Goal: Task Accomplishment & Management: Manage account settings

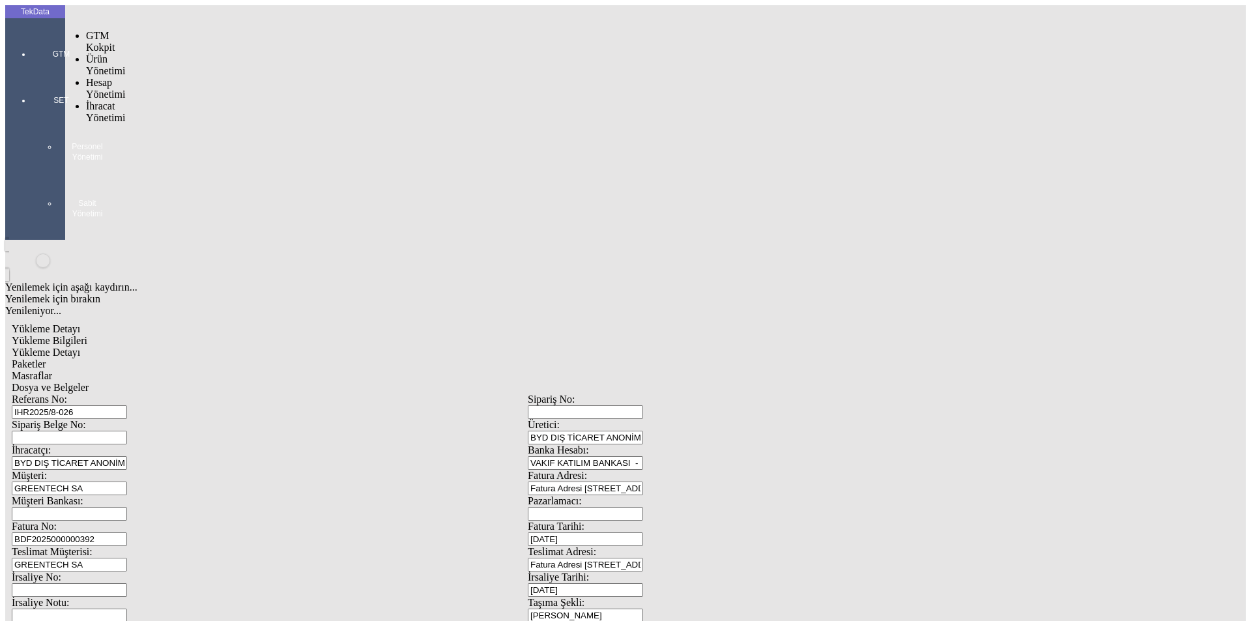
click at [31, 72] on div at bounding box center [61, 72] width 60 height 0
click at [125, 100] on span "İhracat Yönetimi" at bounding box center [105, 111] width 39 height 23
click at [199, 123] on span "Yüklemeler" at bounding box center [224, 128] width 50 height 11
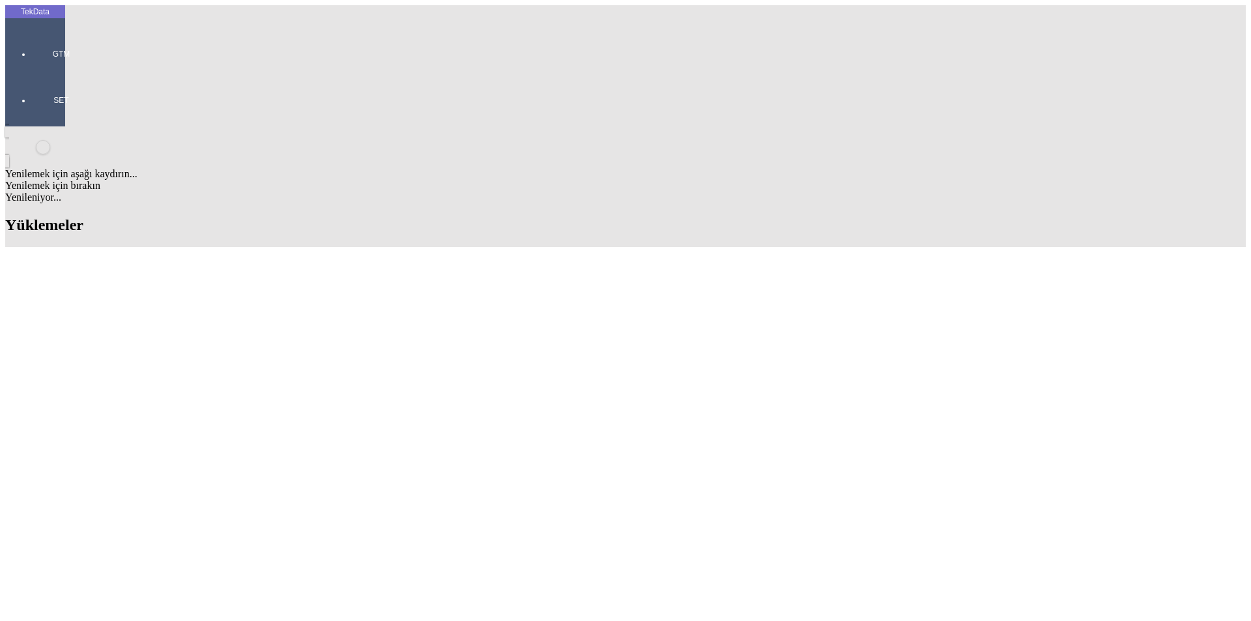
type input "COM40"
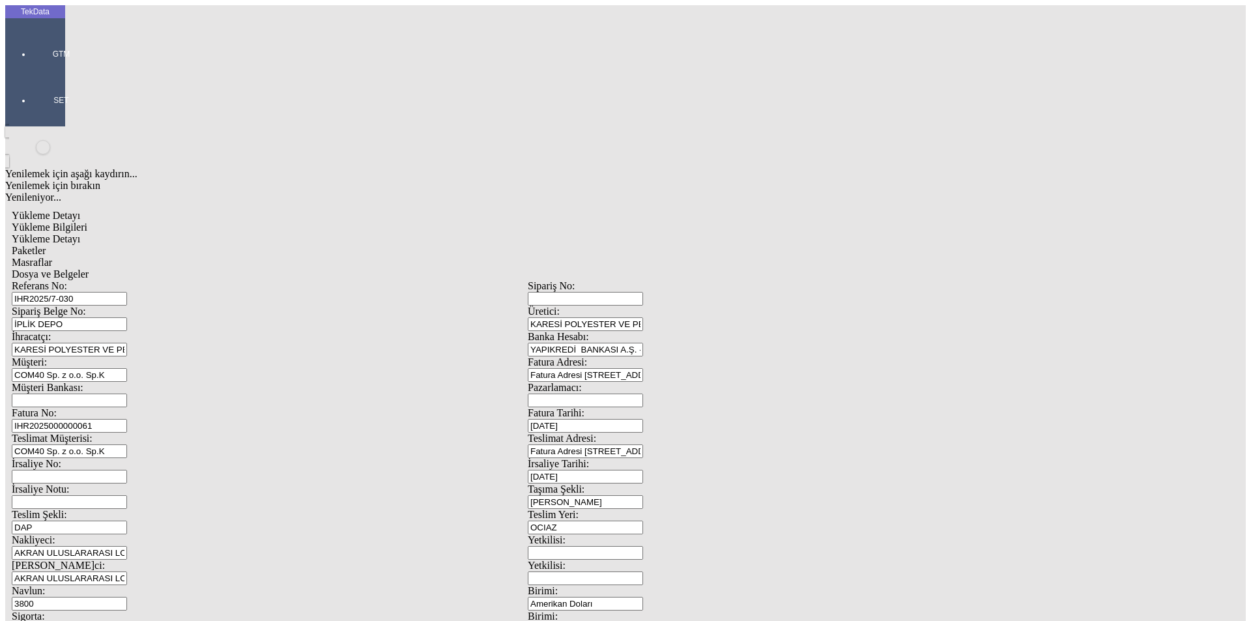
scroll to position [112, 0]
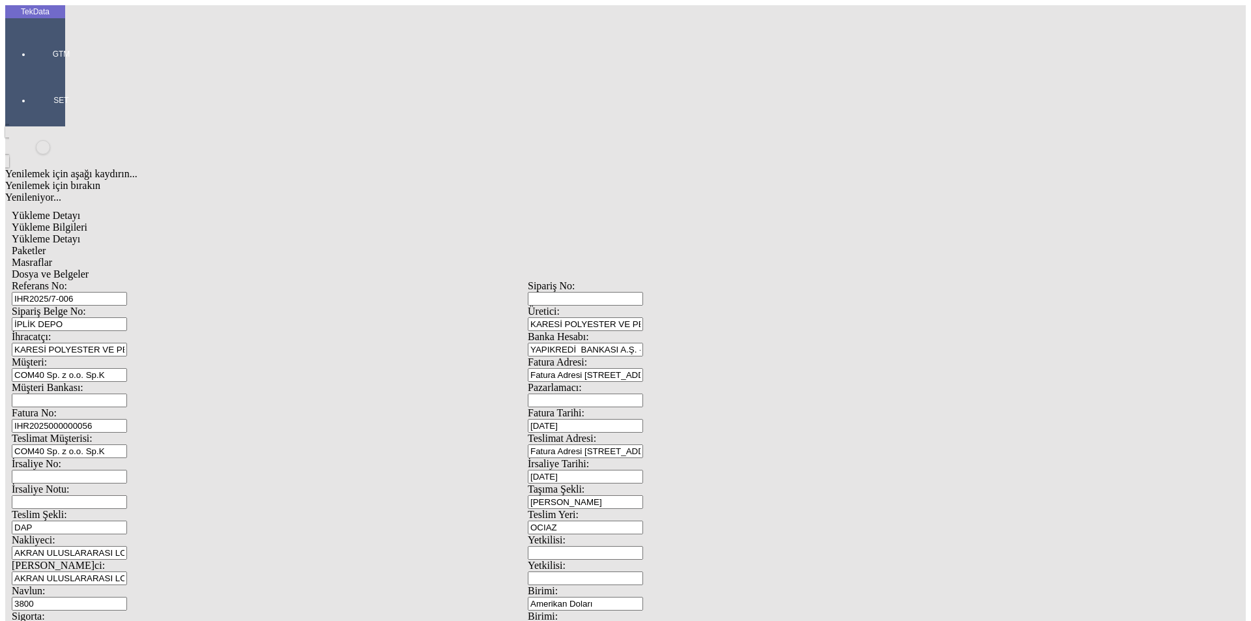
scroll to position [112, 0]
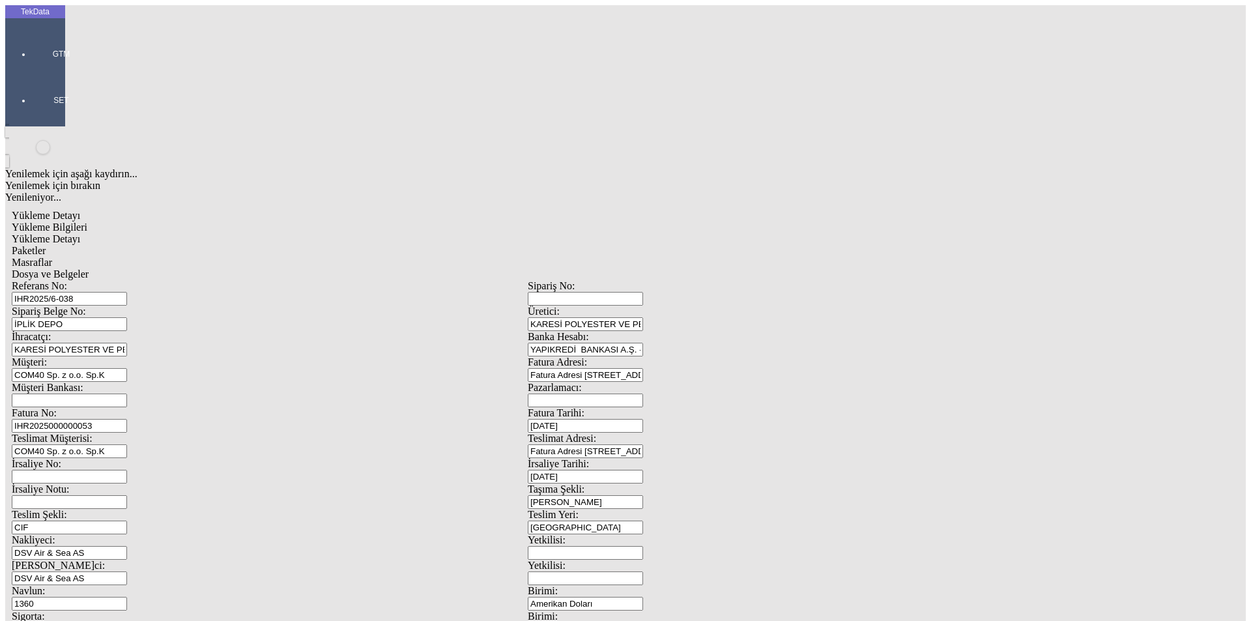
scroll to position [112, 0]
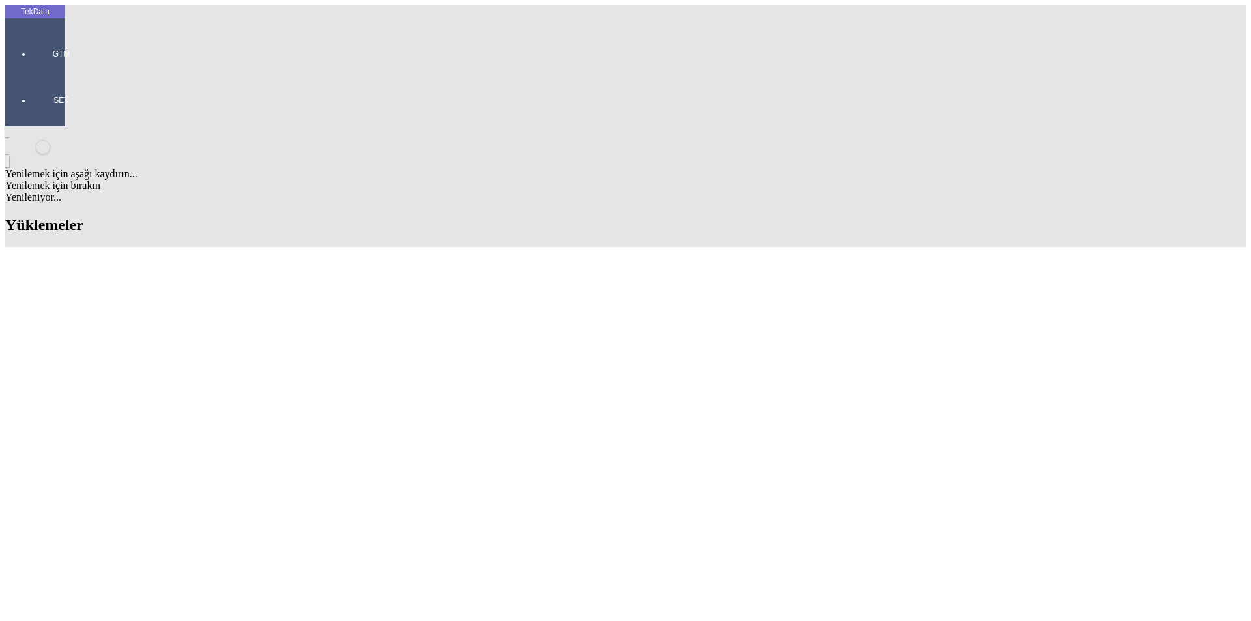
drag, startPoint x: 128, startPoint y: 348, endPoint x: 71, endPoint y: 346, distance: 57.4
copy td "IHR2025/6-038"
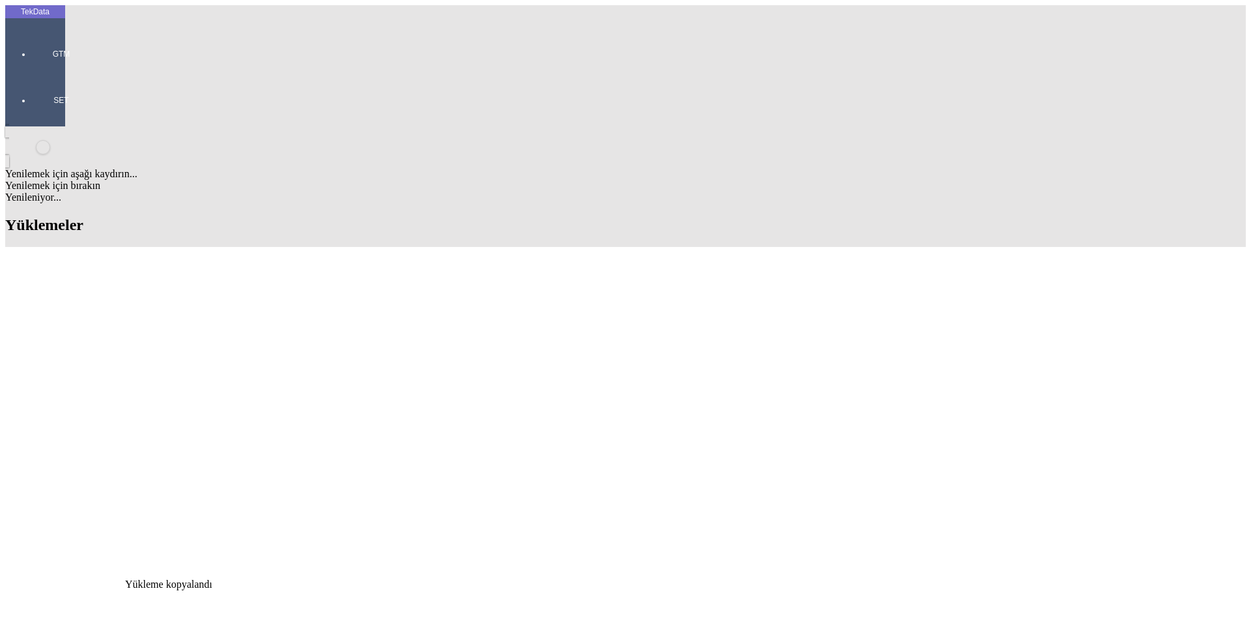
scroll to position [0, 371]
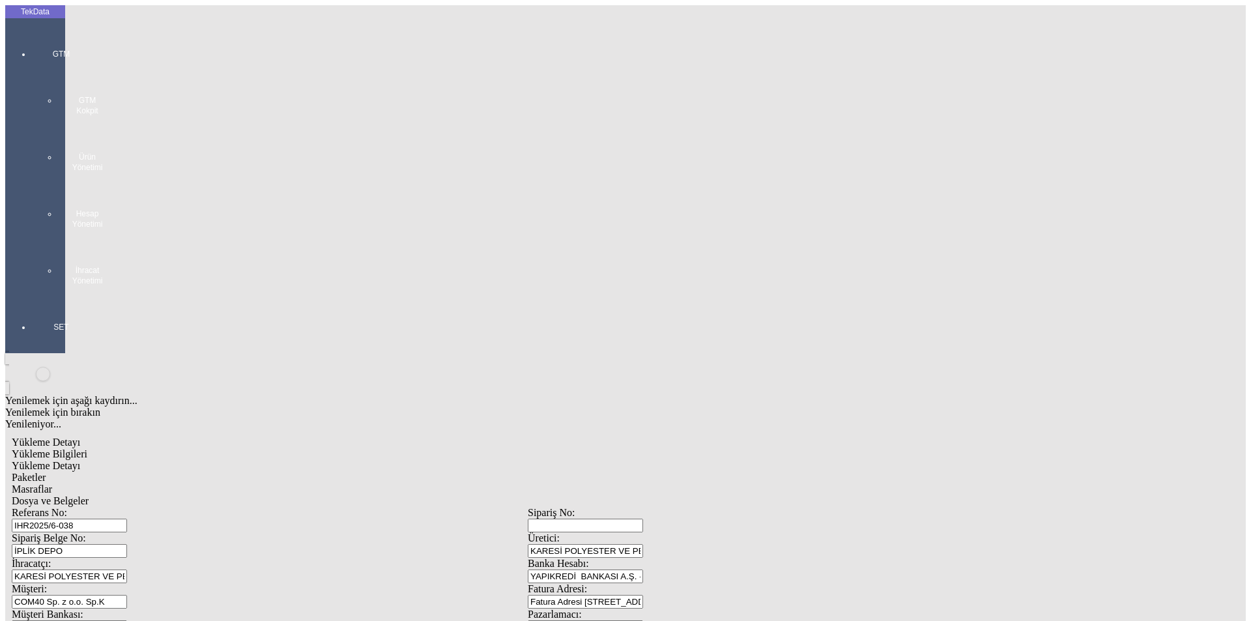
click at [127, 519] on input "IHR2025/6-038" at bounding box center [69, 526] width 115 height 14
type input "IHR2025/6-047"
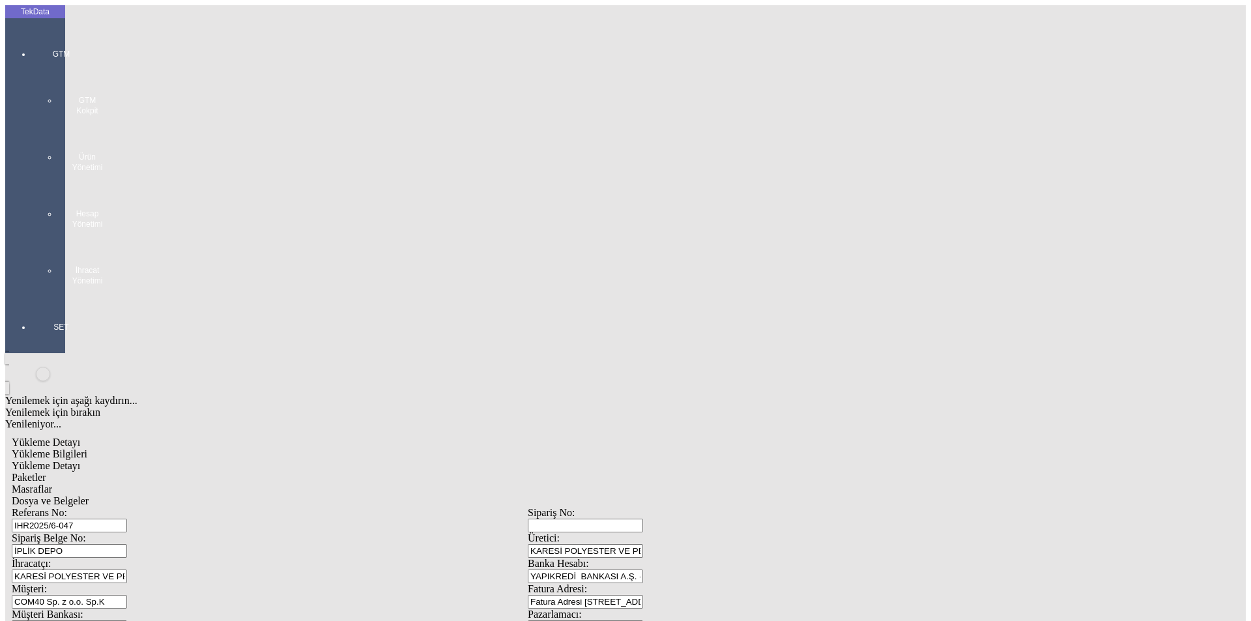
scroll to position [0, 0]
drag, startPoint x: 200, startPoint y: 72, endPoint x: 213, endPoint y: 73, distance: 13.1
click at [80, 460] on span "Yükleme Detayı" at bounding box center [46, 465] width 68 height 11
drag, startPoint x: 124, startPoint y: 179, endPoint x: 42, endPoint y: 177, distance: 82.1
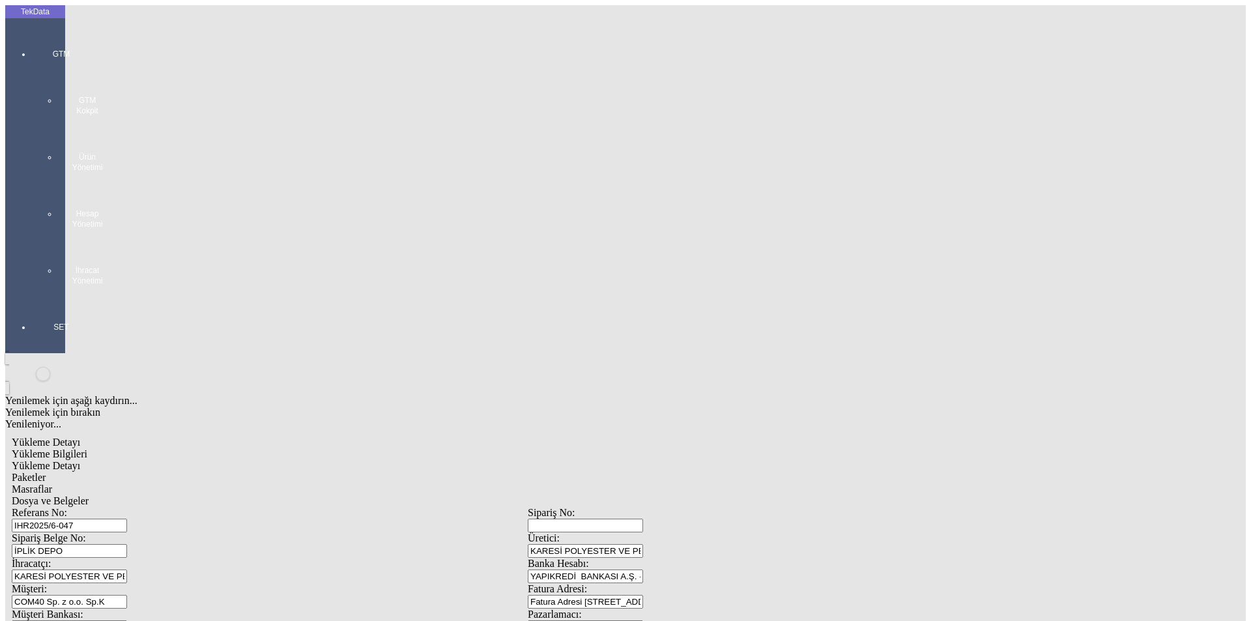
type input "19972.56"
drag, startPoint x: 752, startPoint y: 245, endPoint x: 621, endPoint y: 245, distance: 130.3
type input "19972.56"
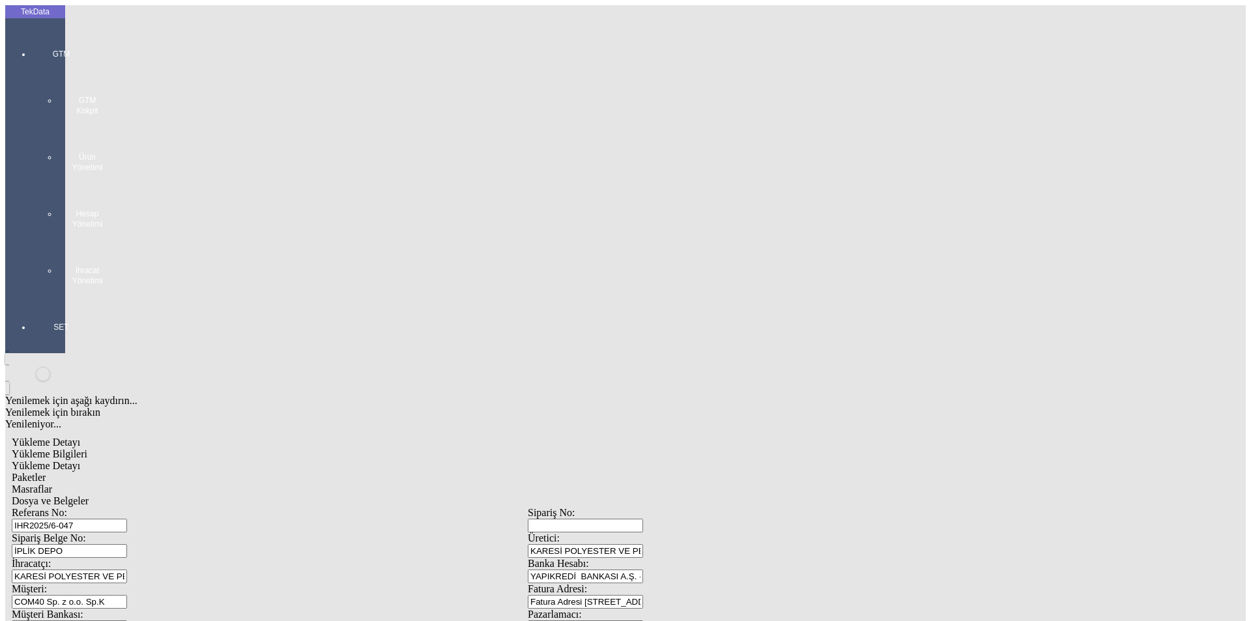
drag, startPoint x: 214, startPoint y: 269, endPoint x: 32, endPoint y: 276, distance: 182.5
type input "21528.4"
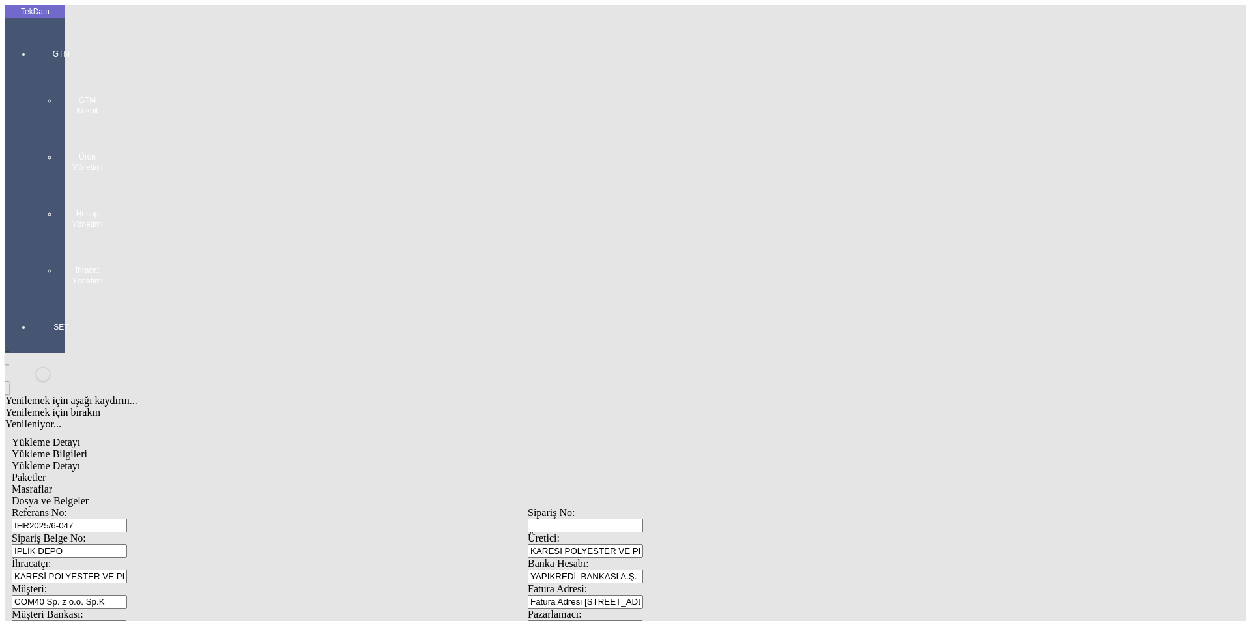
drag, startPoint x: 297, startPoint y: 63, endPoint x: 361, endPoint y: 74, distance: 64.8
click at [298, 472] on div "Paketler" at bounding box center [528, 478] width 1032 height 12
drag, startPoint x: 672, startPoint y: 131, endPoint x: 595, endPoint y: 133, distance: 77.5
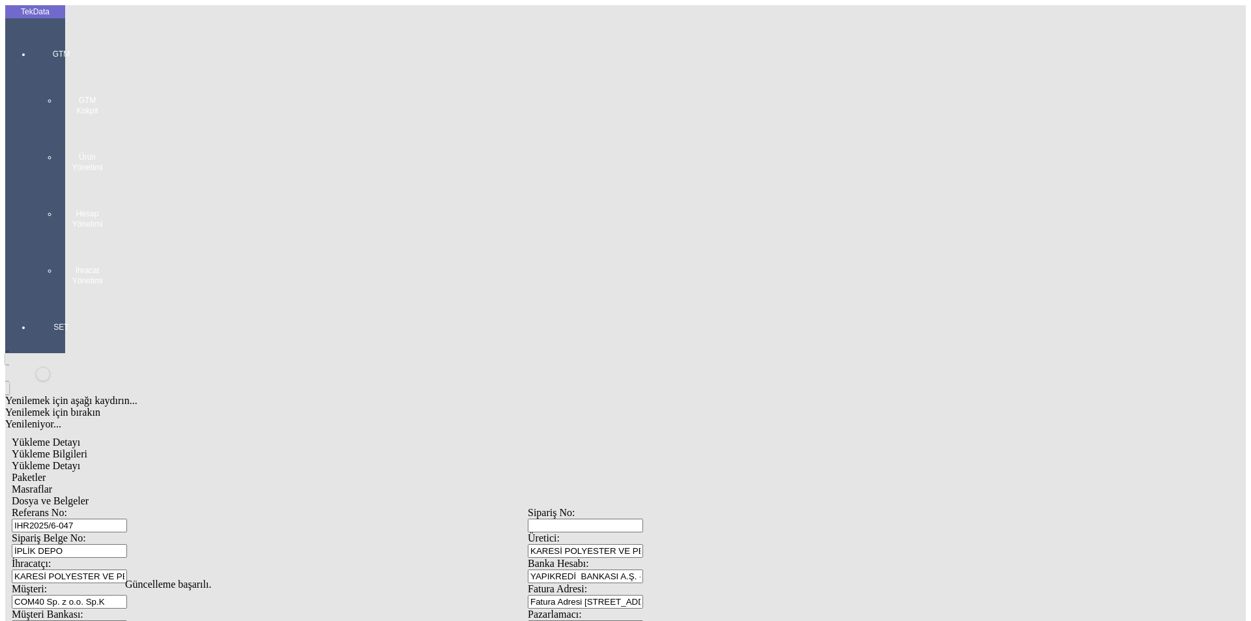
type input "39"
drag, startPoint x: 358, startPoint y: 71, endPoint x: 404, endPoint y: 66, distance: 45.8
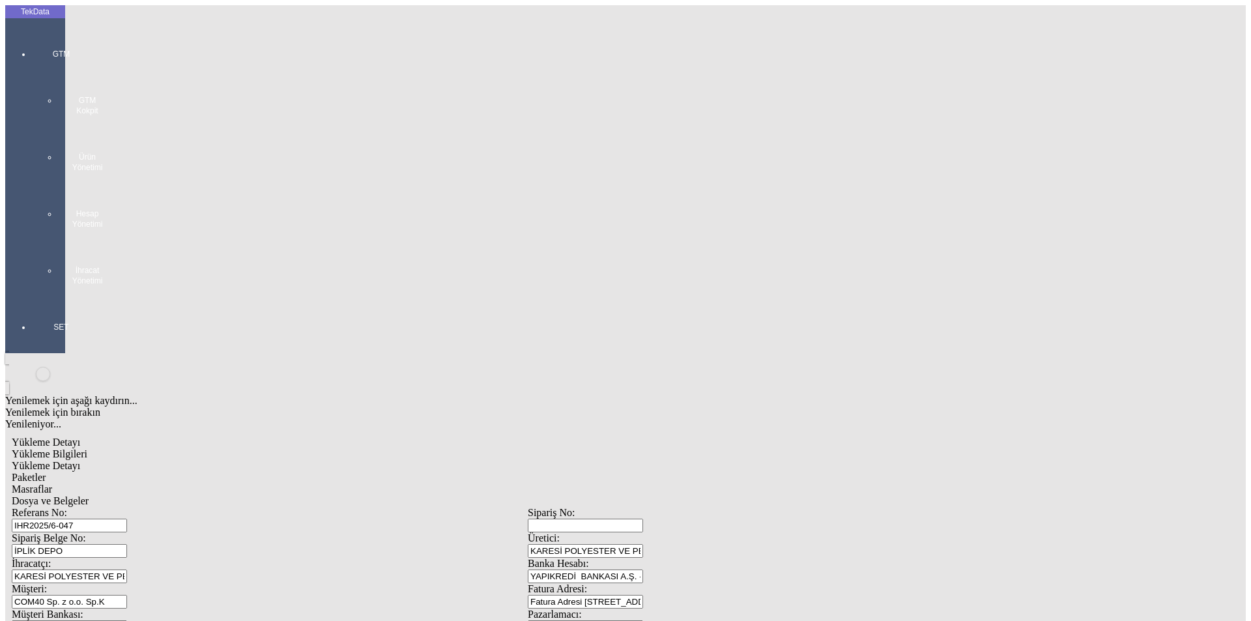
click at [360, 483] on div "Masraflar" at bounding box center [528, 489] width 1032 height 12
drag, startPoint x: 494, startPoint y: 59, endPoint x: 492, endPoint y: 68, distance: 9.2
click at [89, 495] on span "Dosya ve Belgeler" at bounding box center [50, 500] width 77 height 11
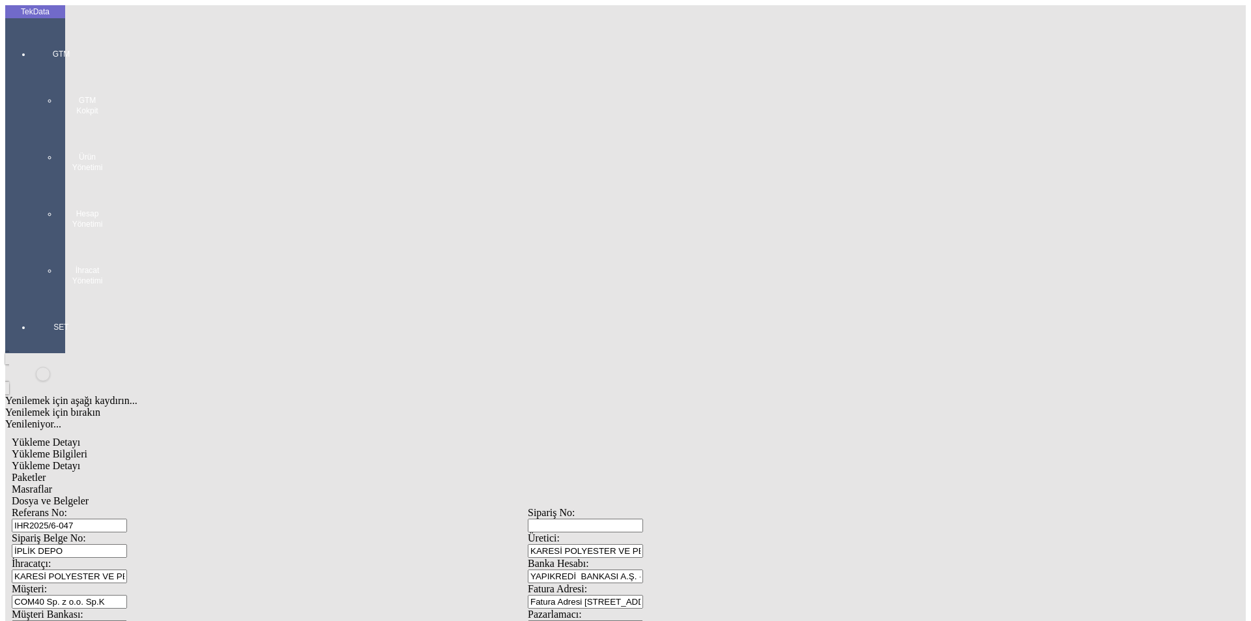
drag, startPoint x: 135, startPoint y: 94, endPoint x: 158, endPoint y: 94, distance: 22.8
click at [89, 495] on span "Dosya ve Belgeler" at bounding box center [50, 500] width 77 height 11
click at [87, 448] on span "Yükleme Bilgileri" at bounding box center [50, 453] width 76 height 11
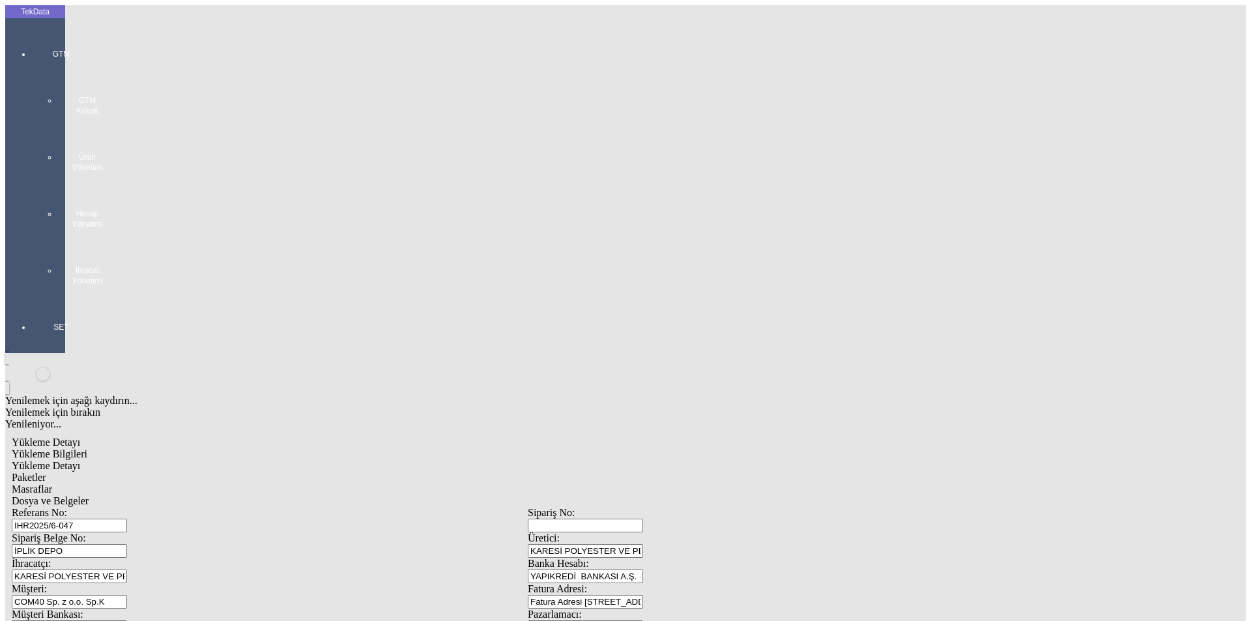
drag, startPoint x: 290, startPoint y: 94, endPoint x: 126, endPoint y: 87, distance: 163.7
click at [124, 507] on div "Referans No: IHR2025/6-047" at bounding box center [270, 519] width 516 height 25
click at [127, 519] on input "IHR2025/6-047" at bounding box center [69, 526] width 115 height 14
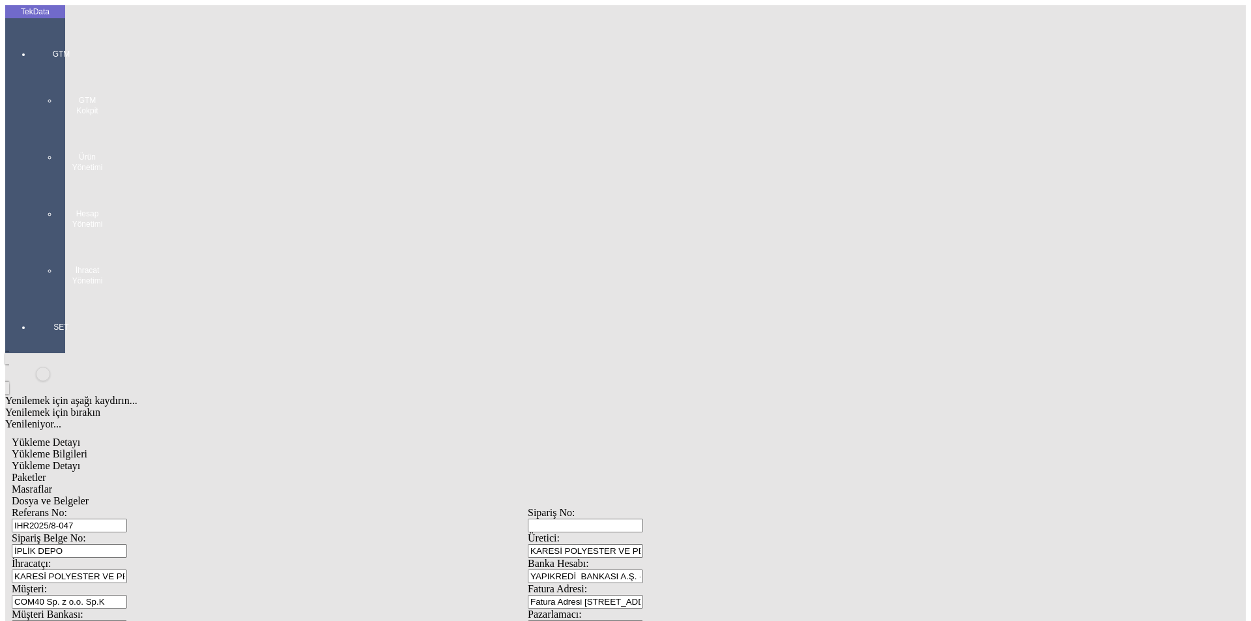
type input "IHR2025/8-047"
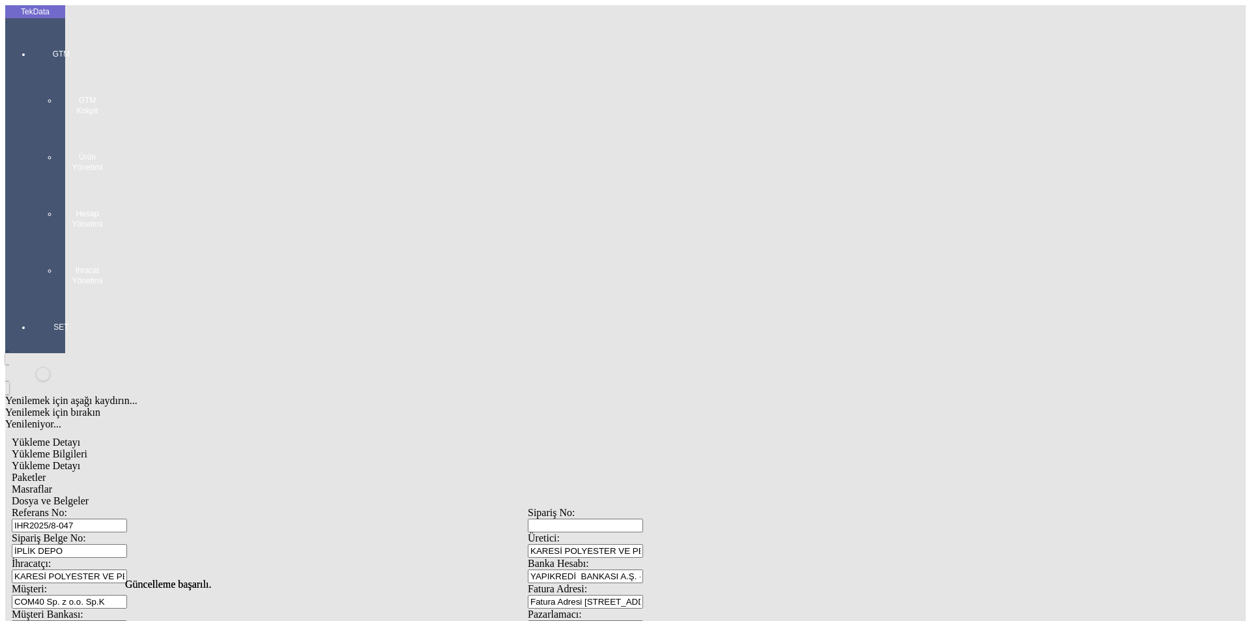
click at [89, 495] on span "Dosya ve Belgeler" at bounding box center [50, 500] width 77 height 11
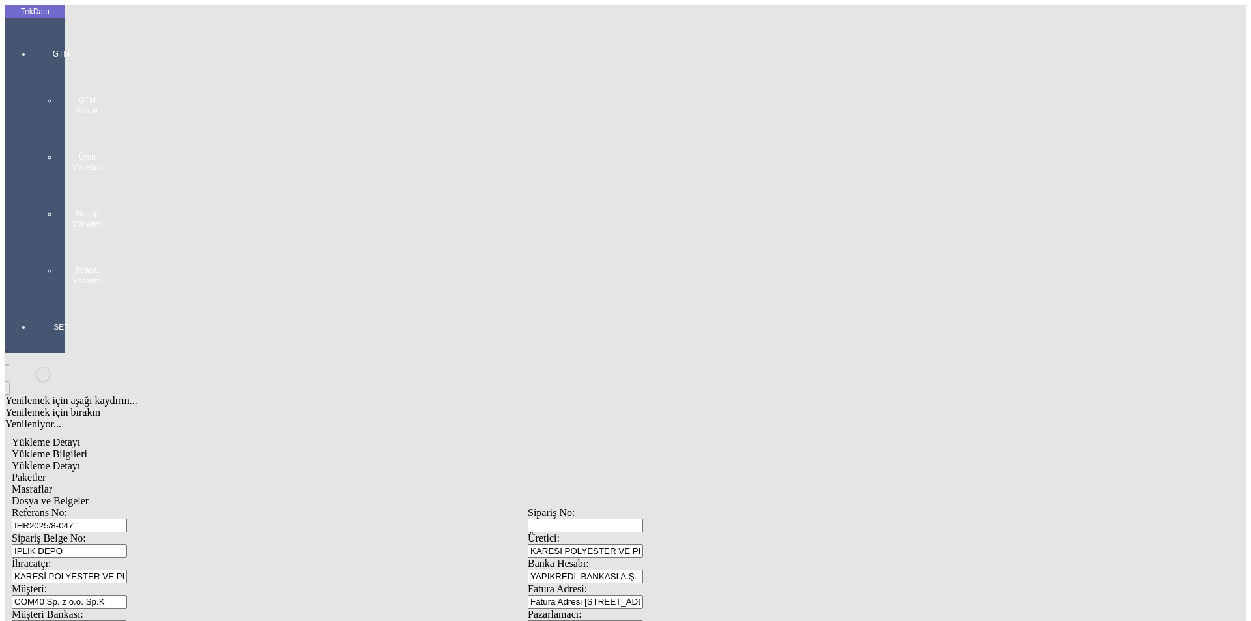
click at [89, 495] on span "Dosya ve Belgeler" at bounding box center [50, 500] width 77 height 11
click at [80, 460] on span "Yükleme Detayı" at bounding box center [46, 465] width 68 height 11
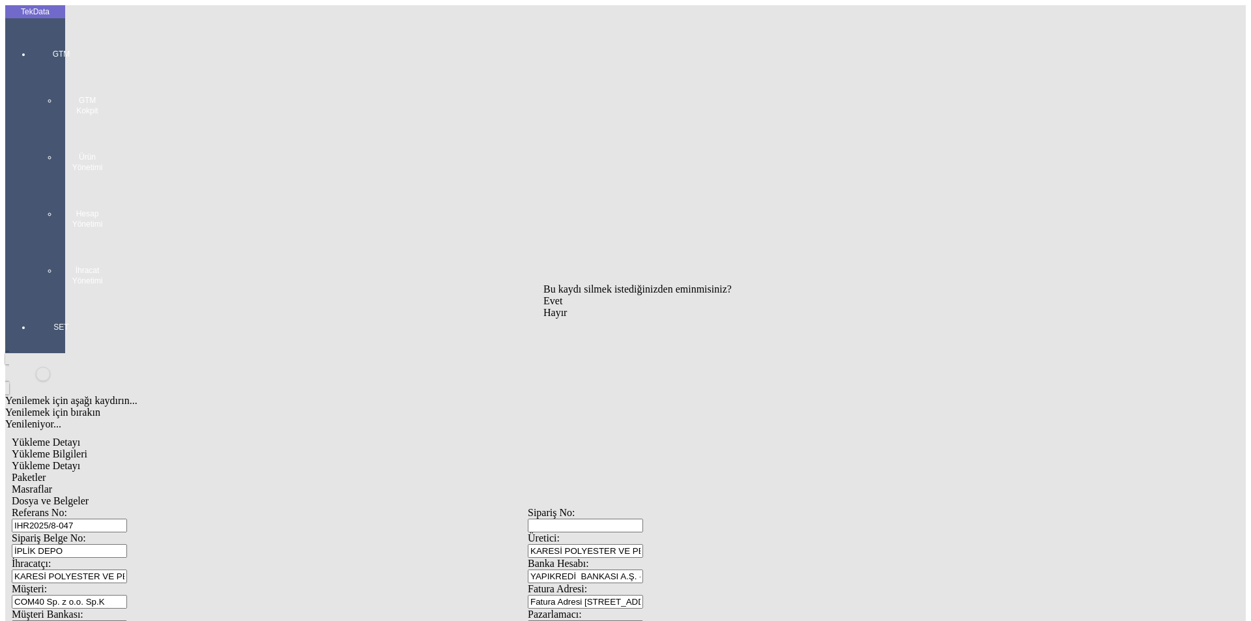
drag, startPoint x: 589, startPoint y: 325, endPoint x: 653, endPoint y: 315, distance: 65.2
click at [562, 306] on span "Evet" at bounding box center [552, 300] width 19 height 11
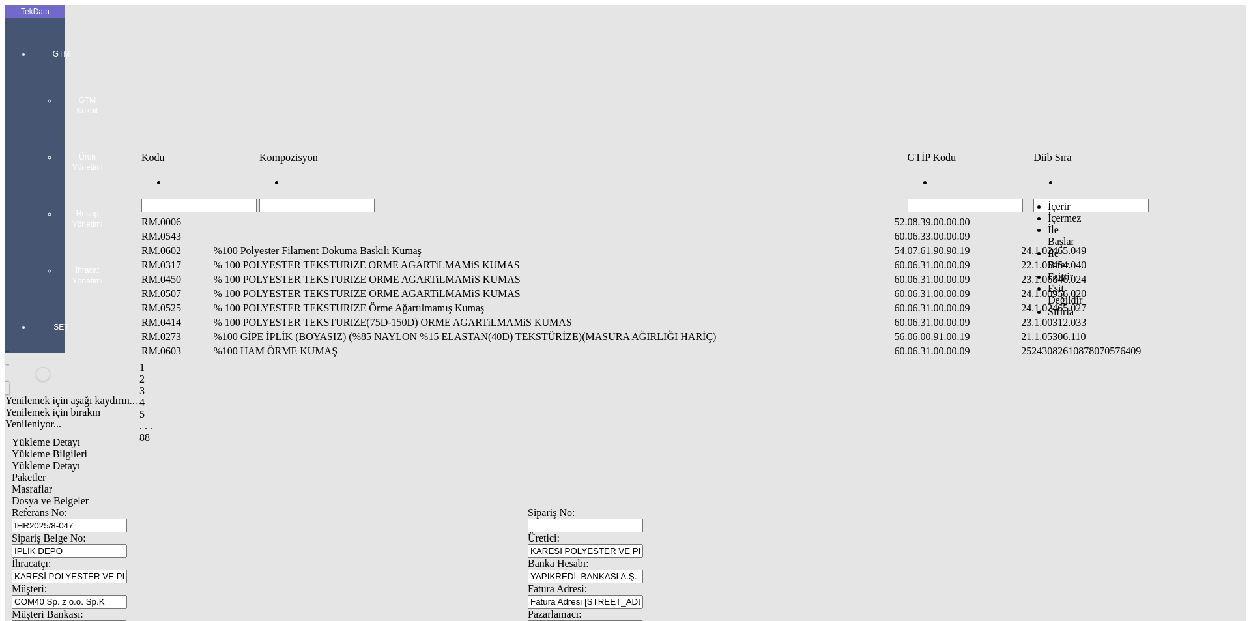
click at [1075, 199] on input "Hücreyi Filtrele" at bounding box center [1090, 206] width 115 height 14
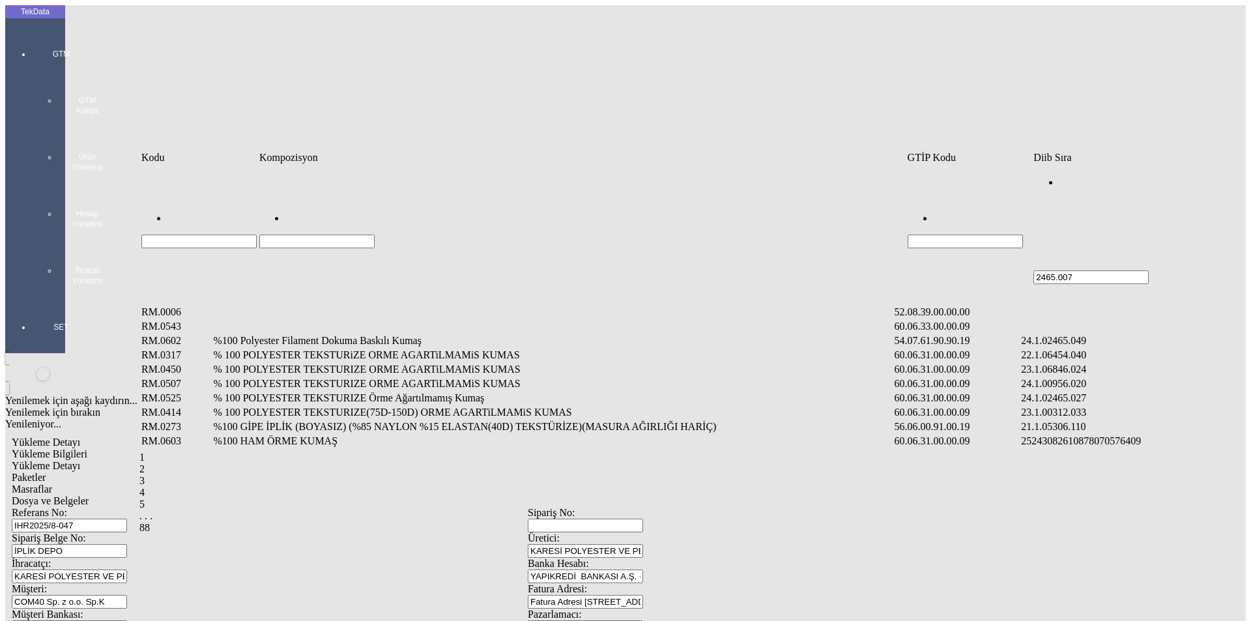
type input "2465.007"
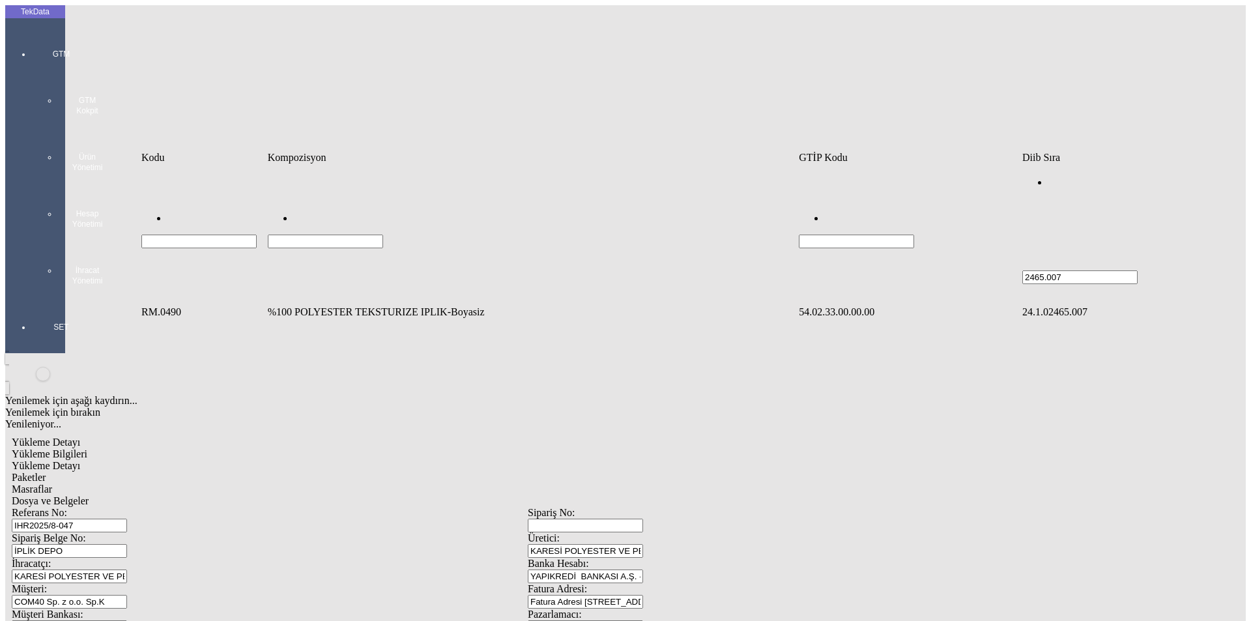
click at [448, 306] on td "%100 POLYESTER TEKSTURIZE IPLIK-Boyasiz" at bounding box center [532, 312] width 530 height 13
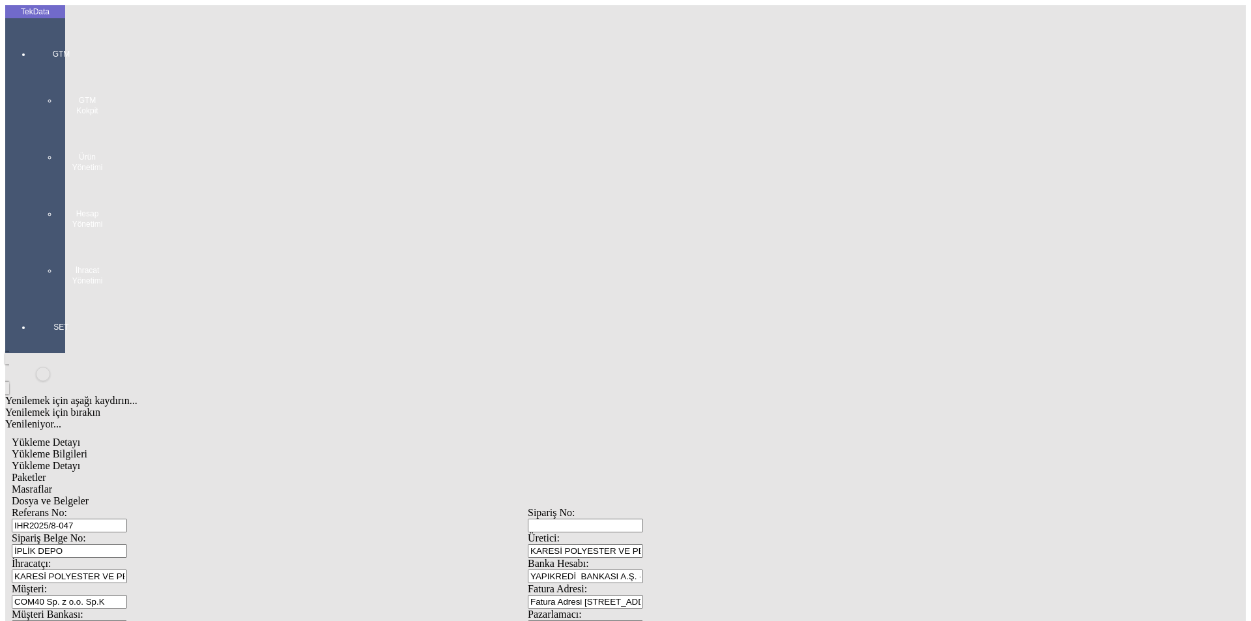
type input "19972.56"
click at [742, 236] on div "Kg" at bounding box center [968, 242] width 516 height 12
type input "Kg"
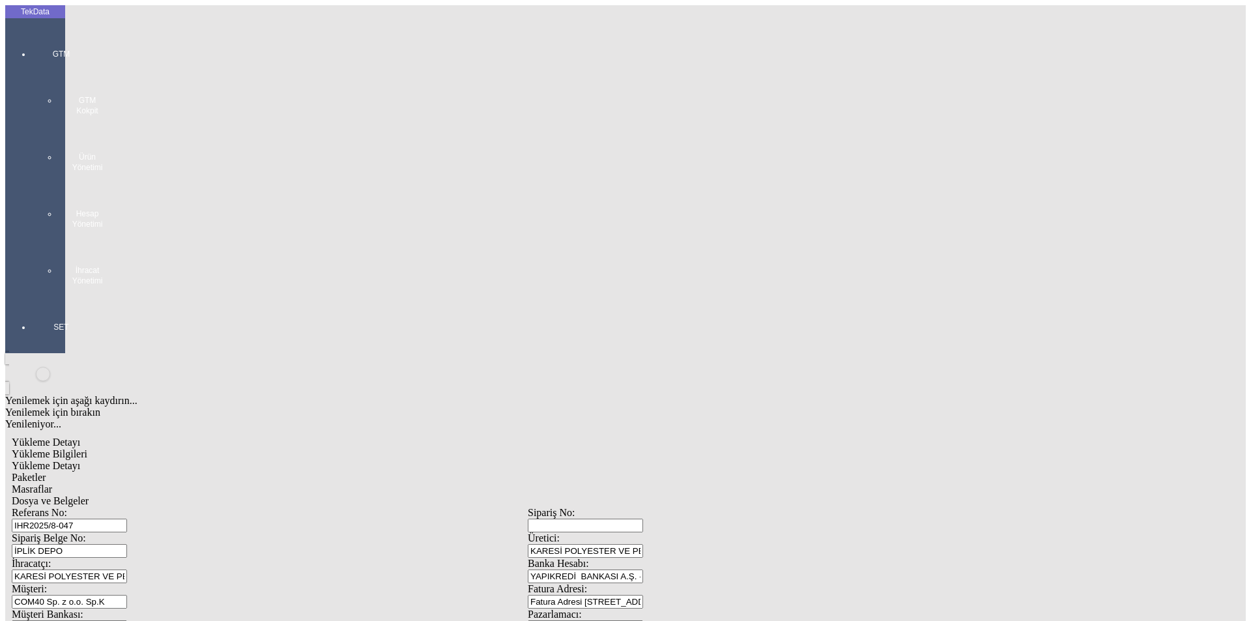
type input "1.75"
click at [737, 273] on div "Amerikan Doları" at bounding box center [968, 279] width 516 height 12
type input "Amerikan Doları"
type input "19972.56"
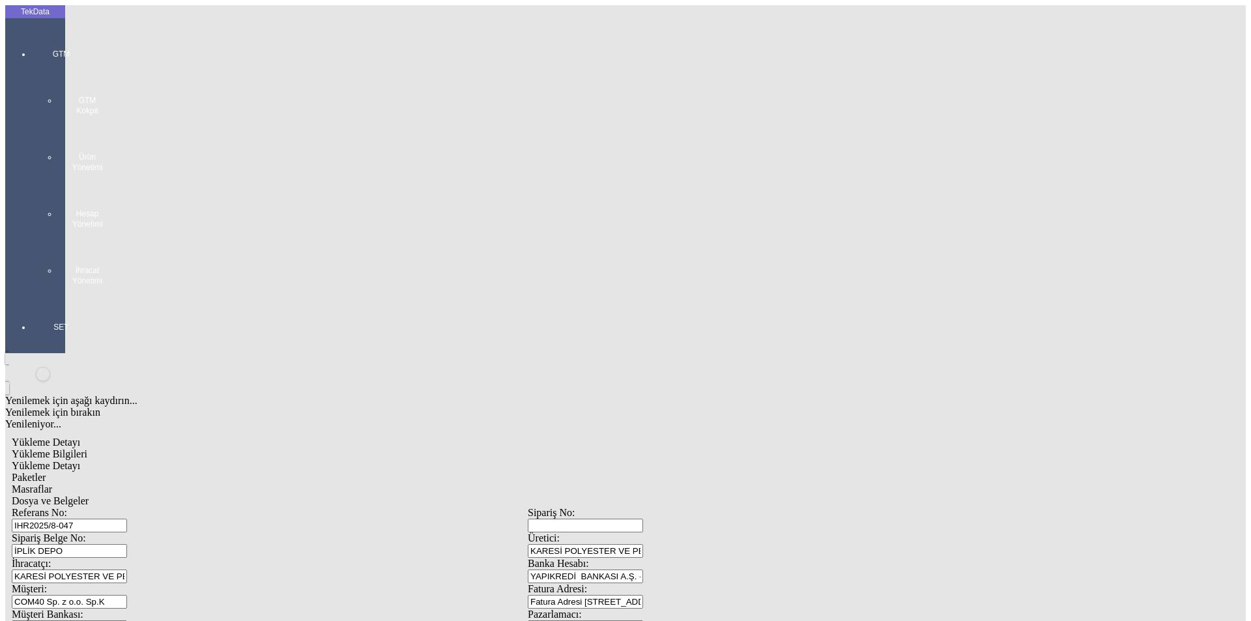
type input "21528.4"
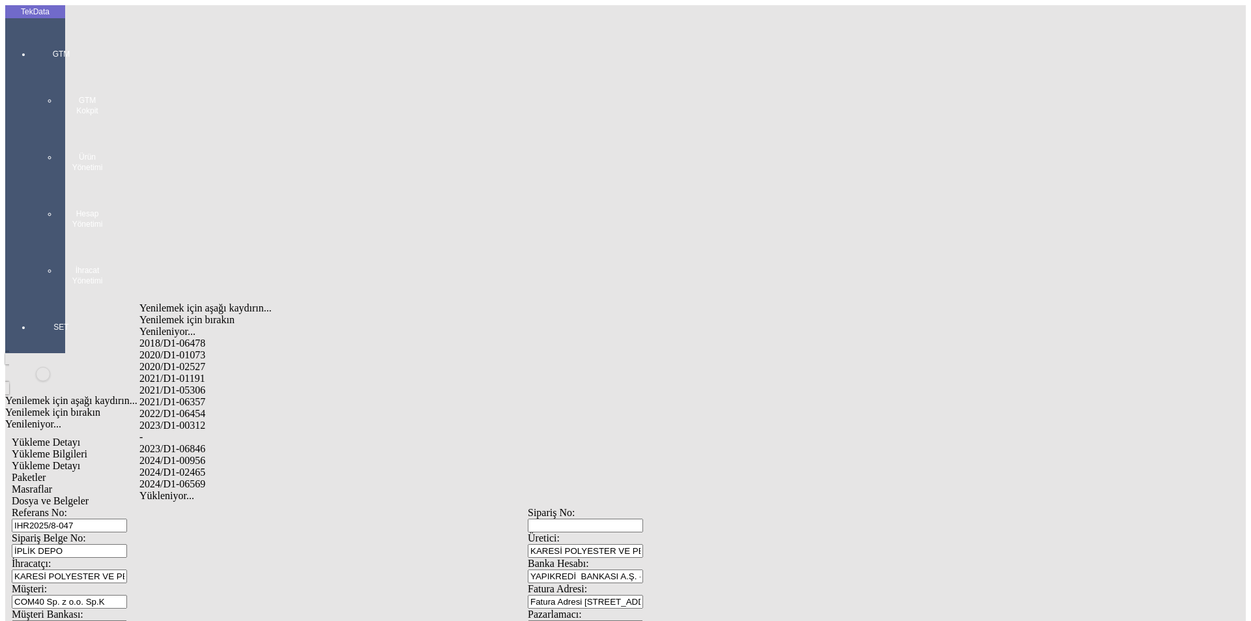
click at [234, 466] on div "2024/D1-02465" at bounding box center [392, 472] width 506 height 12
type input "2024/D1-02465"
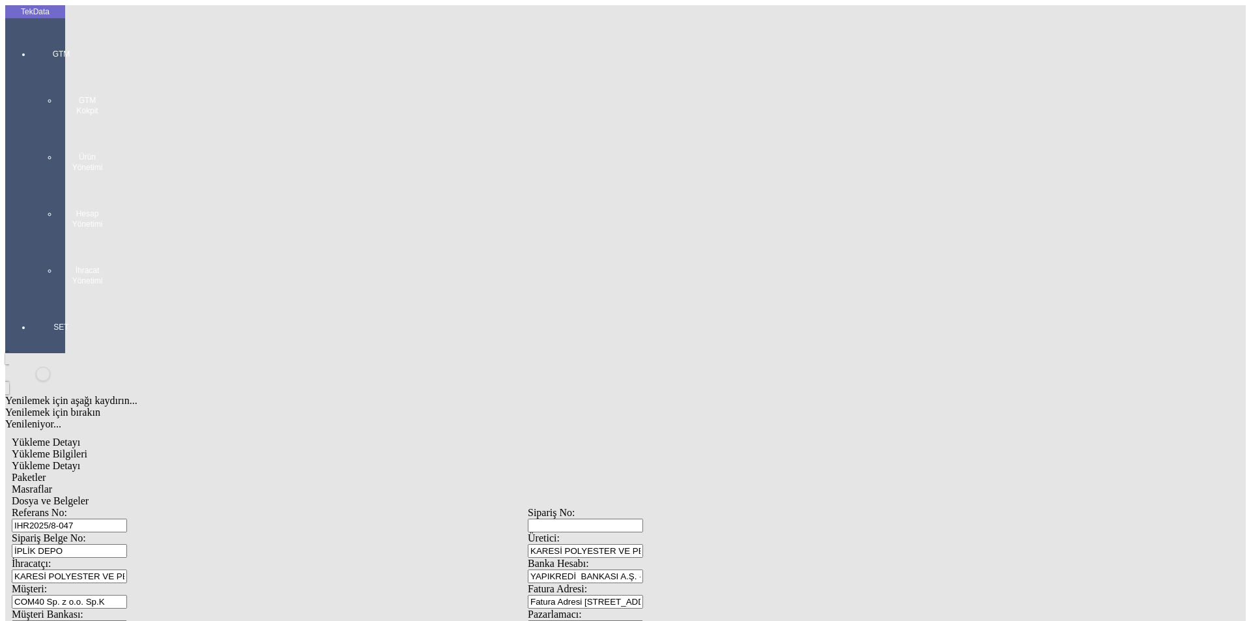
drag, startPoint x: 289, startPoint y: 63, endPoint x: 299, endPoint y: 70, distance: 12.1
click at [292, 472] on div "Paketler" at bounding box center [528, 478] width 1032 height 12
drag, startPoint x: 365, startPoint y: 71, endPoint x: 381, endPoint y: 76, distance: 16.5
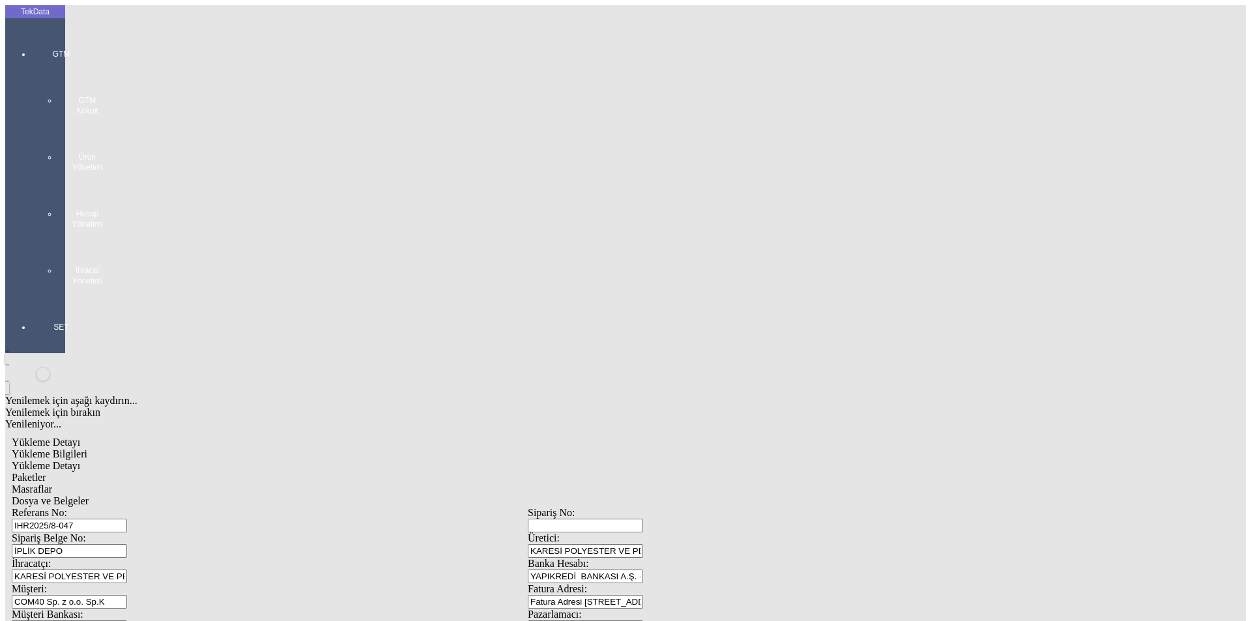
click at [366, 483] on div "Masraflar" at bounding box center [528, 489] width 1032 height 12
drag, startPoint x: 435, startPoint y: 70, endPoint x: 451, endPoint y: 70, distance: 15.6
click at [438, 495] on div "Dosya ve Belgeler" at bounding box center [528, 501] width 1032 height 12
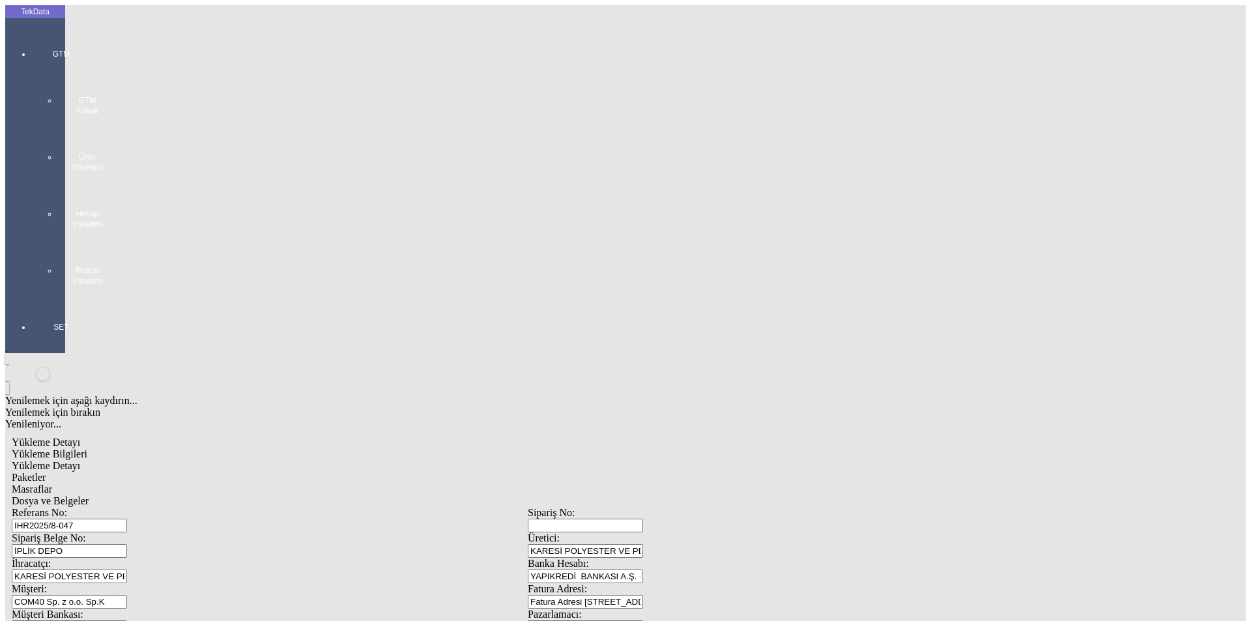
click at [89, 495] on span "Dosya ve Belgeler" at bounding box center [50, 500] width 77 height 11
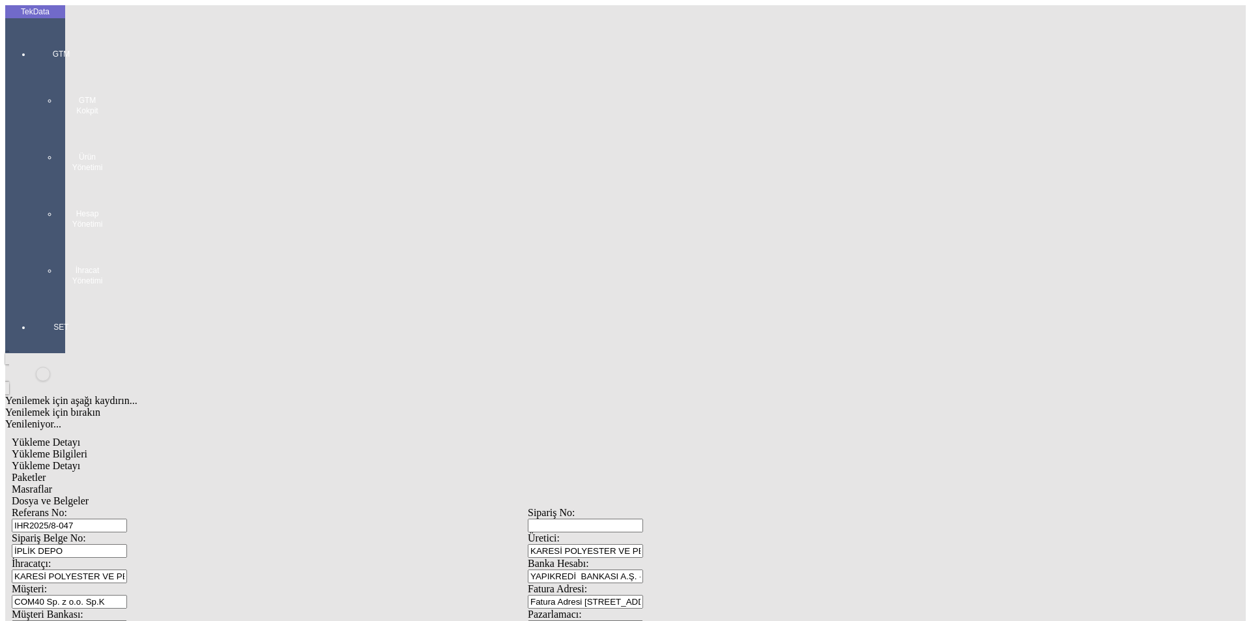
click at [80, 460] on span "Yükleme Detayı" at bounding box center [46, 465] width 68 height 11
drag, startPoint x: 186, startPoint y: 213, endPoint x: 57, endPoint y: 214, distance: 129.0
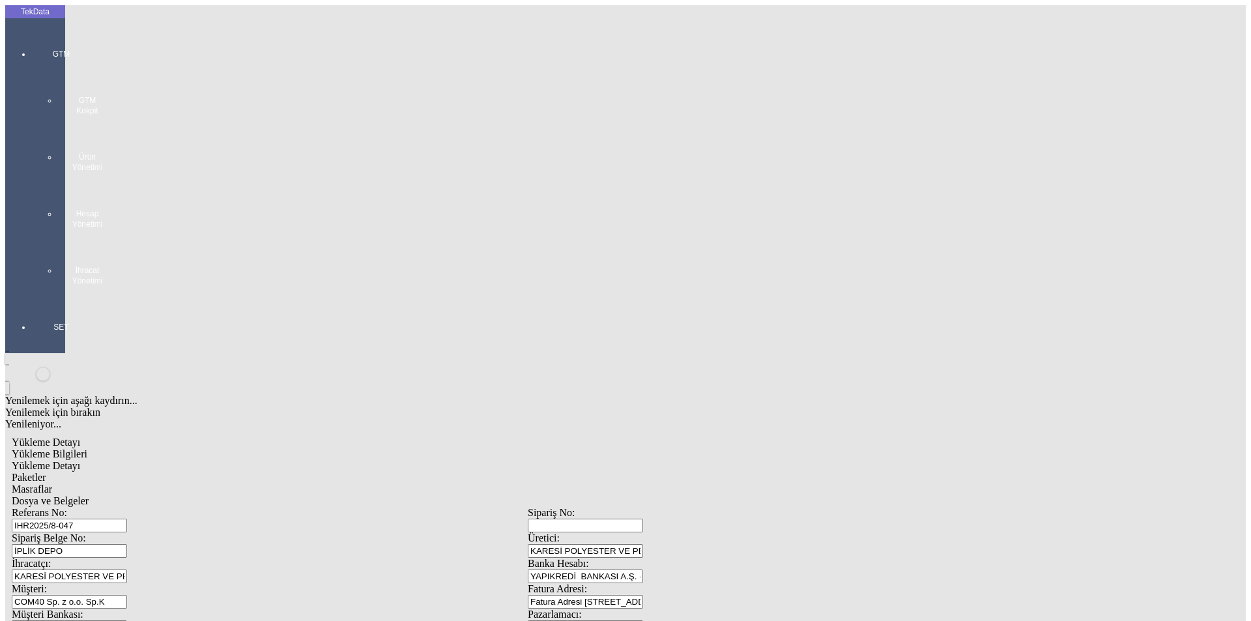
type input "1.65"
drag, startPoint x: 946, startPoint y: 424, endPoint x: 995, endPoint y: 390, distance: 60.4
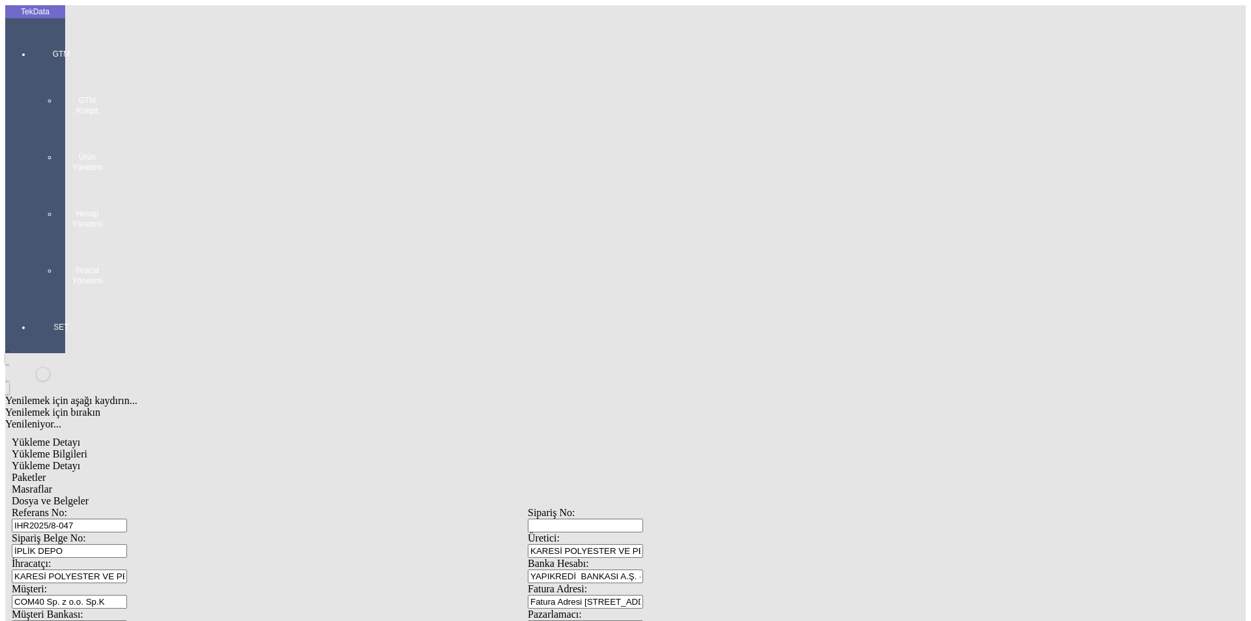
click at [36, 47] on div "GTM GTM Kokpit Ürün Yönetimi Hesap Yönetimi İhracat Yönetimi" at bounding box center [61, 162] width 60 height 273
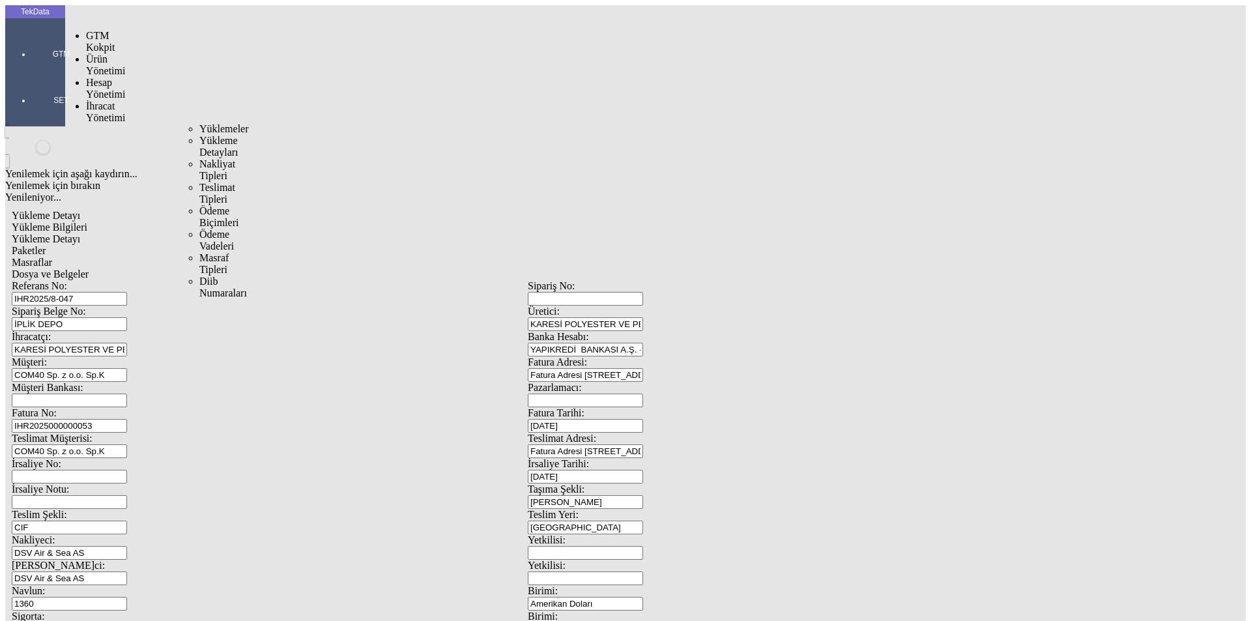
drag, startPoint x: 96, startPoint y: 78, endPoint x: 128, endPoint y: 78, distance: 32.6
click at [97, 100] on span "İhracat Yönetimi" at bounding box center [105, 111] width 39 height 23
click at [199, 123] on span "Yüklemeler" at bounding box center [224, 128] width 50 height 11
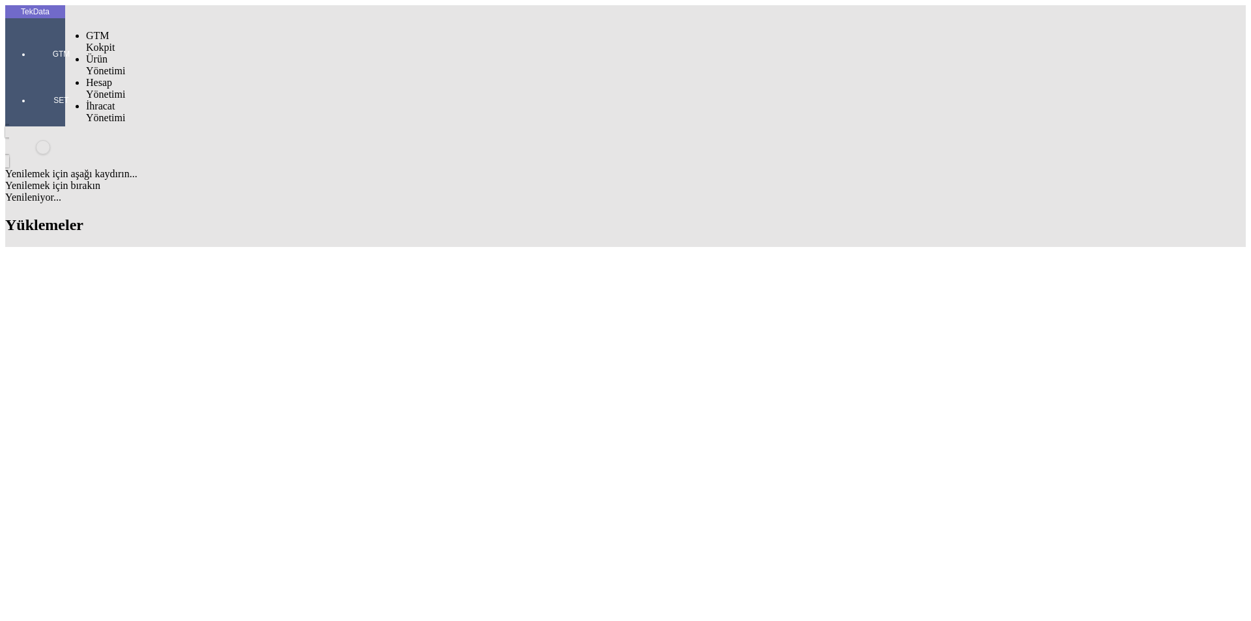
click at [34, 72] on div at bounding box center [61, 72] width 60 height 0
click at [106, 77] on span "Hesap Yönetimi" at bounding box center [105, 88] width 39 height 23
click at [44, 48] on div "GTM" at bounding box center [61, 49] width 60 height 46
click at [199, 158] on span "Yüklemeler" at bounding box center [224, 163] width 50 height 11
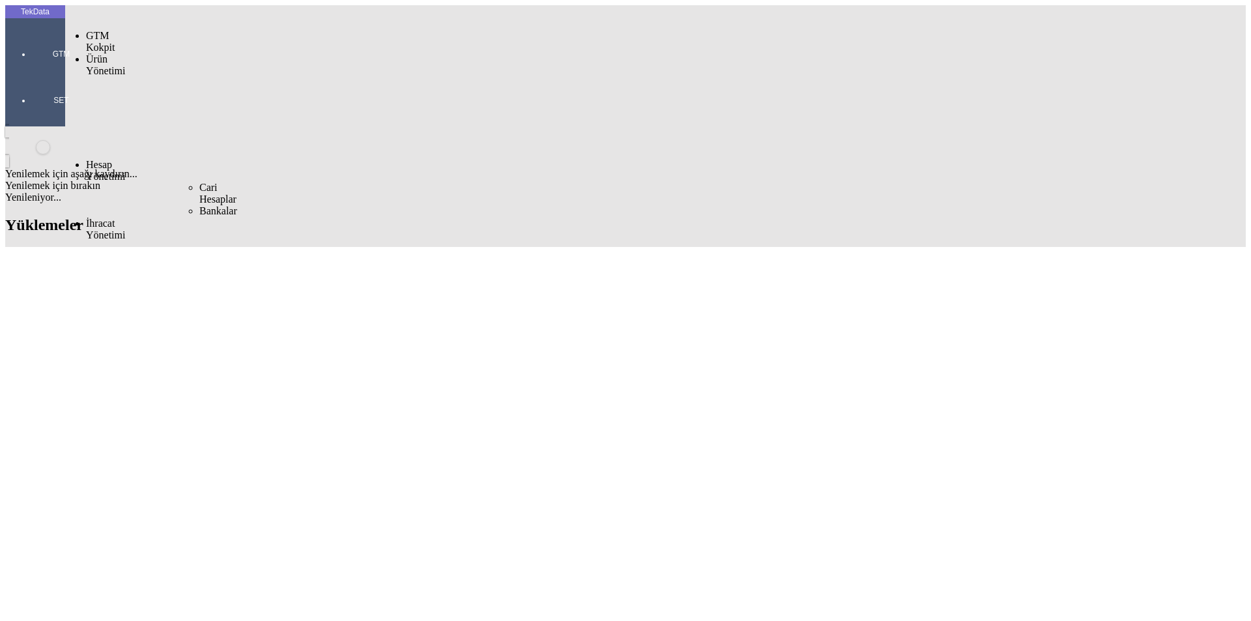
click at [199, 182] on span "Cari Hesaplar" at bounding box center [217, 193] width 37 height 23
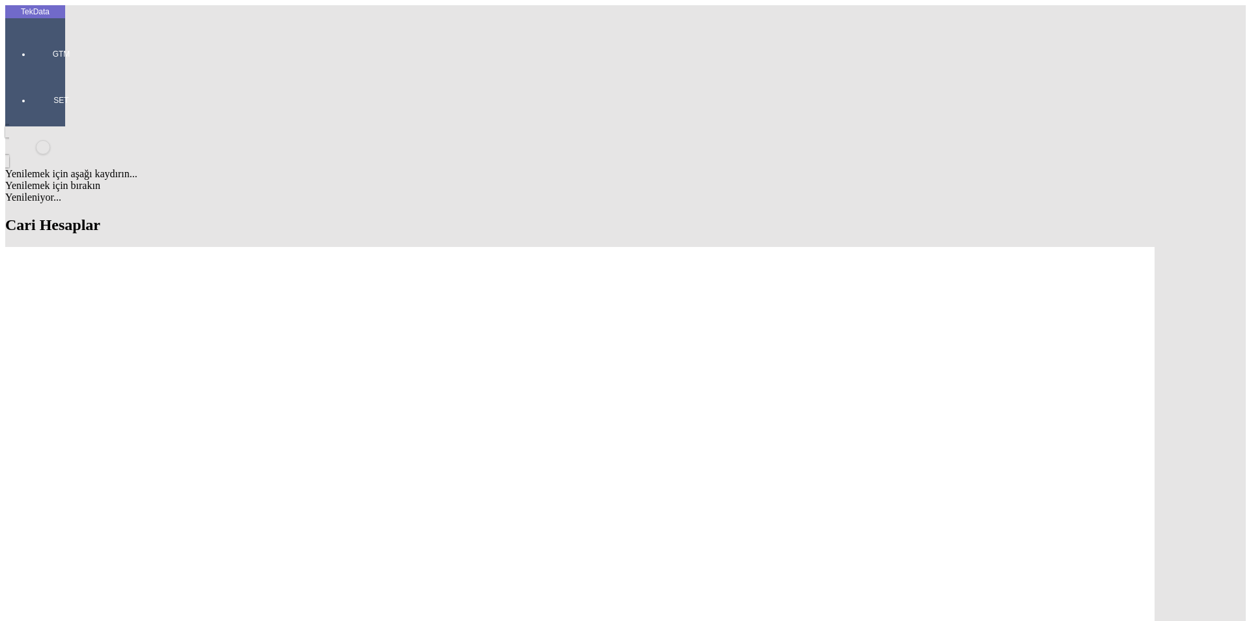
paste input "LTD GEO EXSPORT"
type input "LTD GEO EXSPORT"
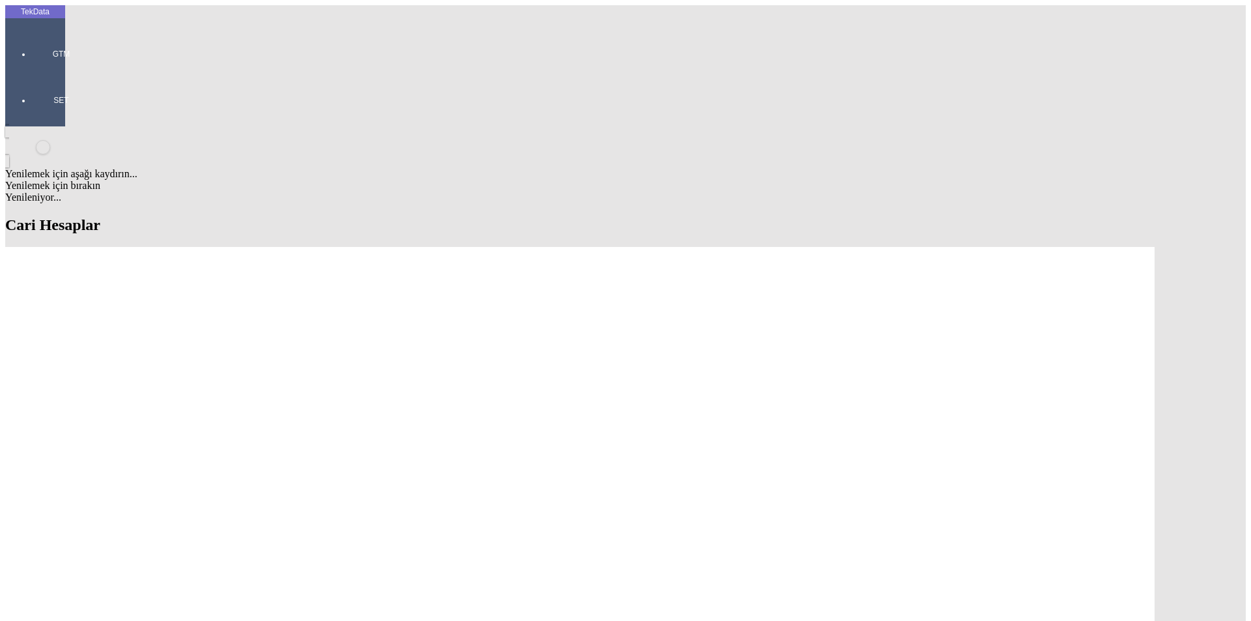
type input "LTD GEO EXSPORT"
drag, startPoint x: 165, startPoint y: 150, endPoint x: 170, endPoint y: 159, distance: 10.5
click at [160, 221] on div "Müşteri" at bounding box center [385, 227] width 520 height 12
type input "Müşteri"
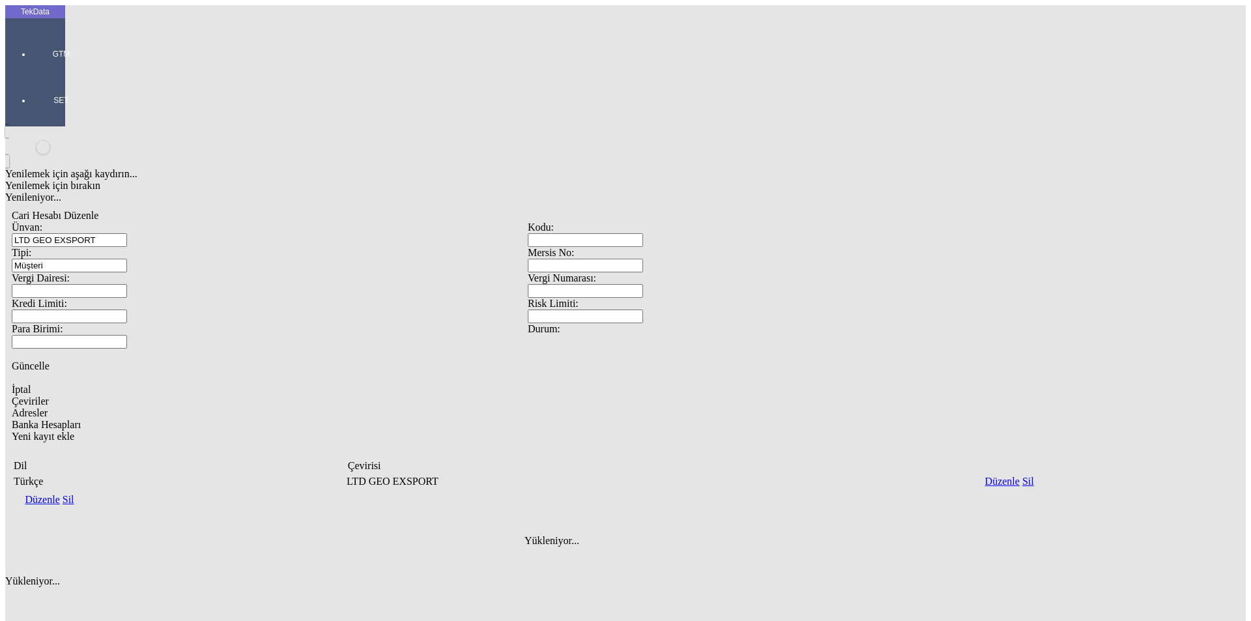
drag, startPoint x: 203, startPoint y: 218, endPoint x: 228, endPoint y: 225, distance: 26.2
click at [48, 407] on span "Adresler" at bounding box center [30, 412] width 36 height 11
click at [12, 569] on icon "Yeni kayıt ekle" at bounding box center [12, 574] width 0 height 11
drag, startPoint x: 174, startPoint y: 287, endPoint x: 169, endPoint y: 294, distance: 8.5
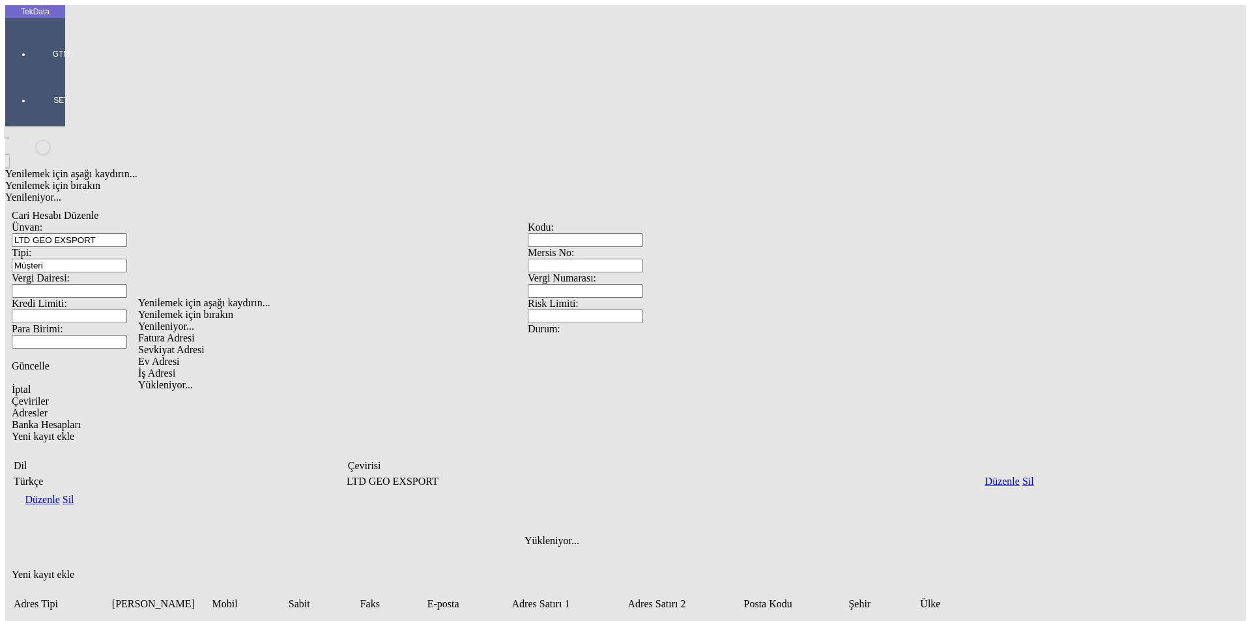
click at [158, 332] on div "Fatura Adresi" at bounding box center [391, 338] width 507 height 12
type input "Fatura Adresi"
paste input "404853903 IUMASHEVIS STR.#.11"
type input "404853903 IUMASHEVIS STR.#.11"
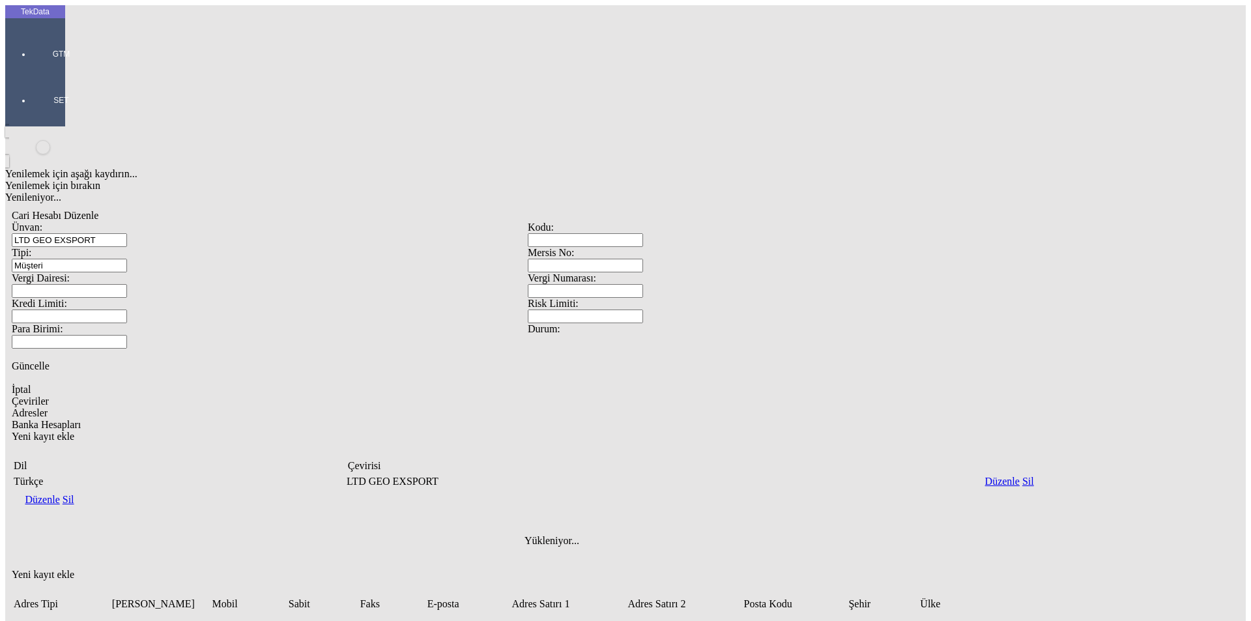
paste input "[GEOGRAPHIC_DATA]/[US_STATE]"
type input "[GEOGRAPHIC_DATA]/[US_STATE]"
drag, startPoint x: 208, startPoint y: 416, endPoint x: 199, endPoint y: 421, distance: 9.6
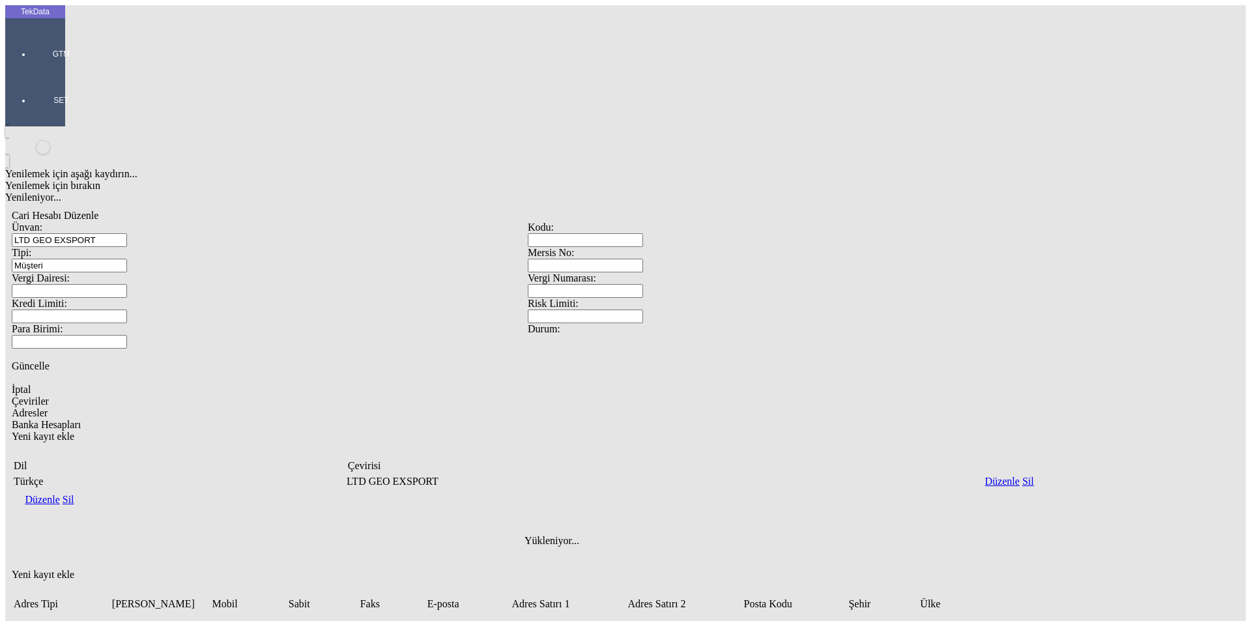
click at [183, 424] on div "Yenilemek için aşağı kaydırın... Yenilemek için bırakın Yenileniyor... Gürcista…" at bounding box center [391, 430] width 507 height 13
click at [184, 459] on div "[GEOGRAPHIC_DATA]" at bounding box center [391, 465] width 507 height 12
type input "[GEOGRAPHIC_DATA]"
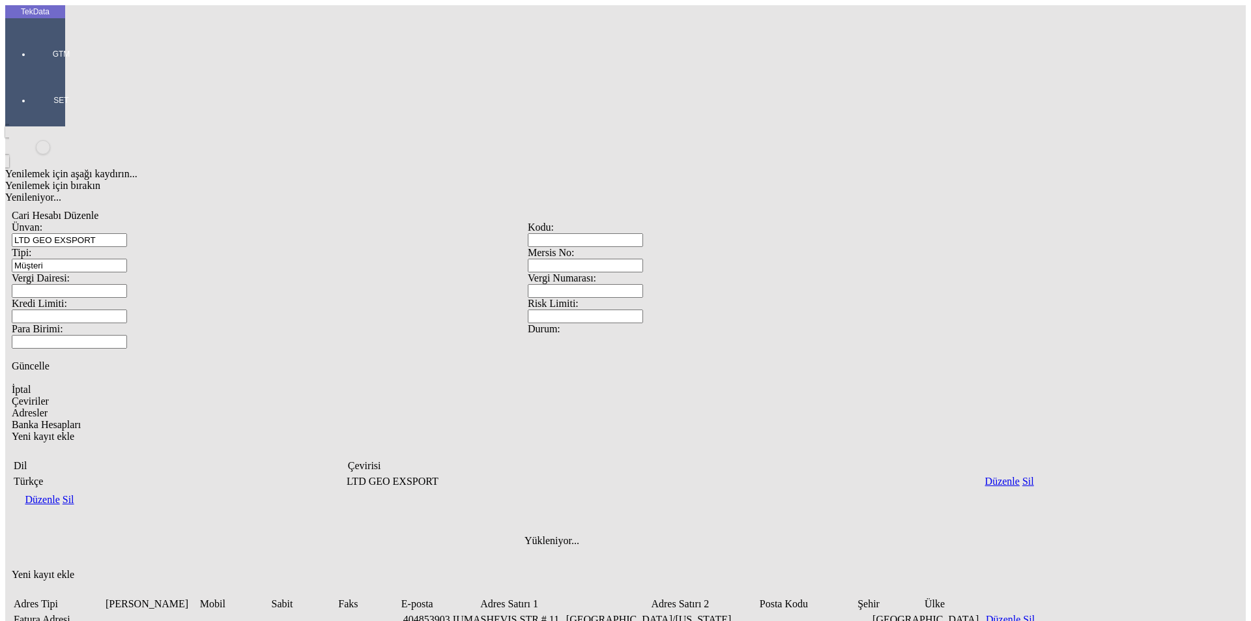
drag, startPoint x: 347, startPoint y: 476, endPoint x: 344, endPoint y: 391, distance: 85.4
click at [348, 475] on div "Yenilemek için aşağı kaydırın... Yenilemek için bırakın Yenileniyor... Cari Hes…" at bounding box center [527, 460] width 1045 height 669
click at [32, 53] on div "GTM" at bounding box center [61, 49] width 60 height 46
click at [96, 135] on span "İhracat Yönetimi" at bounding box center [105, 146] width 39 height 23
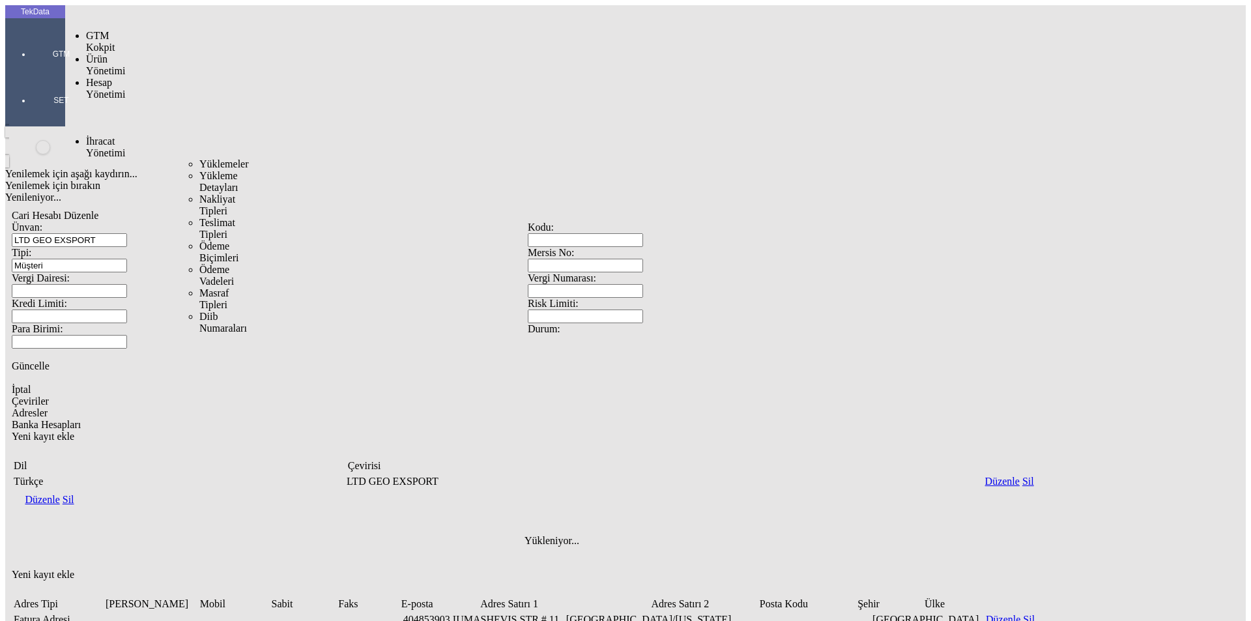
click at [199, 158] on span "Yüklemeler" at bounding box center [224, 163] width 50 height 11
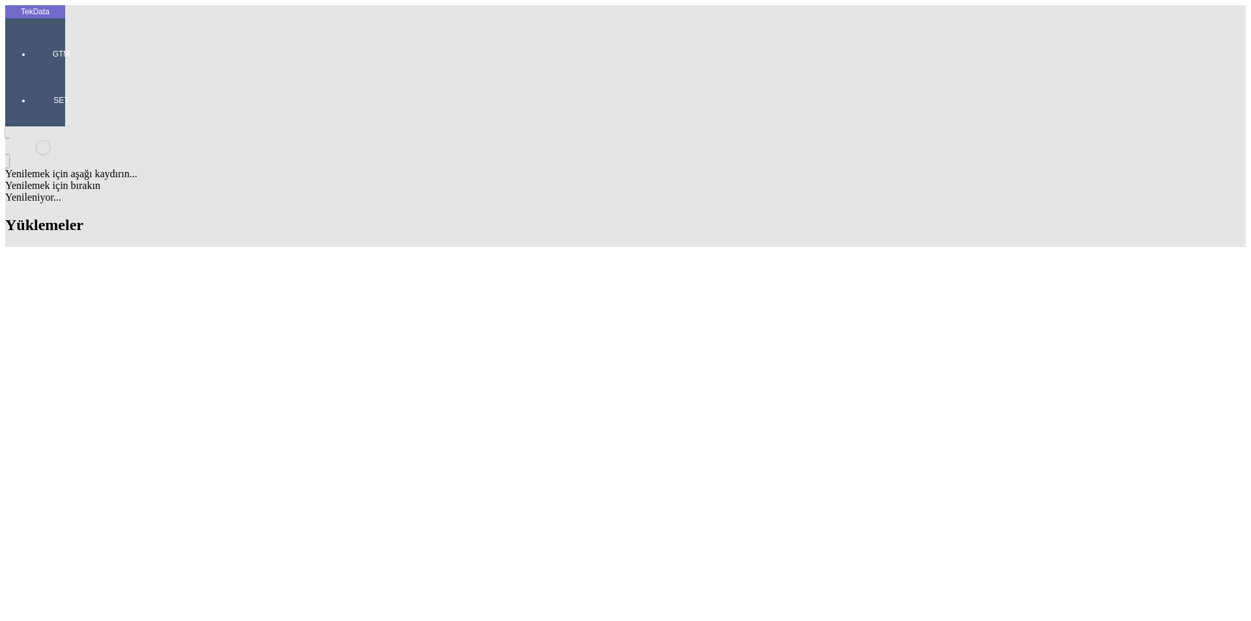
drag, startPoint x: 721, startPoint y: 107, endPoint x: 477, endPoint y: 107, distance: 244.3
paste input "IHR2025/6-067, IHR2025/7-046"
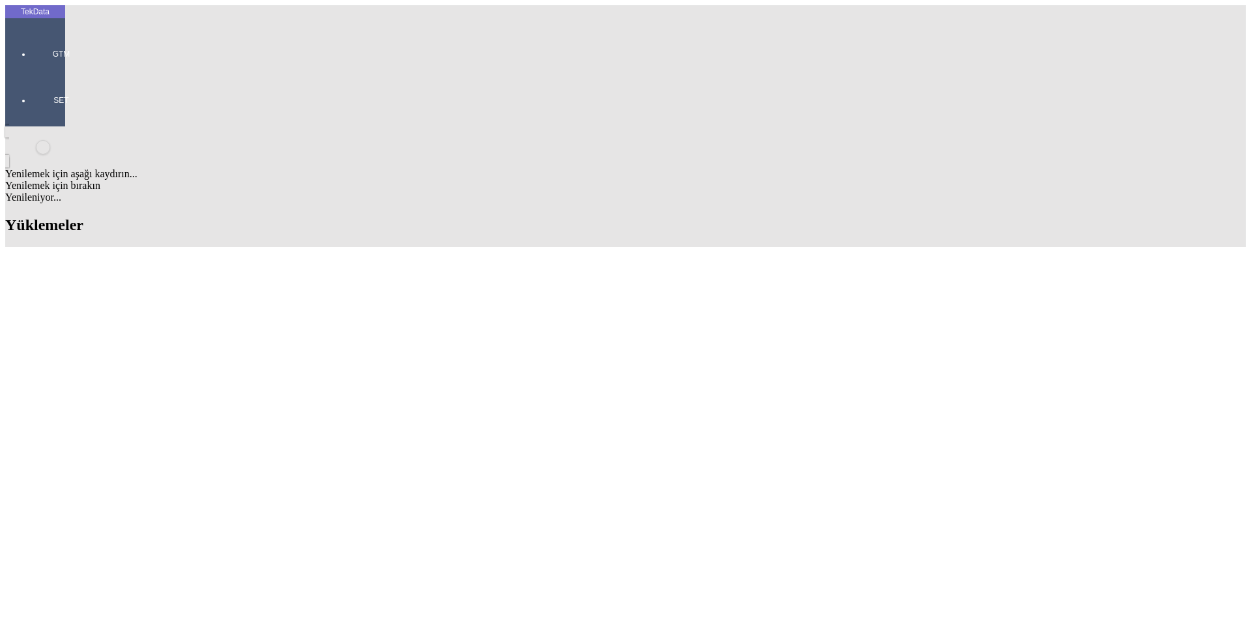
type input "IHR2025/6-067, IHR2025/7-046"
paste input "ET358875"
type input "ET358875"
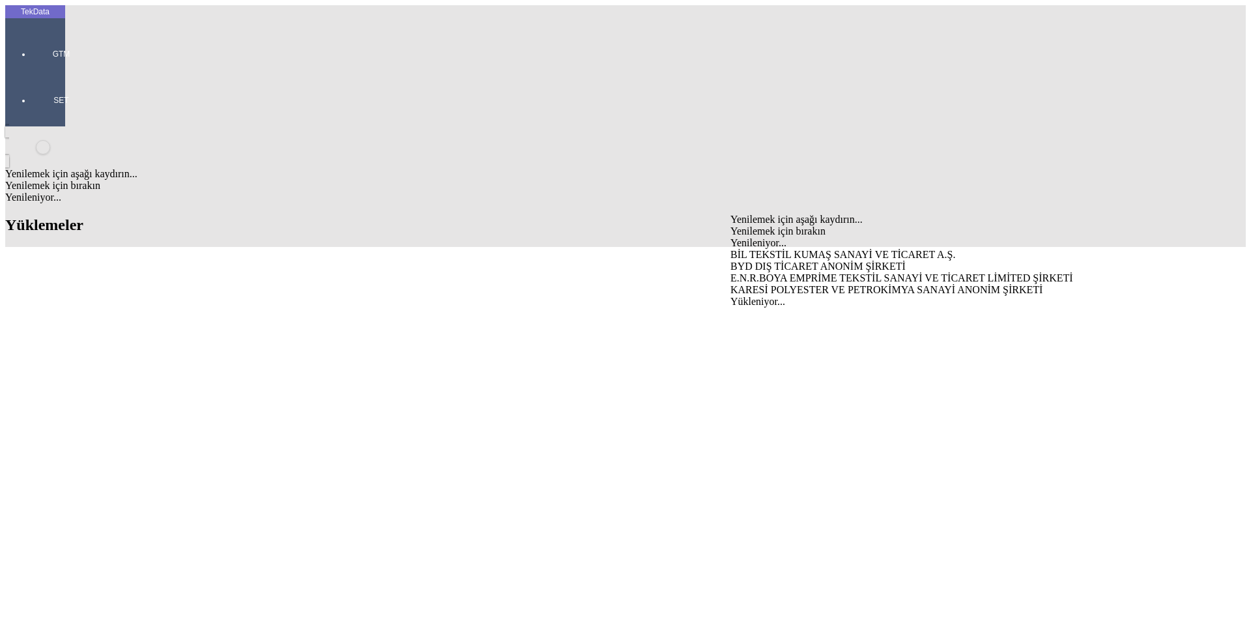
click at [754, 261] on div "BYD DIŞ TİCARET ANONİM ŞİRKETİ" at bounding box center [979, 267] width 498 height 12
type input "BYD DIŞ TİCARET ANONİM ŞİRKETİ"
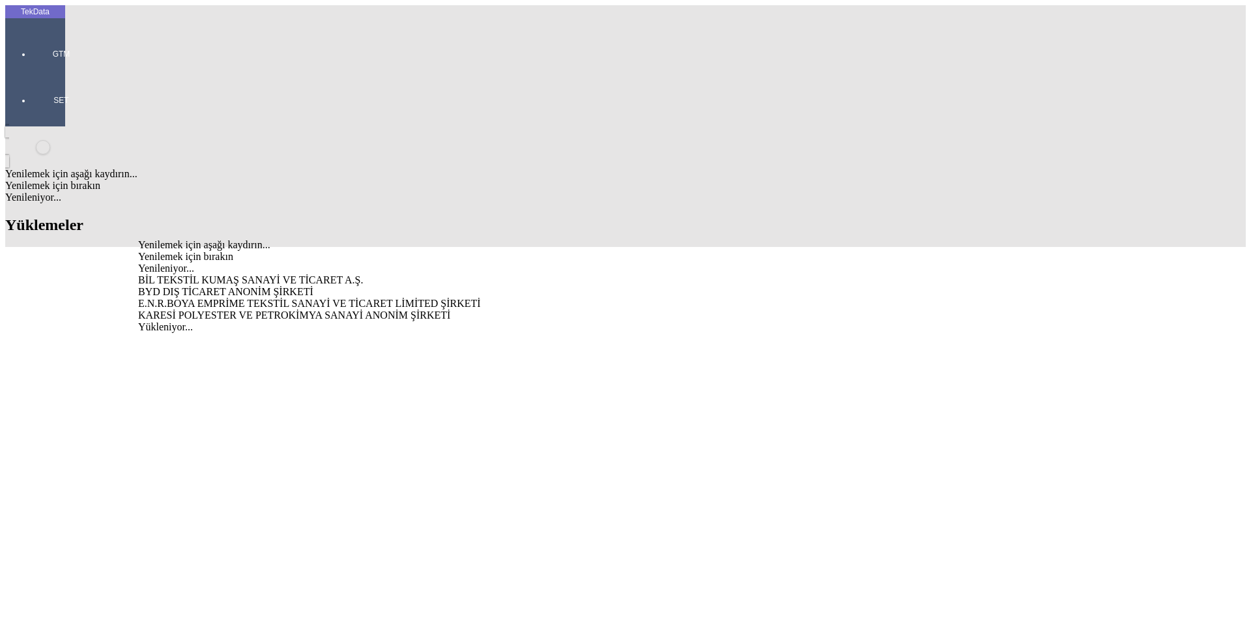
click at [283, 286] on div "BYD DIŞ TİCARET ANONİM ŞİRKETİ" at bounding box center [389, 292] width 503 height 12
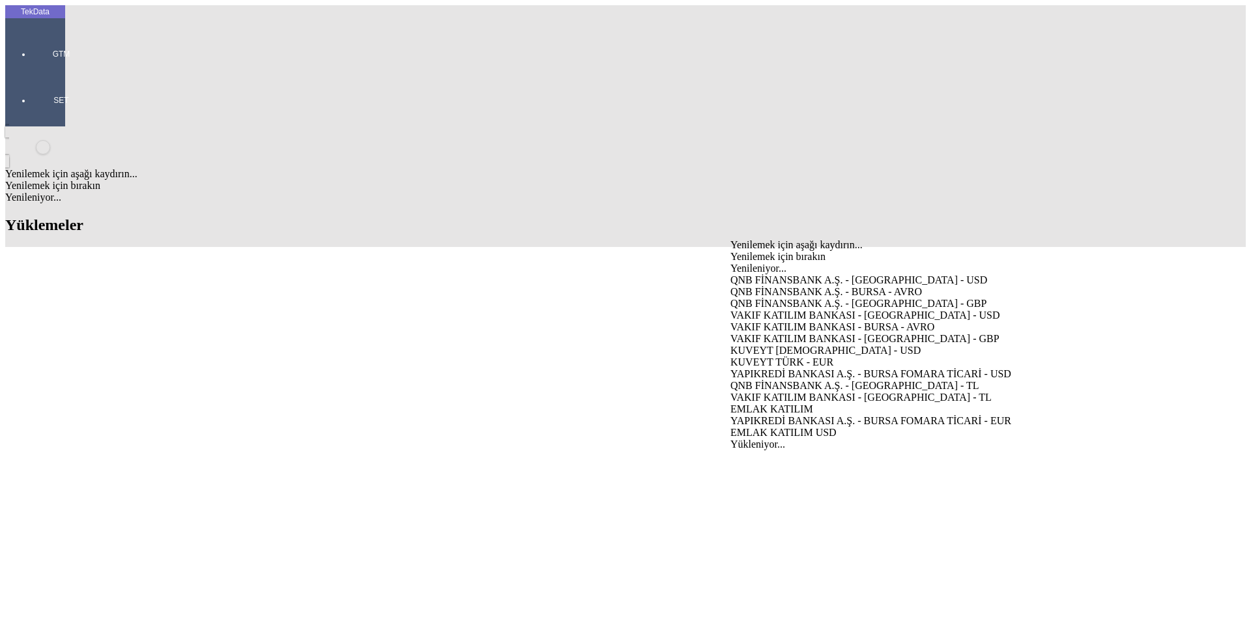
click at [765, 309] on div "VAKIF KATILIM BANKASI - [GEOGRAPHIC_DATA] - USD" at bounding box center [979, 315] width 498 height 12
type input "VAKIF KATILIM BANKASI - [GEOGRAPHIC_DATA] - USD"
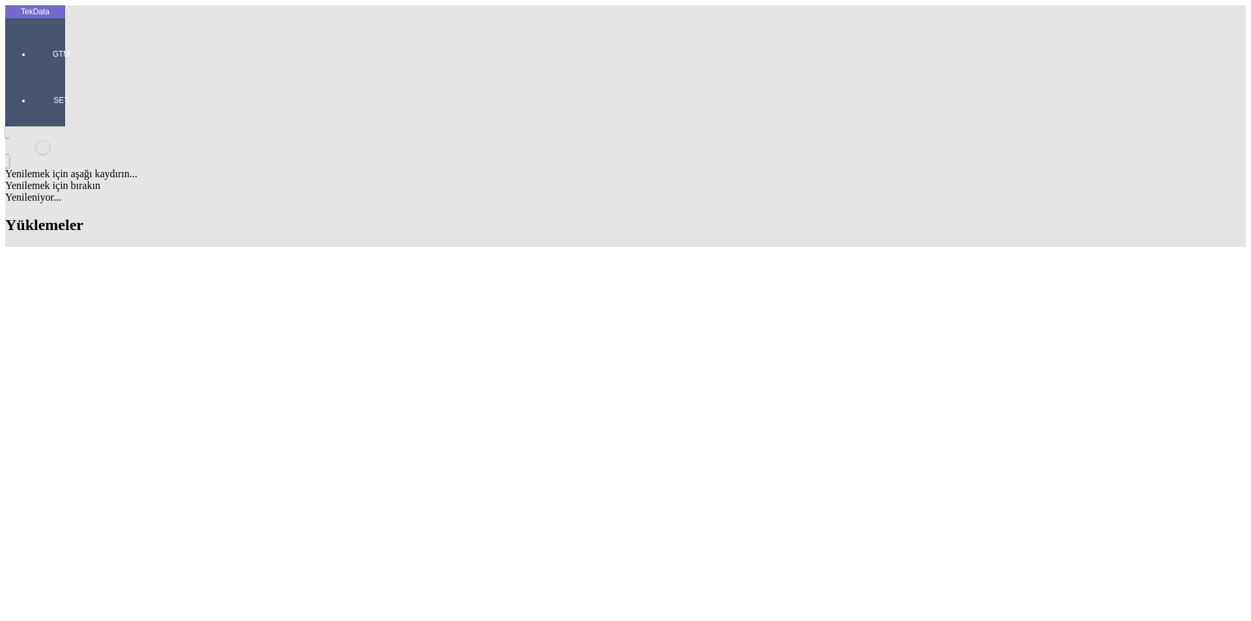
paste input "LTD GEO EXSPORT"
type input "LTD GEO EXSPORT"
click at [208, 300] on div "LTD GEO EXSPORT" at bounding box center [389, 306] width 503 height 12
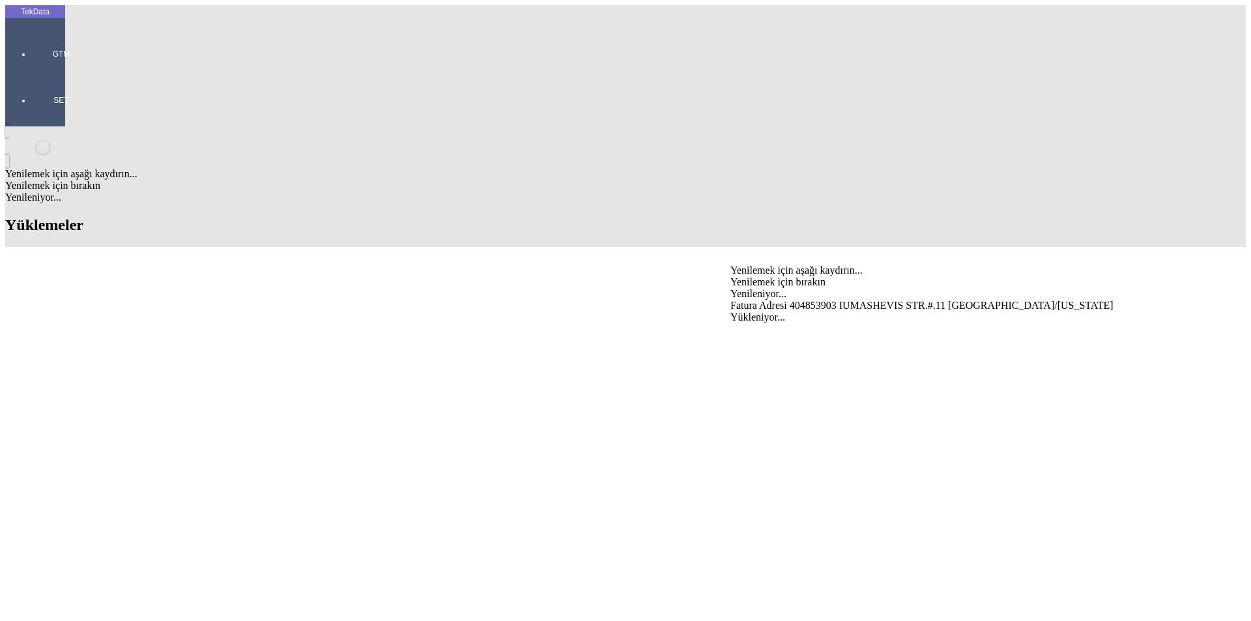
click at [737, 300] on div "Fatura Adresi 404853903 IUMASHEVIS STR.#.11 [GEOGRAPHIC_DATA]/[US_STATE]" at bounding box center [979, 306] width 498 height 12
type input "Fatura Adresi 404853903 IUMASHEVIS STR.#.11 [GEOGRAPHIC_DATA]/[US_STATE]"
paste input "LTD GEO EXSPORT"
type input "LTD GEO EXSPORT"
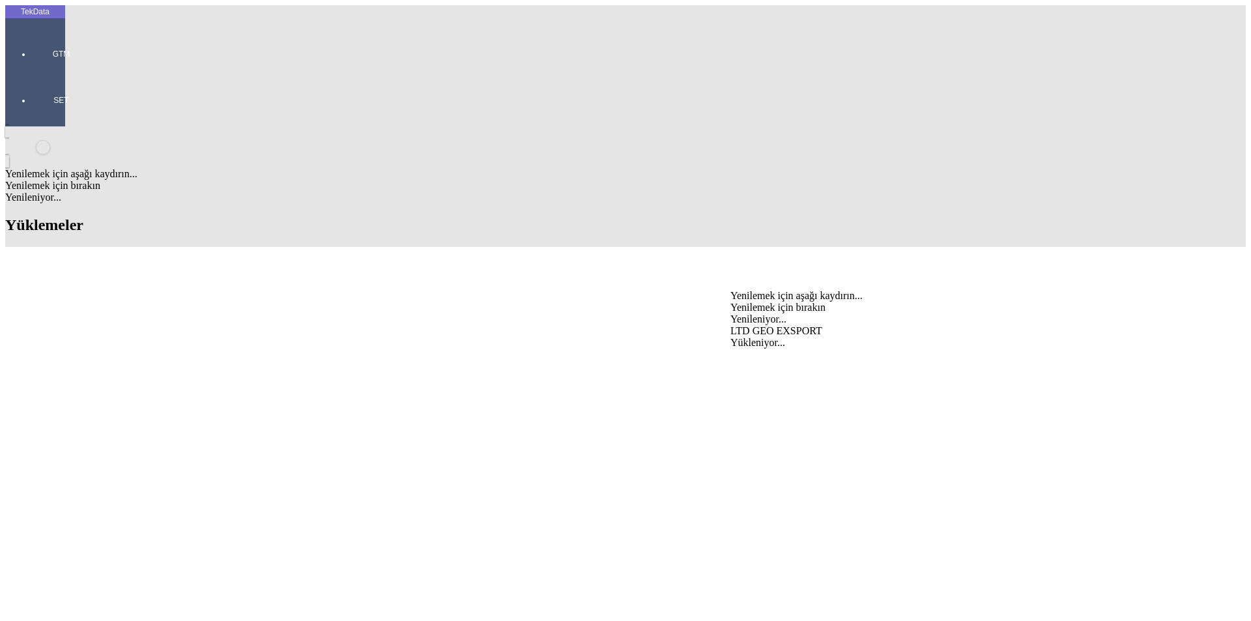
click at [774, 325] on div "LTD GEO EXSPORT" at bounding box center [979, 331] width 498 height 12
type input "BYD DIŞ TİCARET ANONİM ŞİRKETİ"
type input "VAKIF KATILIM BANKASI - [GEOGRAPHIC_DATA] - USD"
type input "LTD GEO EXSPORT"
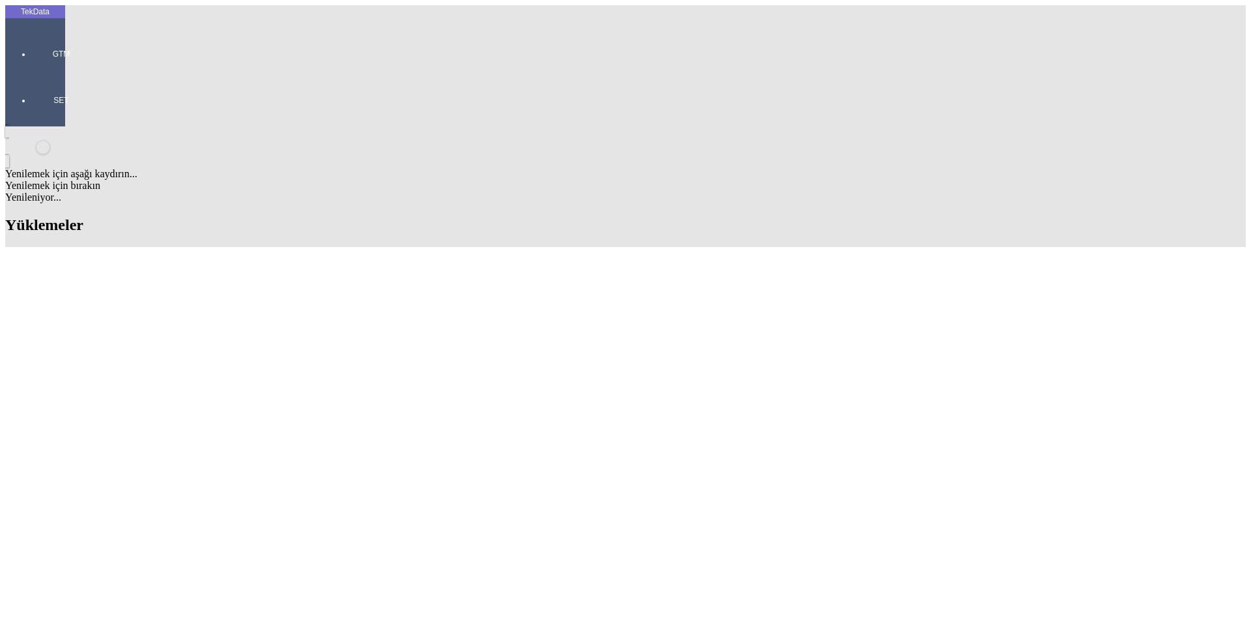
type input "Fatura Adresi 404853903 IUMASHEVIS STR.#.11 [GEOGRAPHIC_DATA]/[US_STATE]"
type input "LTD GEO EXSPORT"
click at [334, 350] on div "Fatura Adresi 404853903 IUMASHEVIS STR.#.11 [GEOGRAPHIC_DATA]/[US_STATE]" at bounding box center [389, 356] width 503 height 12
type input "Fatura Adresi 404853903 IUMASHEVIS STR.#.11 [GEOGRAPHIC_DATA]/[US_STATE]"
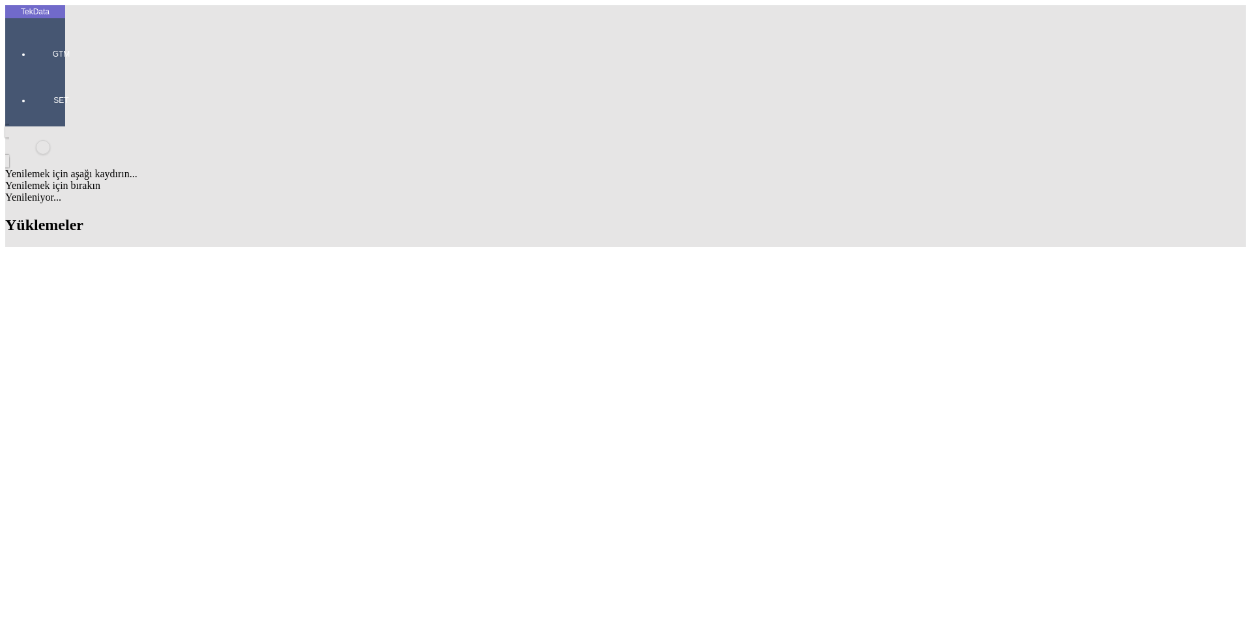
scroll to position [65, 0]
type input "e"
type input "E"
click at [164, 385] on div "[PERSON_NAME]" at bounding box center [389, 391] width 503 height 12
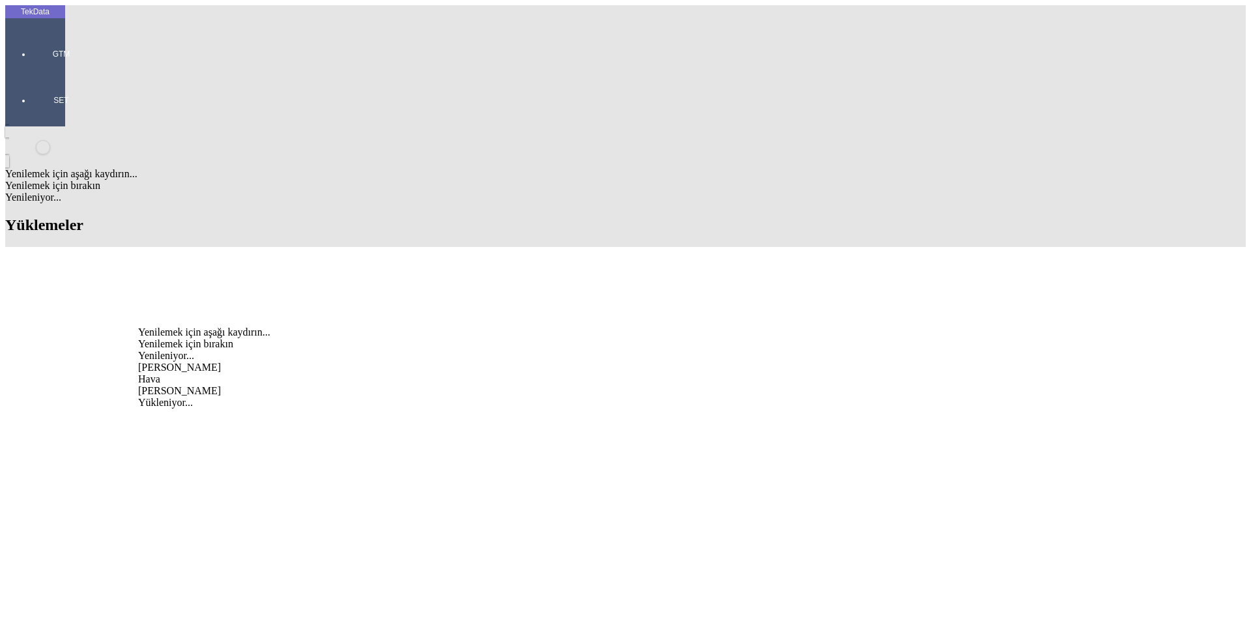
type input "[PERSON_NAME]"
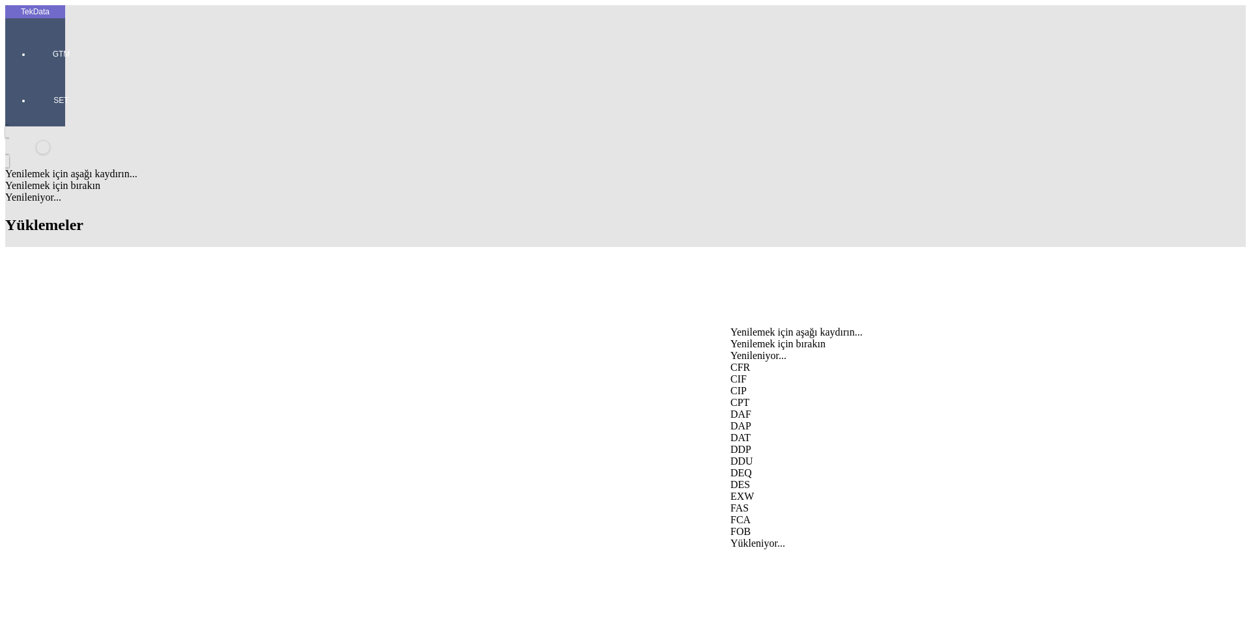
click at [748, 514] on div "FCA" at bounding box center [979, 520] width 498 height 12
type input "FCA"
type input "[GEOGRAPHIC_DATA]"
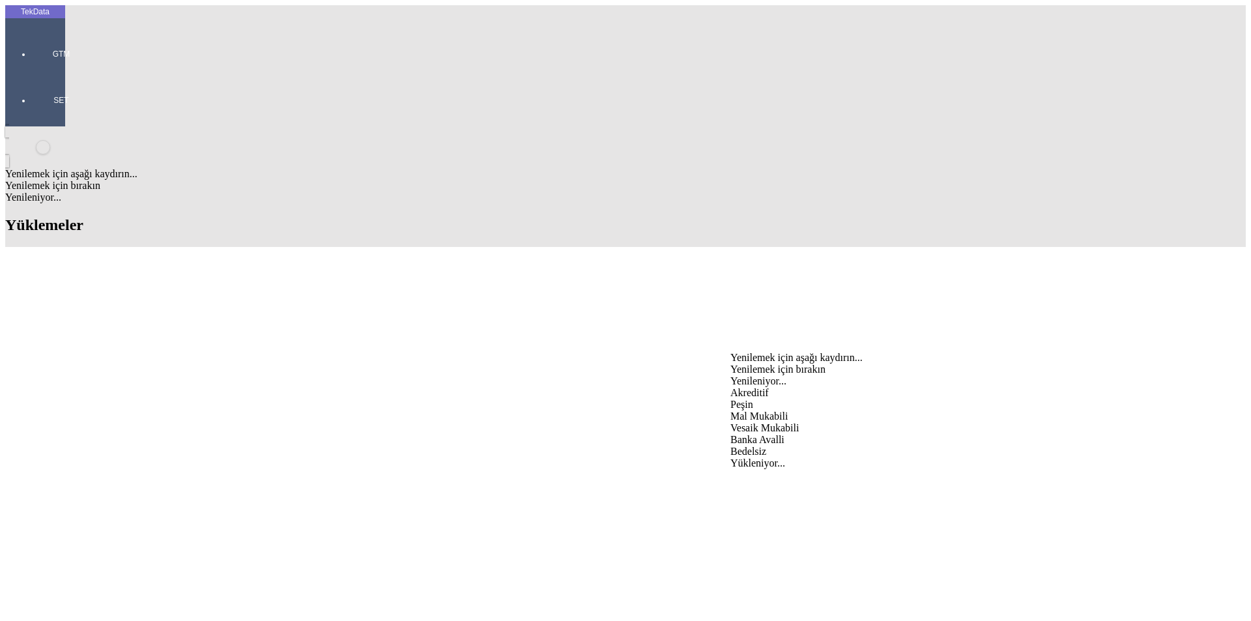
click at [756, 410] on div "Mal Mukabili" at bounding box center [979, 416] width 498 height 12
type input "Mal Mukabili"
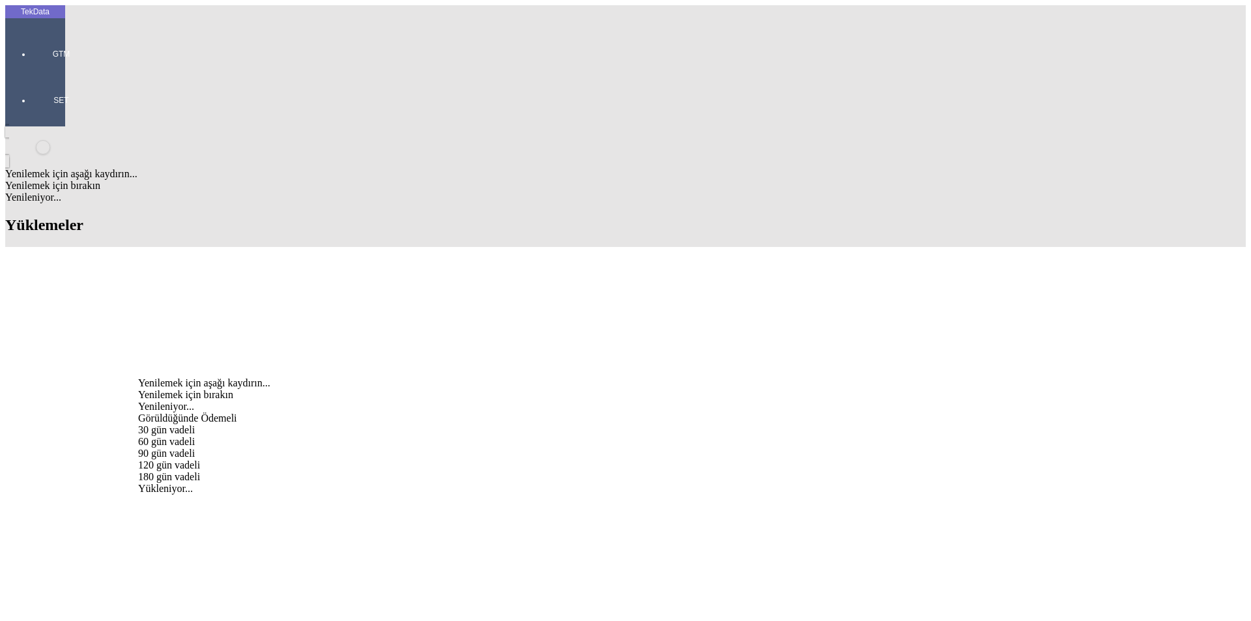
click at [447, 412] on div "Görüldüğünde Ödemeli" at bounding box center [389, 418] width 503 height 12
type input "Görüldüğünde Ödemeli"
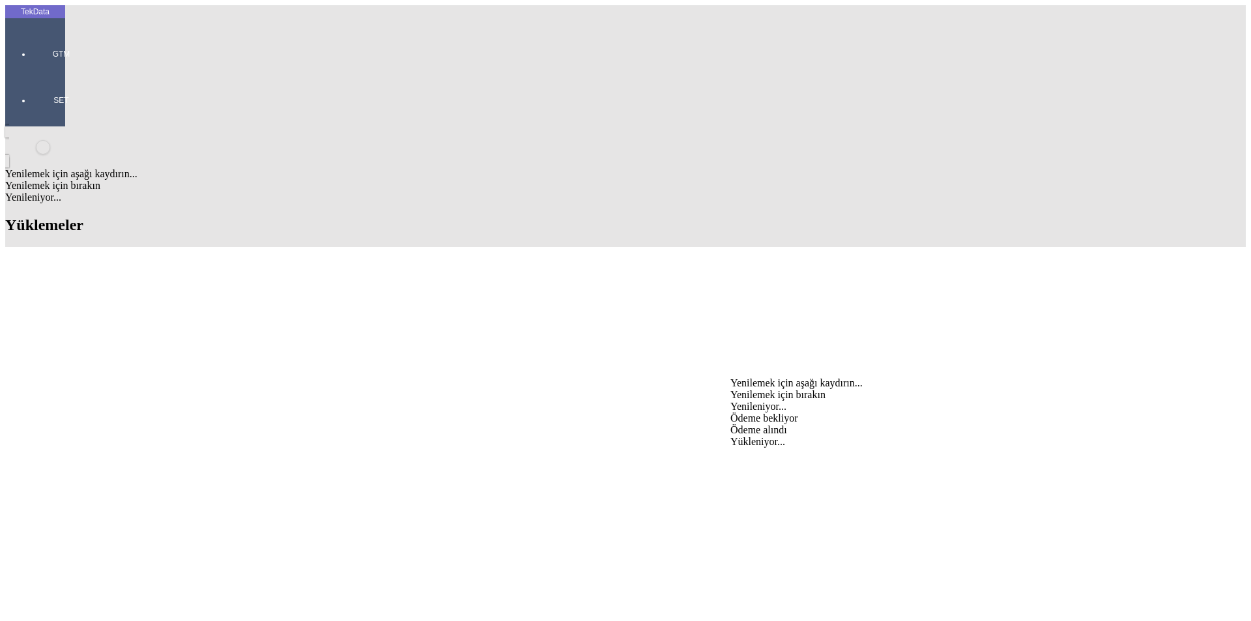
click at [737, 412] on div "Ödeme bekliyor" at bounding box center [979, 418] width 498 height 12
type input "Ödeme bekliyor"
type input "ORIJINAL EVRAKLAR MAL BERABERI GONDERILECEKTIR."
type input "2830.55"
type input "2854.4"
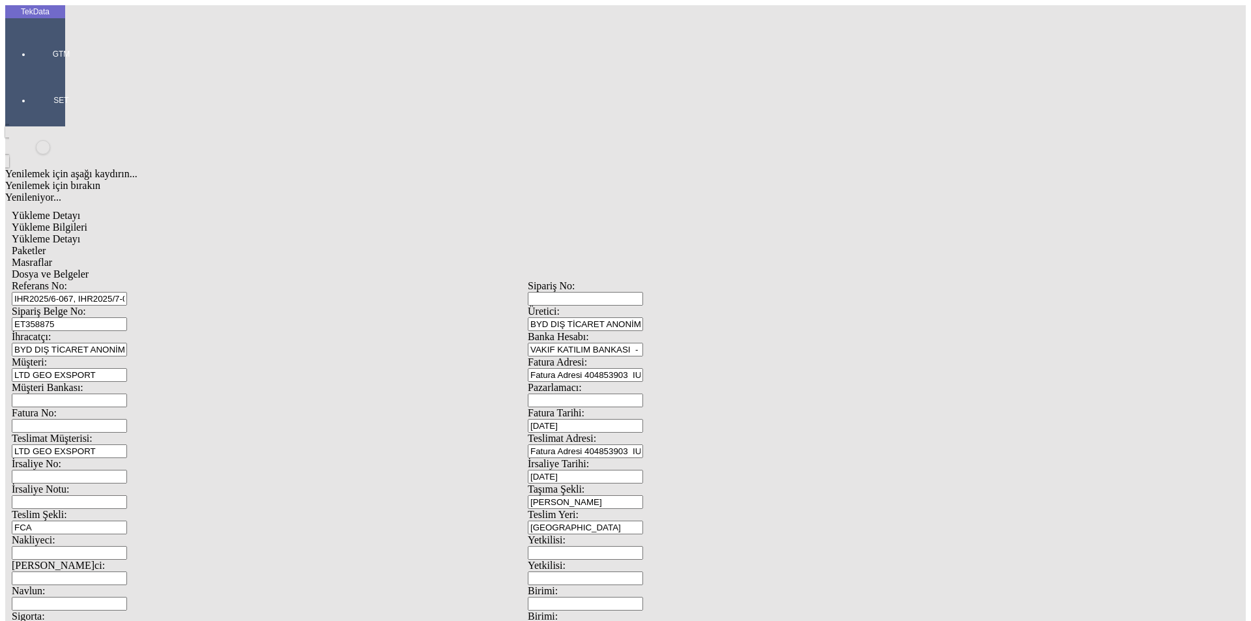
click at [80, 233] on span "Yükleme Detayı" at bounding box center [46, 238] width 68 height 11
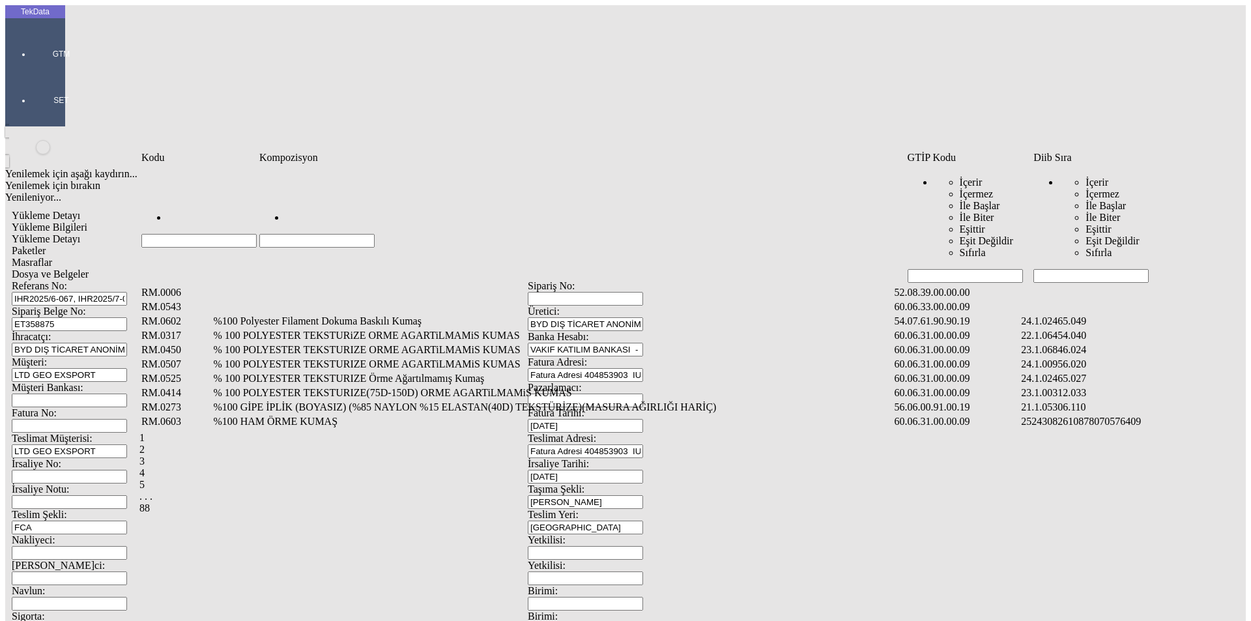
click at [1077, 269] on input "Hücreyi Filtrele" at bounding box center [1090, 276] width 115 height 14
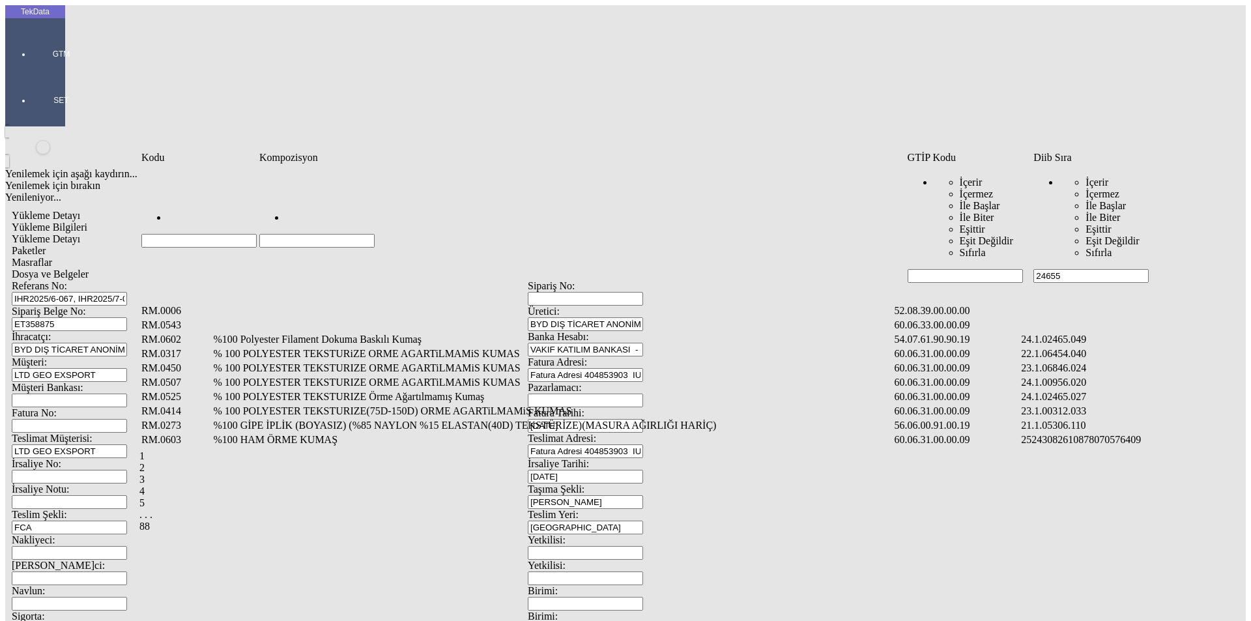
type input "24655"
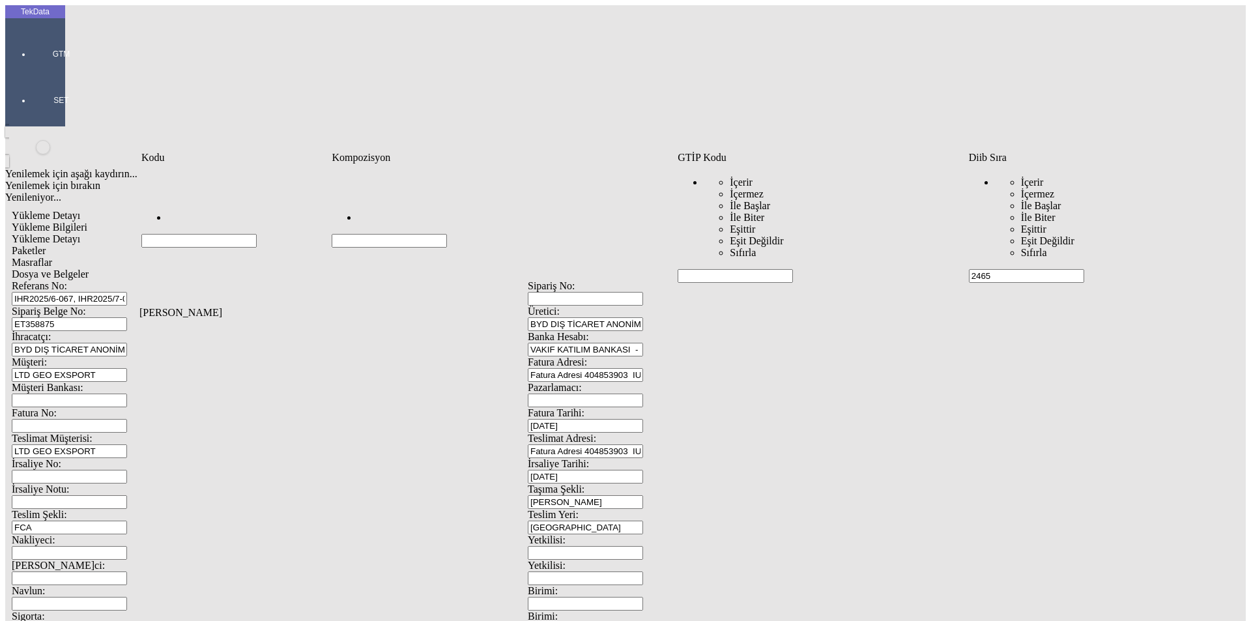
type input "2465"
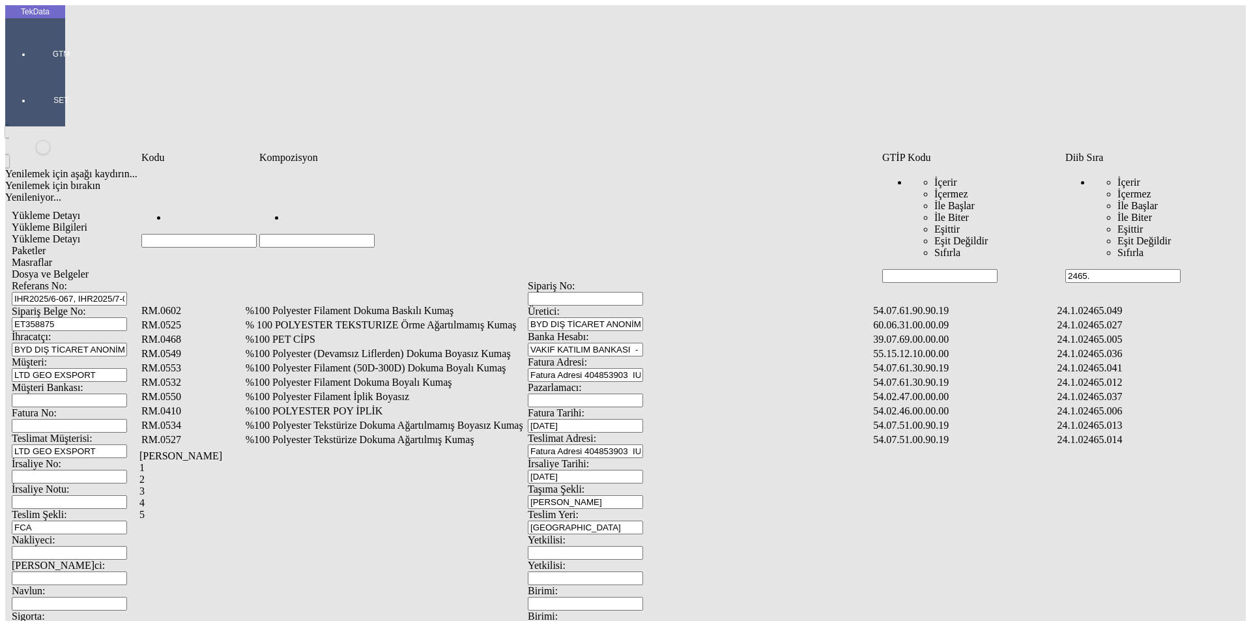
type input "2465."
type input "2465.008"
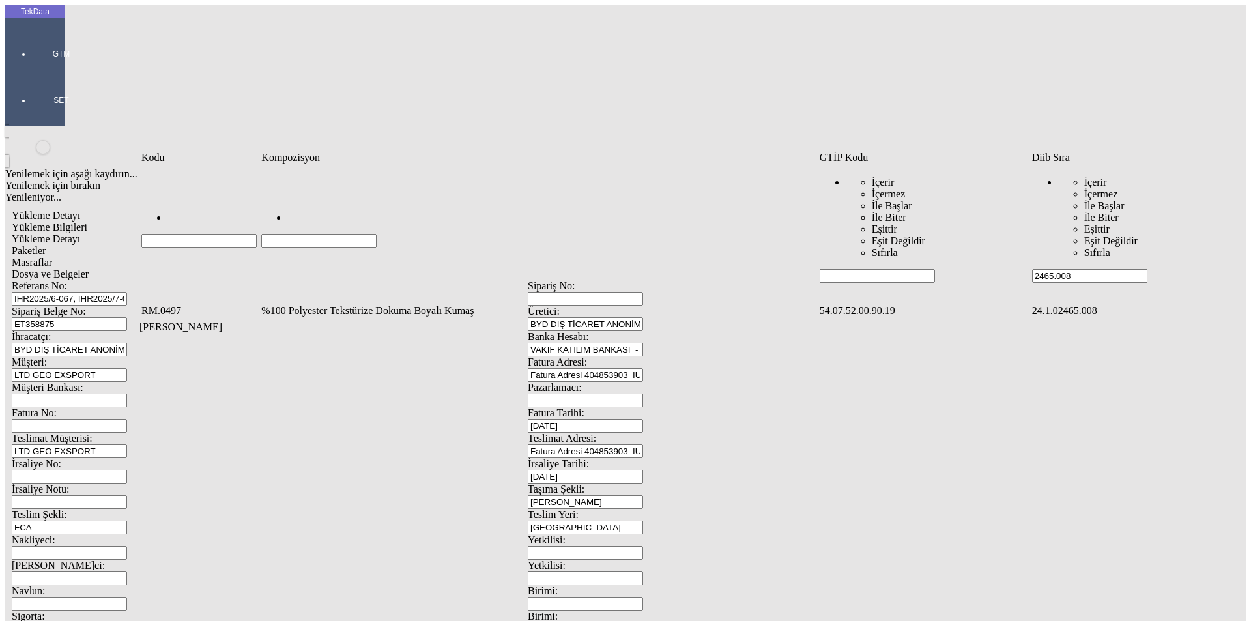
click at [396, 304] on td "%100 Polyester Tekstürize Dokuma Boyalı Kumaş" at bounding box center [539, 310] width 556 height 13
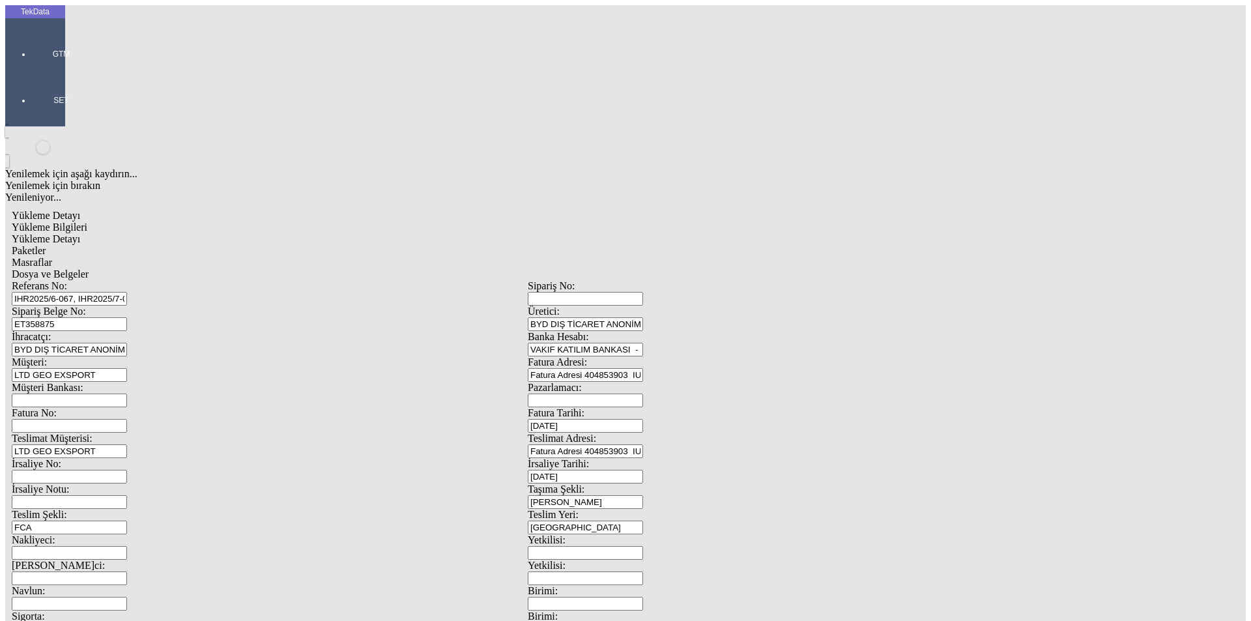
type input "2004.6"
click at [734, 236] on div "Metre" at bounding box center [968, 242] width 516 height 12
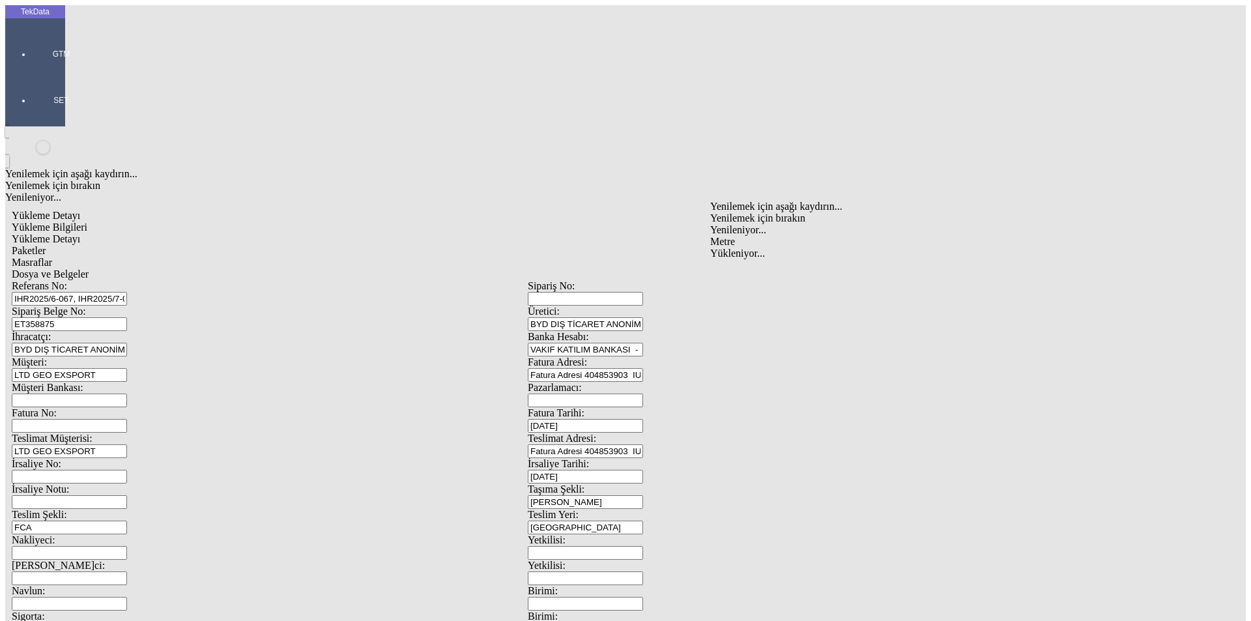
type input "Metre"
type input "1.49"
drag, startPoint x: 739, startPoint y: 241, endPoint x: 659, endPoint y: 232, distance: 80.6
click at [739, 273] on div "Amerikan Doları" at bounding box center [968, 279] width 516 height 12
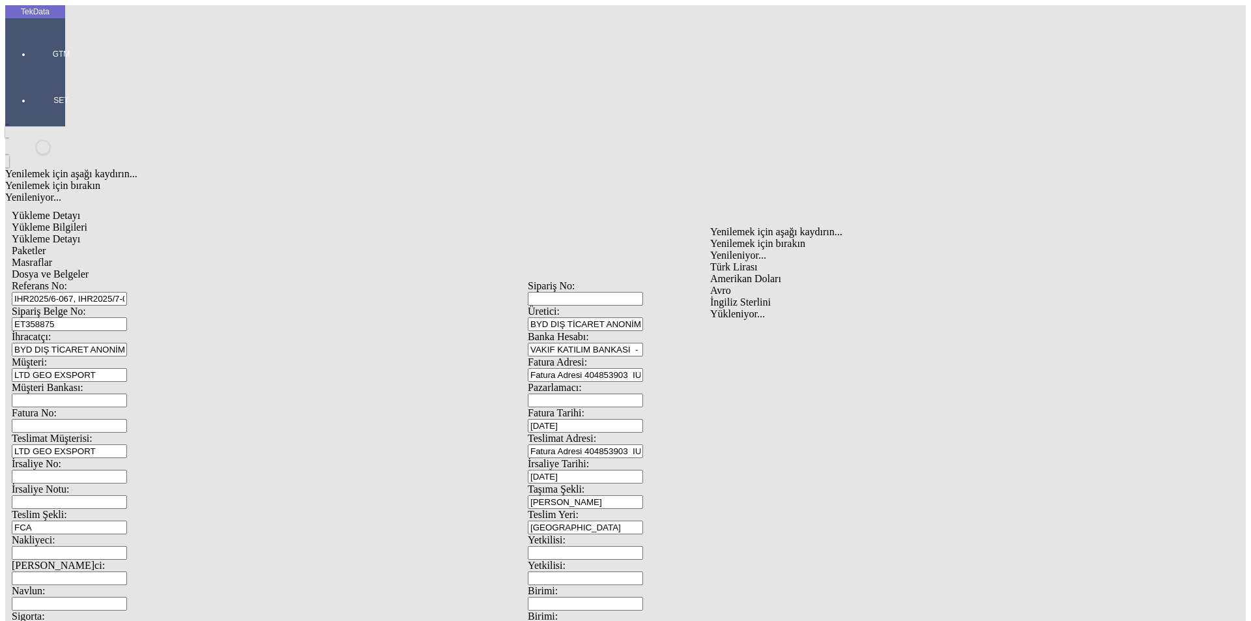
type input "Amerikan Doları"
type input "320"
type input "968.05"
type input "975.55"
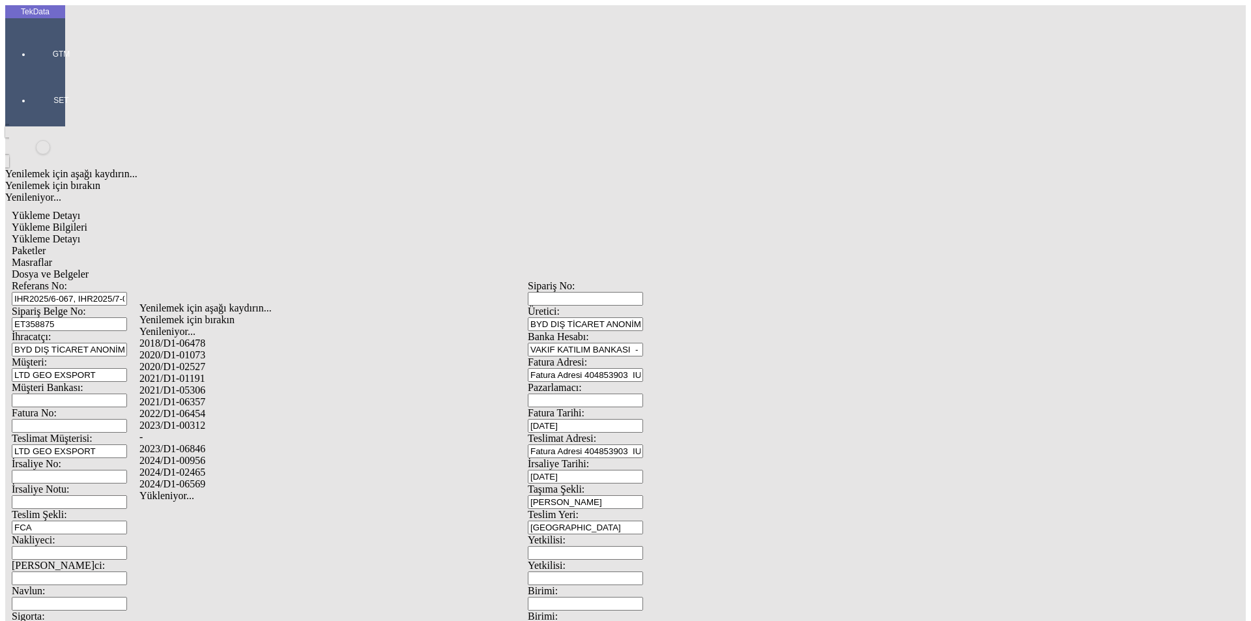
click at [219, 466] on div "2024/D1-02465" at bounding box center [392, 472] width 506 height 12
type input "2024/D1-02465"
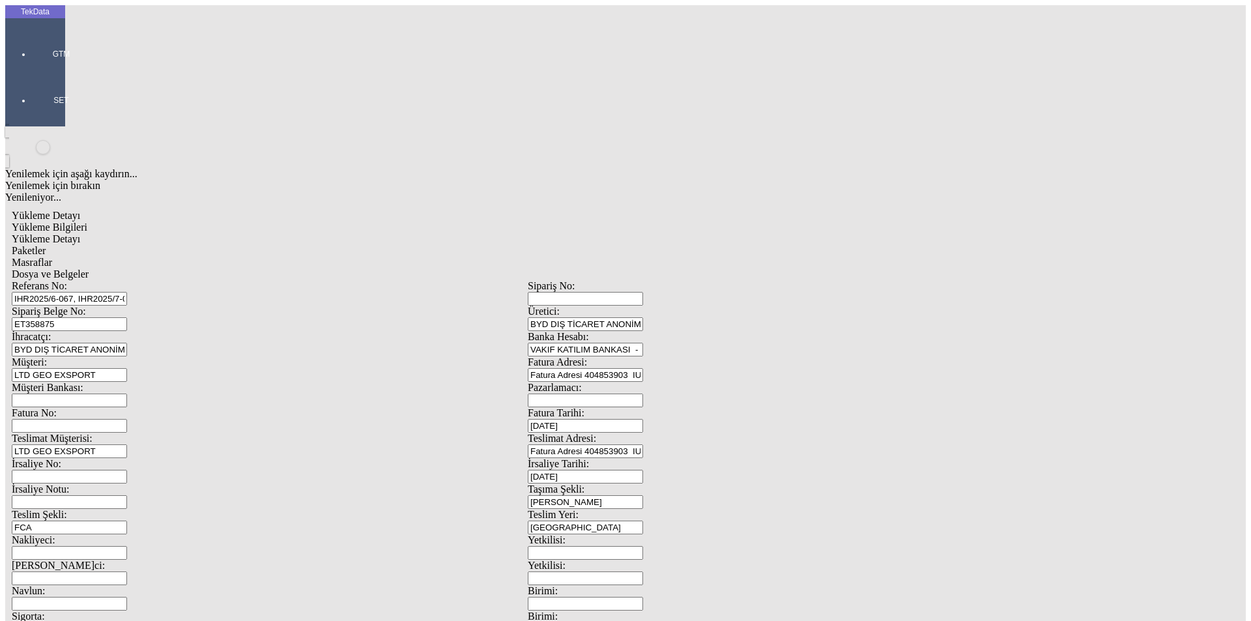
drag, startPoint x: 775, startPoint y: 146, endPoint x: 784, endPoint y: 144, distance: 8.7
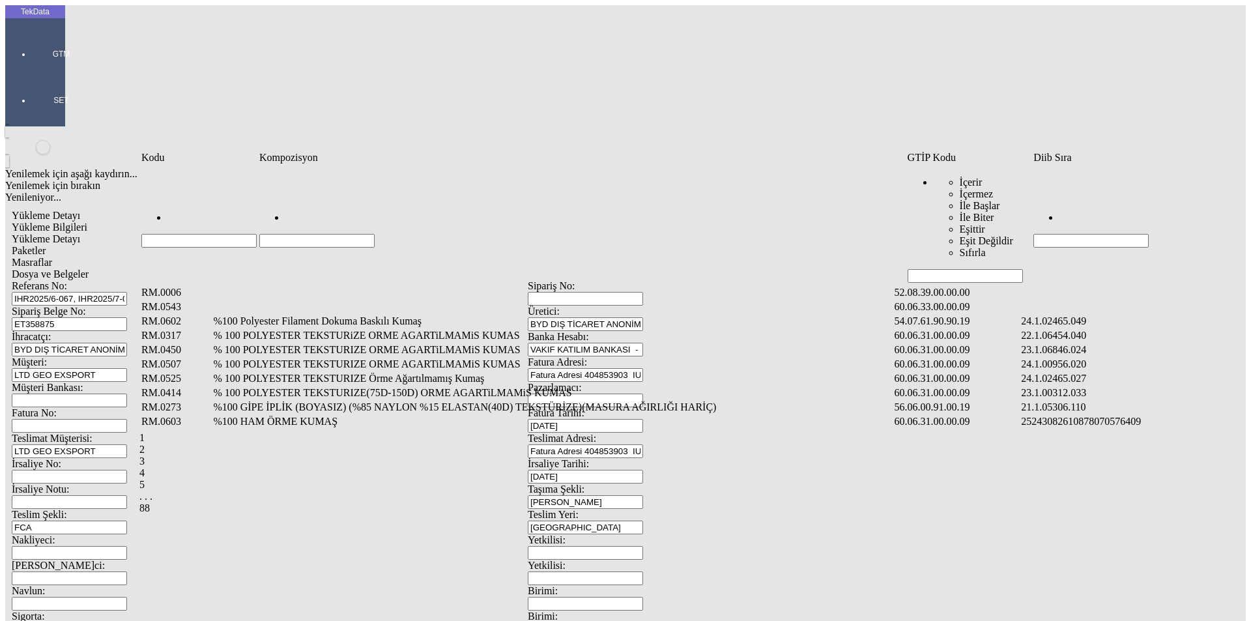
click at [1064, 234] on input "Hücreyi Filtrele" at bounding box center [1090, 241] width 115 height 14
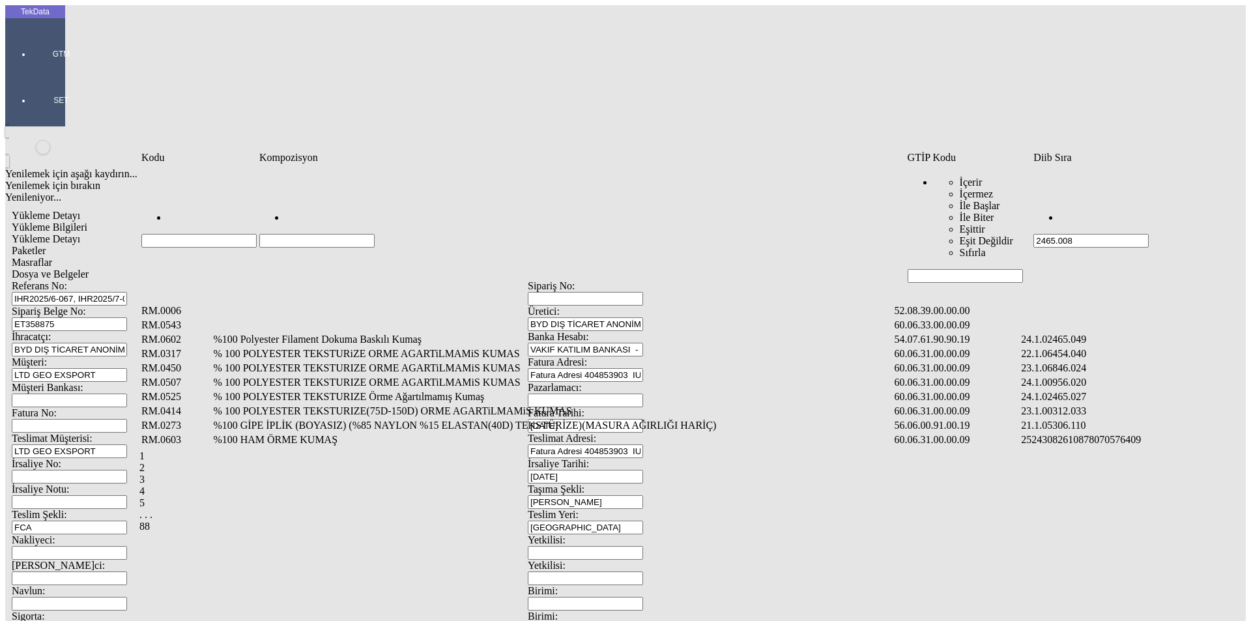
type input "2465.008"
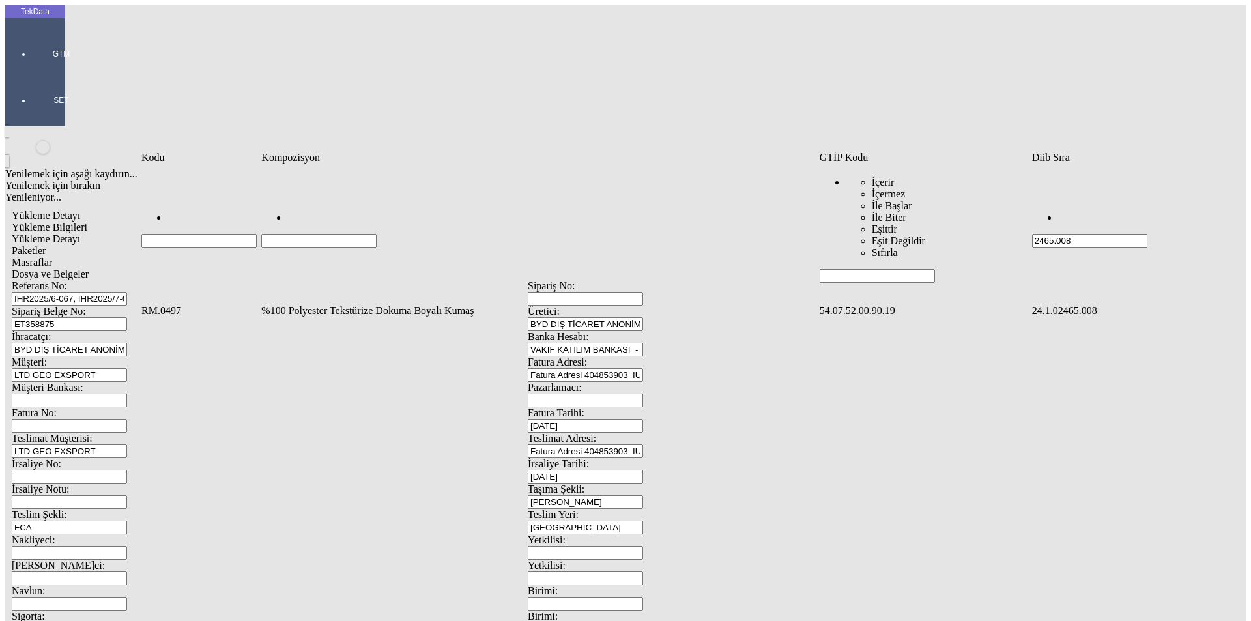
click at [352, 304] on td "%100 Polyester Tekstürize Dokuma Boyalı Kumaş" at bounding box center [539, 310] width 556 height 13
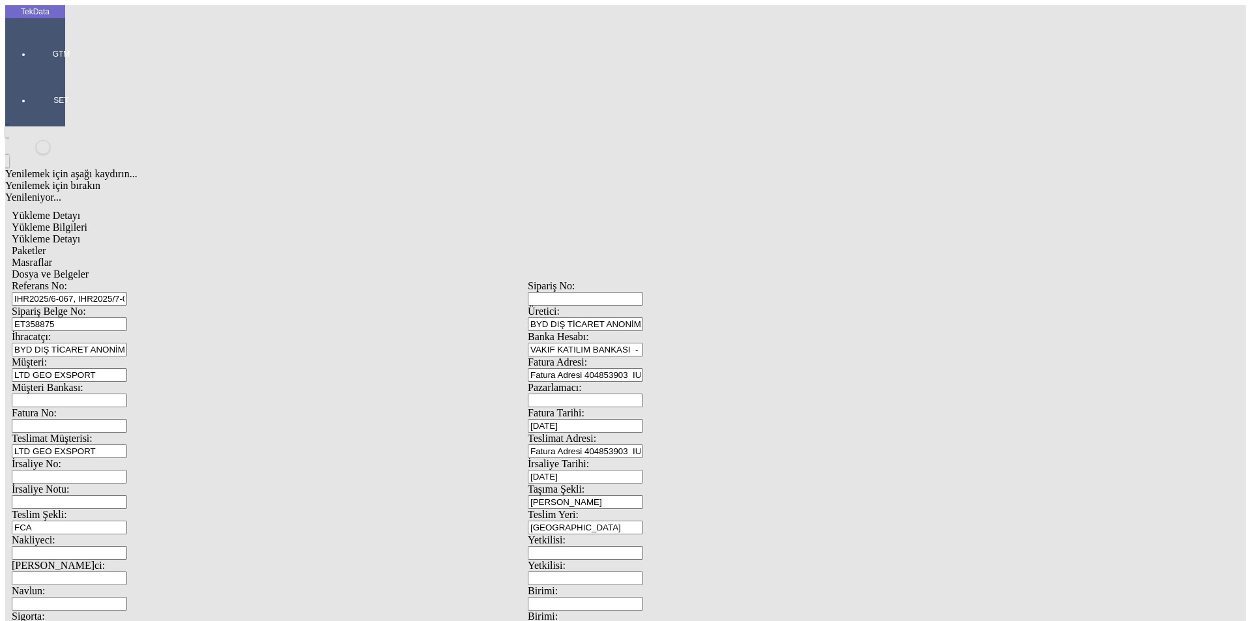
type input "2"
type input "2901.9"
click at [742, 236] on div "Metre" at bounding box center [968, 242] width 516 height 12
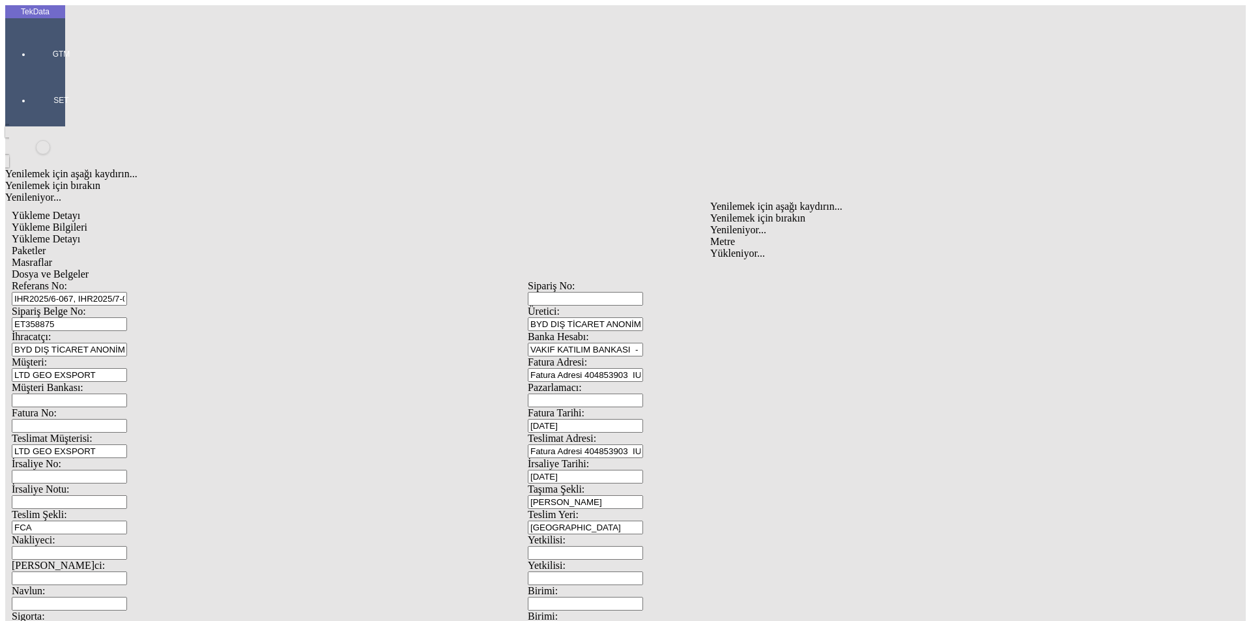
type input "Metre"
type input "1.33"
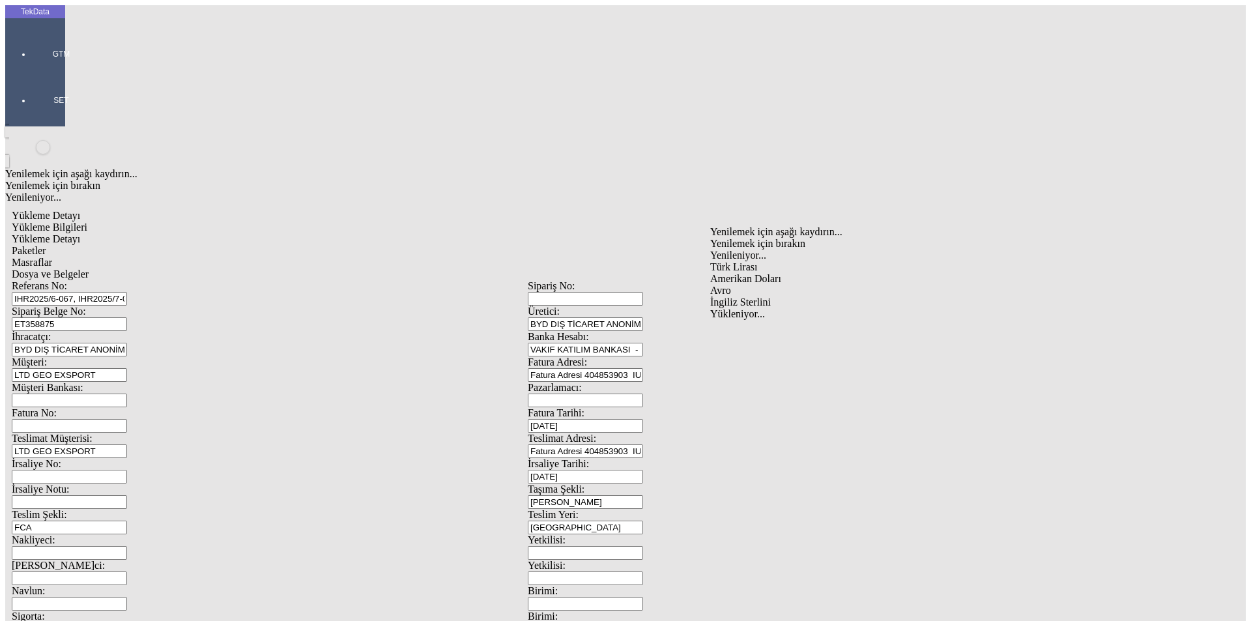
click at [730, 273] on div "Amerikan Doları" at bounding box center [968, 279] width 516 height 12
type input "Amerikan Doları"
type input "280"
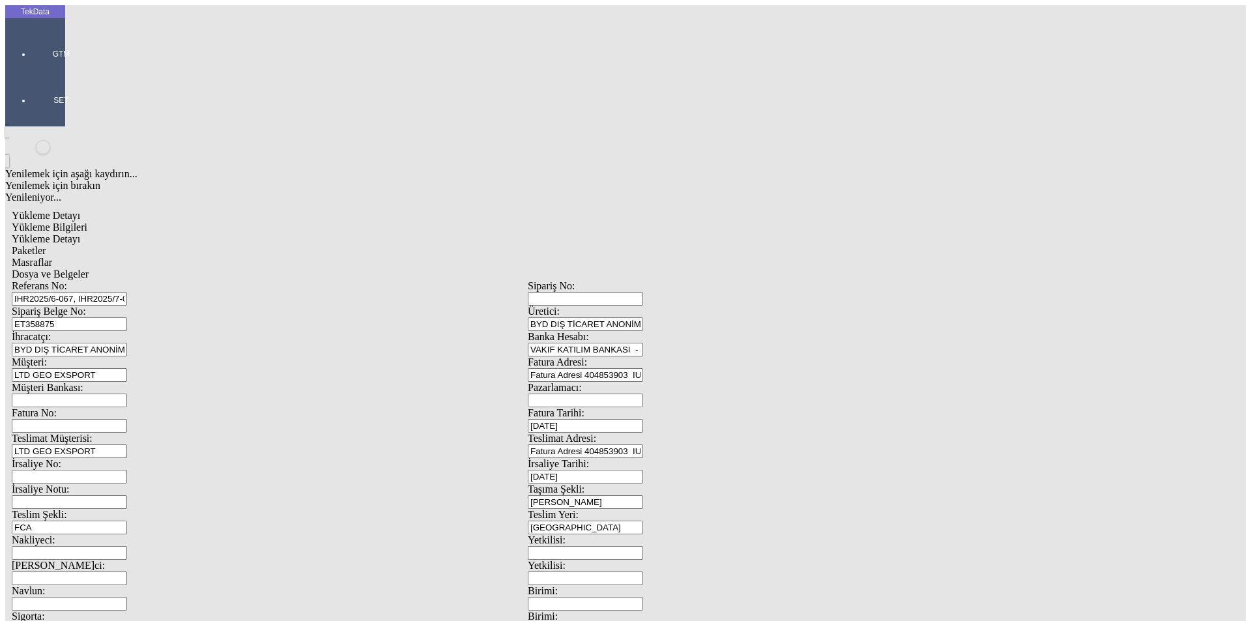
type input "1216.05"
type input "1227"
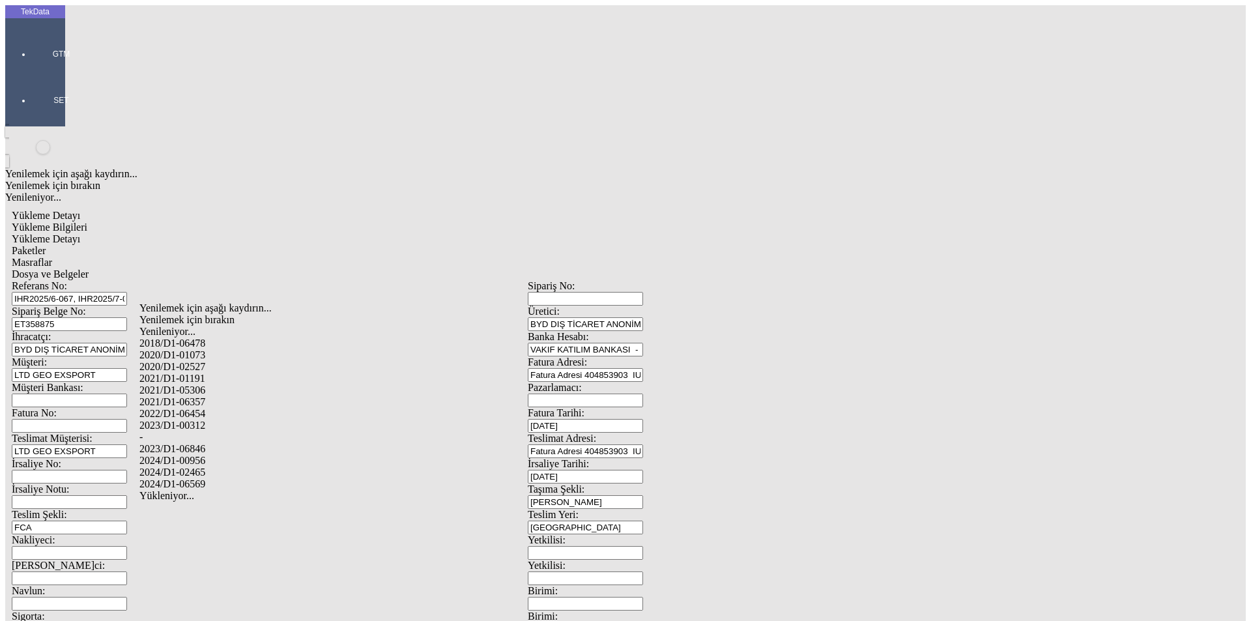
click at [199, 466] on div "2024/D1-02465" at bounding box center [392, 472] width 506 height 12
type input "2024/D1-02465"
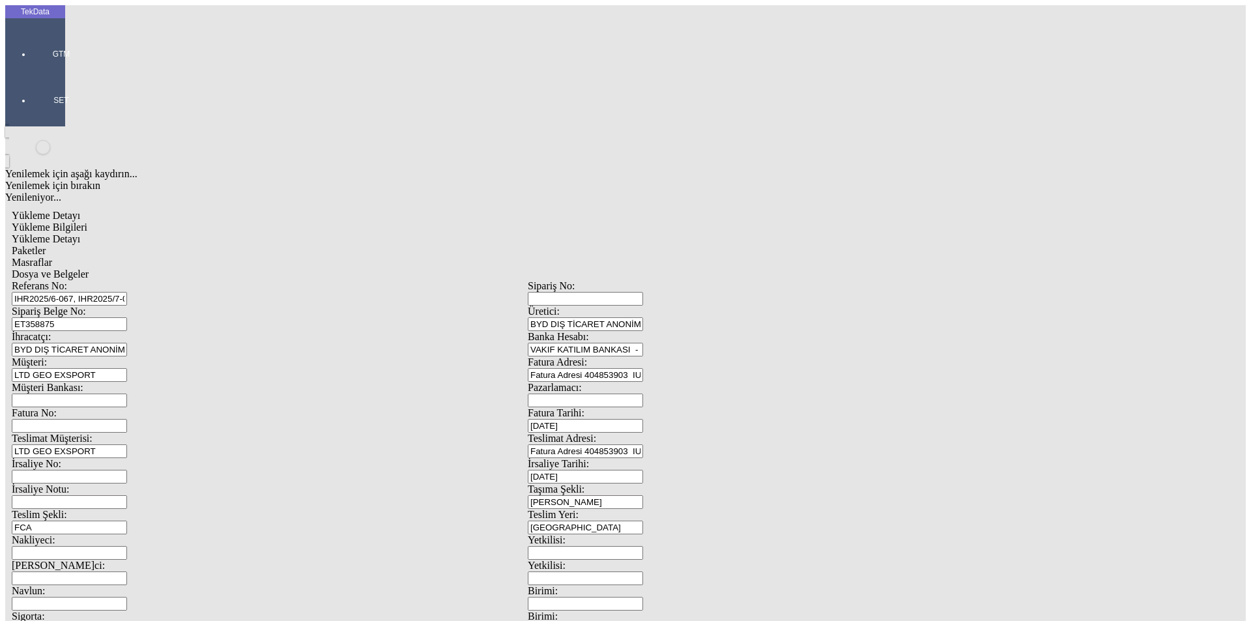
drag, startPoint x: 772, startPoint y: 145, endPoint x: 801, endPoint y: 148, distance: 28.8
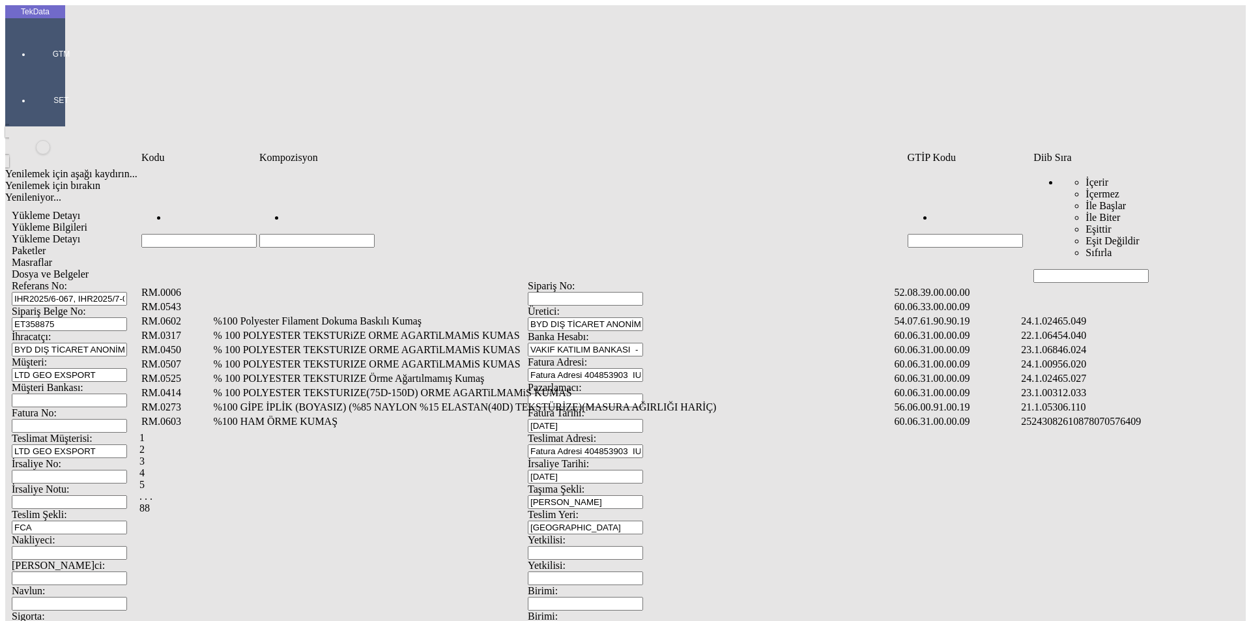
click at [1103, 269] on input "Hücreyi Filtrele" at bounding box center [1090, 276] width 115 height 14
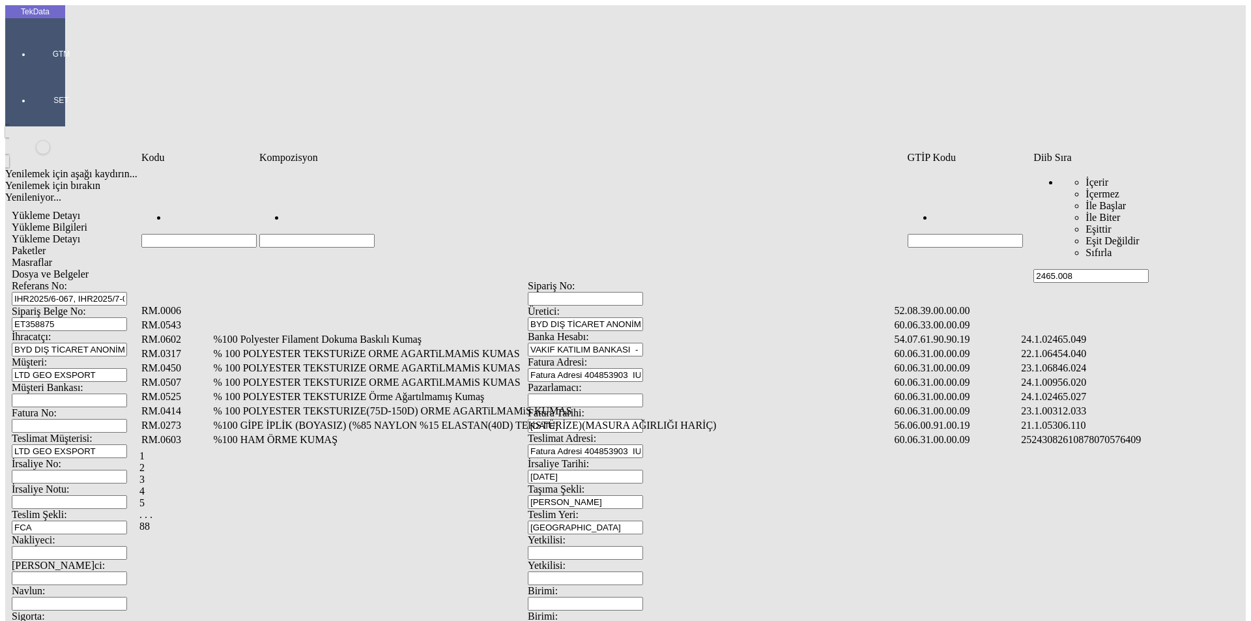
type input "2465.008"
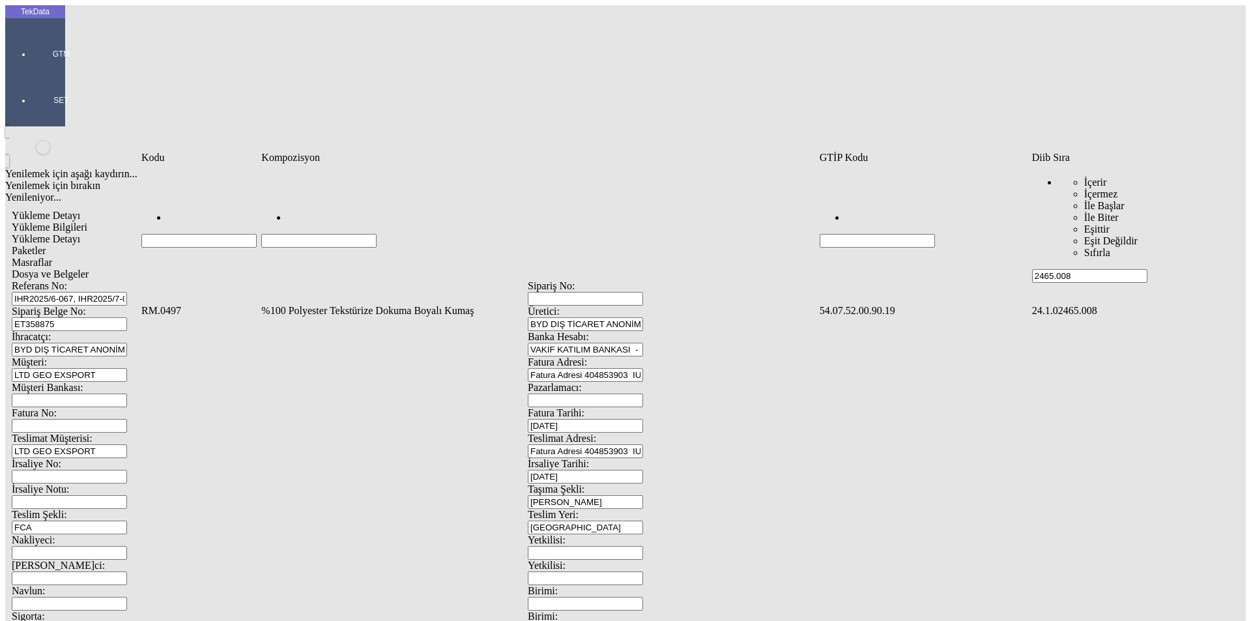
click at [288, 304] on td "%100 Polyester Tekstürize Dokuma Boyalı Kumaş" at bounding box center [539, 310] width 556 height 13
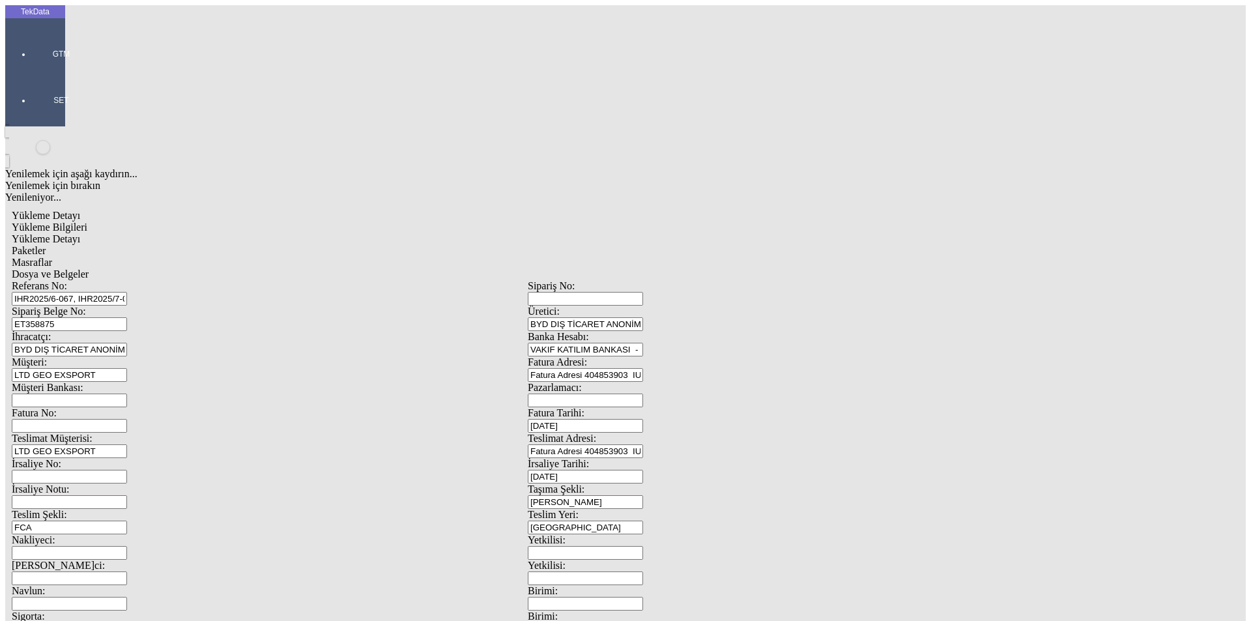
type input "1006.65"
click at [743, 201] on div "Yenilemek için aşağı kaydırın... Yenilemek için bırakın Yenileniyor... Metre Yü…" at bounding box center [968, 207] width 516 height 13
click at [738, 236] on div "Metre" at bounding box center [968, 242] width 516 height 12
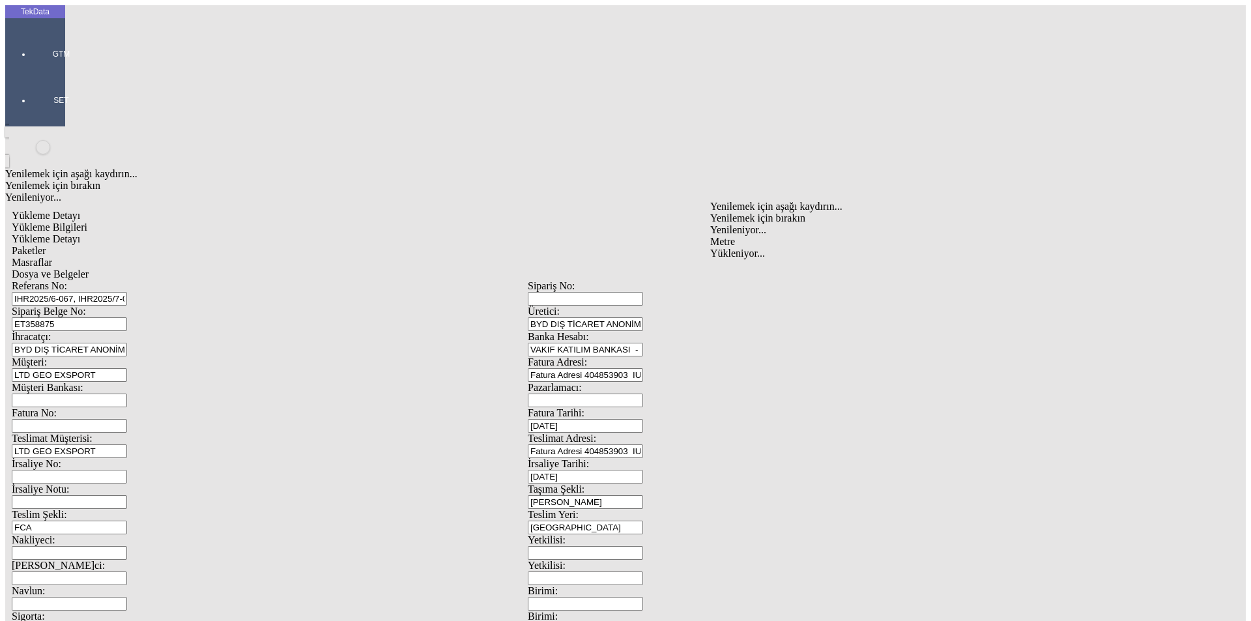
type input "Metre"
type input "2.4"
click at [735, 273] on div "Amerikan Doları" at bounding box center [968, 279] width 516 height 12
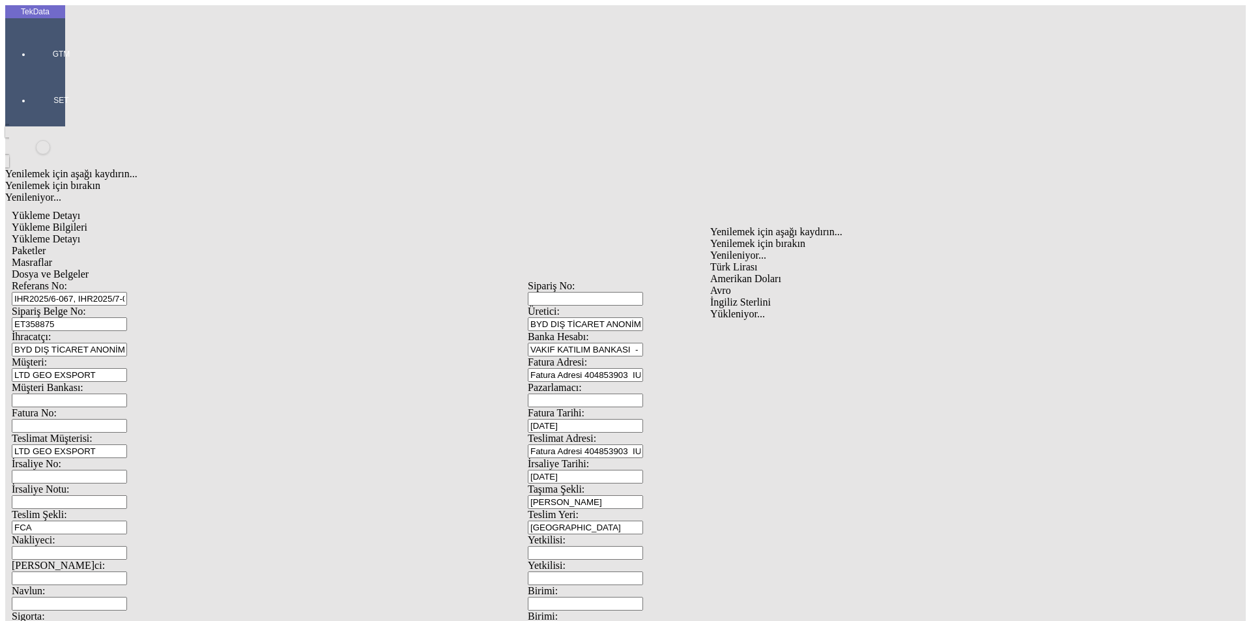
type input "Amerikan Doları"
type input "300"
type input "646.45"
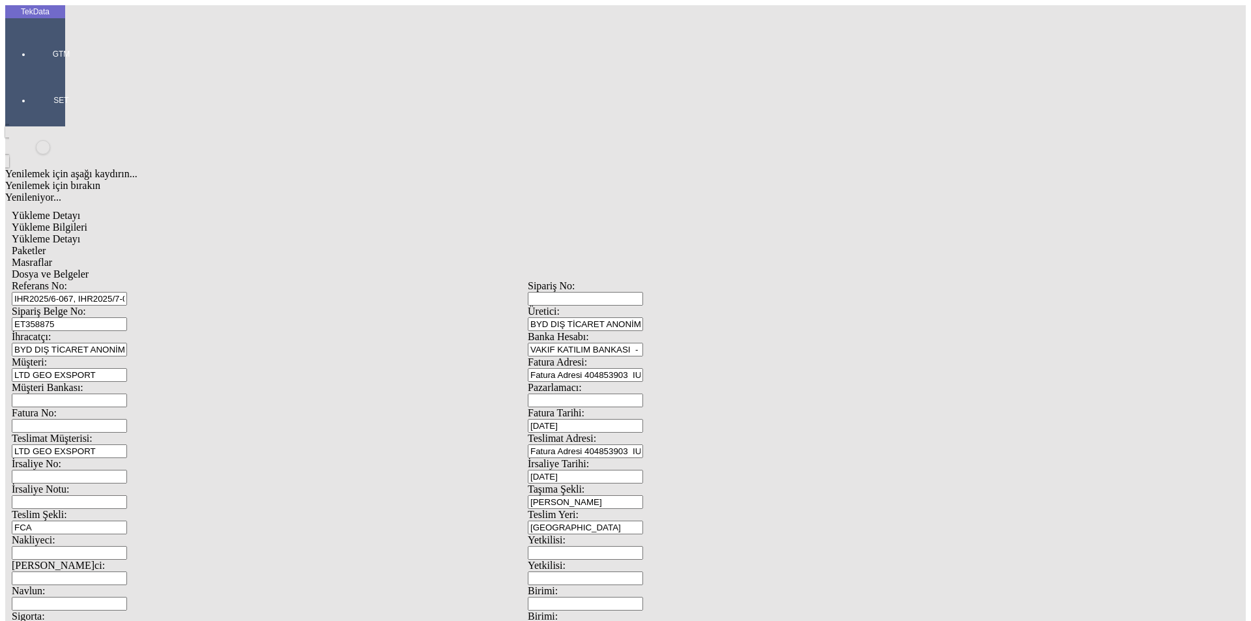
type input "651.85"
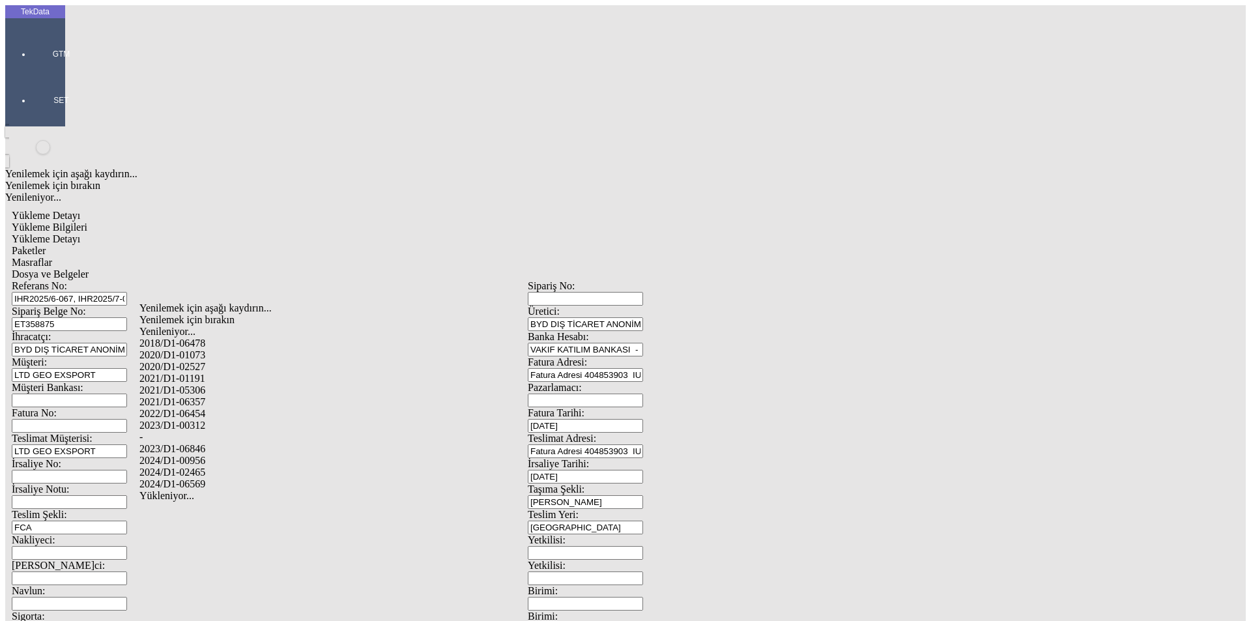
click at [223, 466] on div "2024/D1-02465" at bounding box center [392, 472] width 506 height 12
type input "2024/D1-02465"
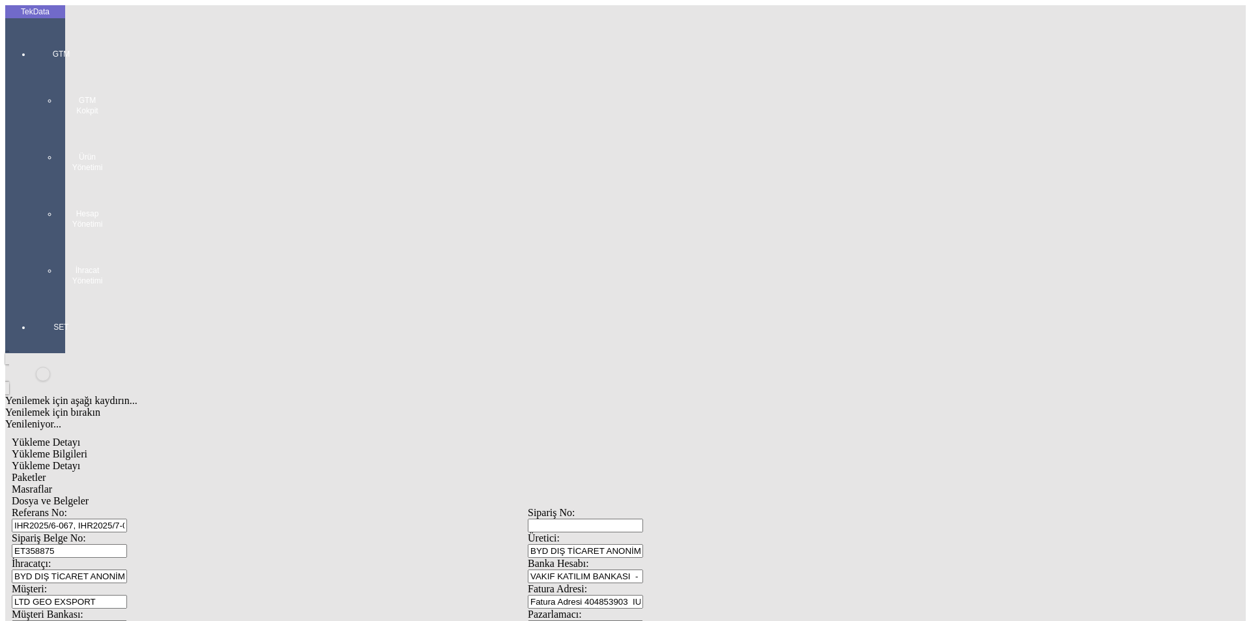
click at [32, 45] on div "GTM GTM Kokpit Ürün Yönetimi Hesap Yönetimi İhracat Yönetimi" at bounding box center [61, 162] width 60 height 273
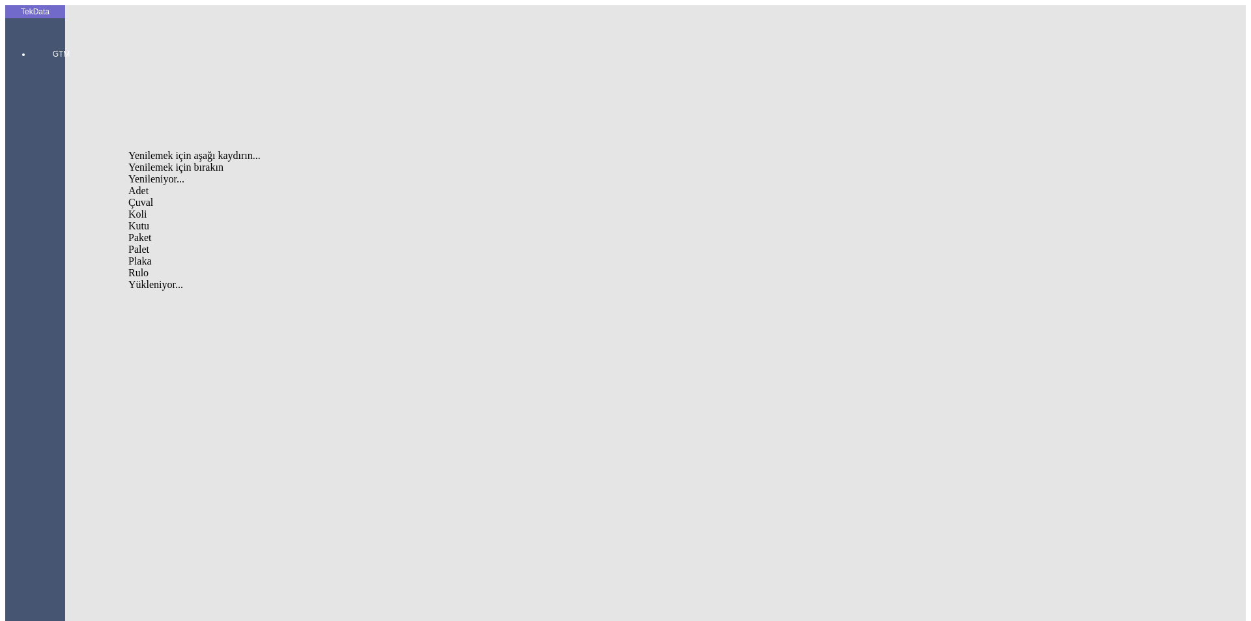
click at [161, 197] on div "Çuval" at bounding box center [386, 203] width 517 height 12
type input "Çuval"
type input "41"
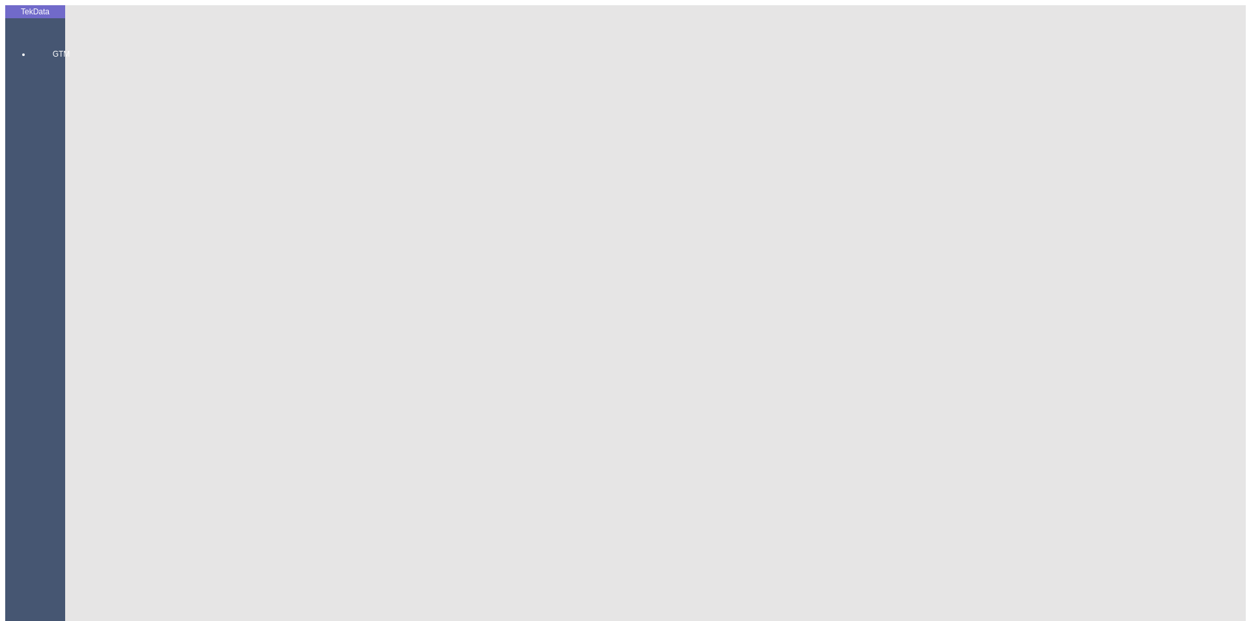
drag, startPoint x: 1184, startPoint y: 192, endPoint x: 1094, endPoint y: 249, distance: 105.7
drag, startPoint x: 374, startPoint y: 70, endPoint x: 494, endPoint y: 60, distance: 120.3
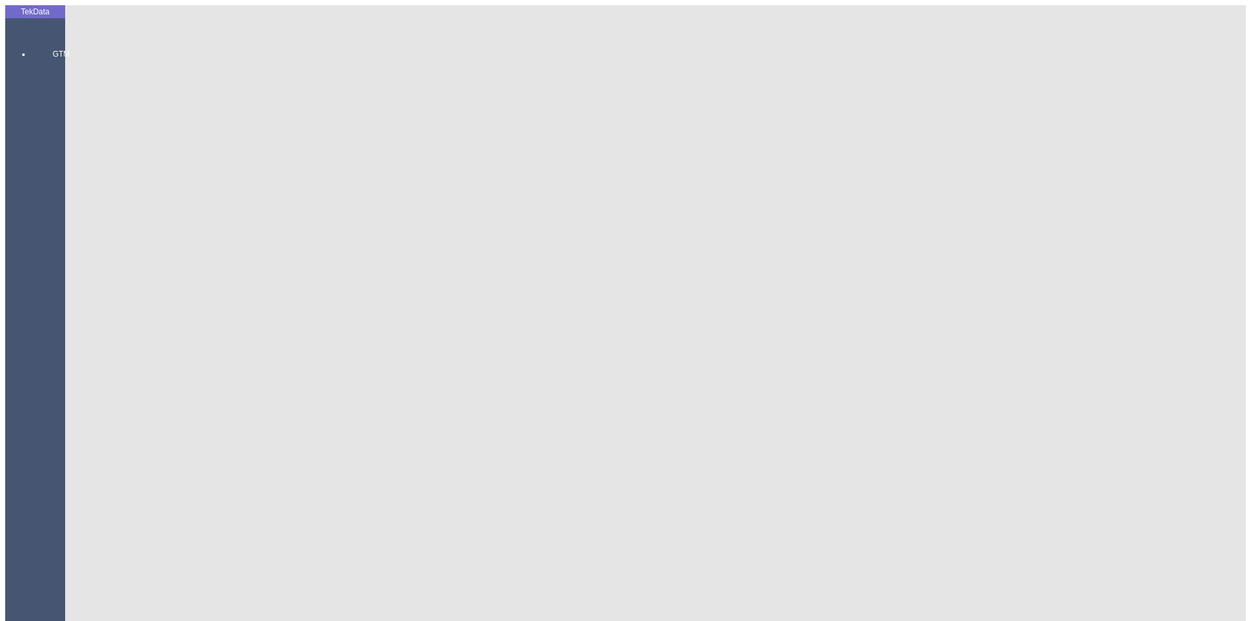
drag, startPoint x: 311, startPoint y: 94, endPoint x: 76, endPoint y: 87, distance: 235.2
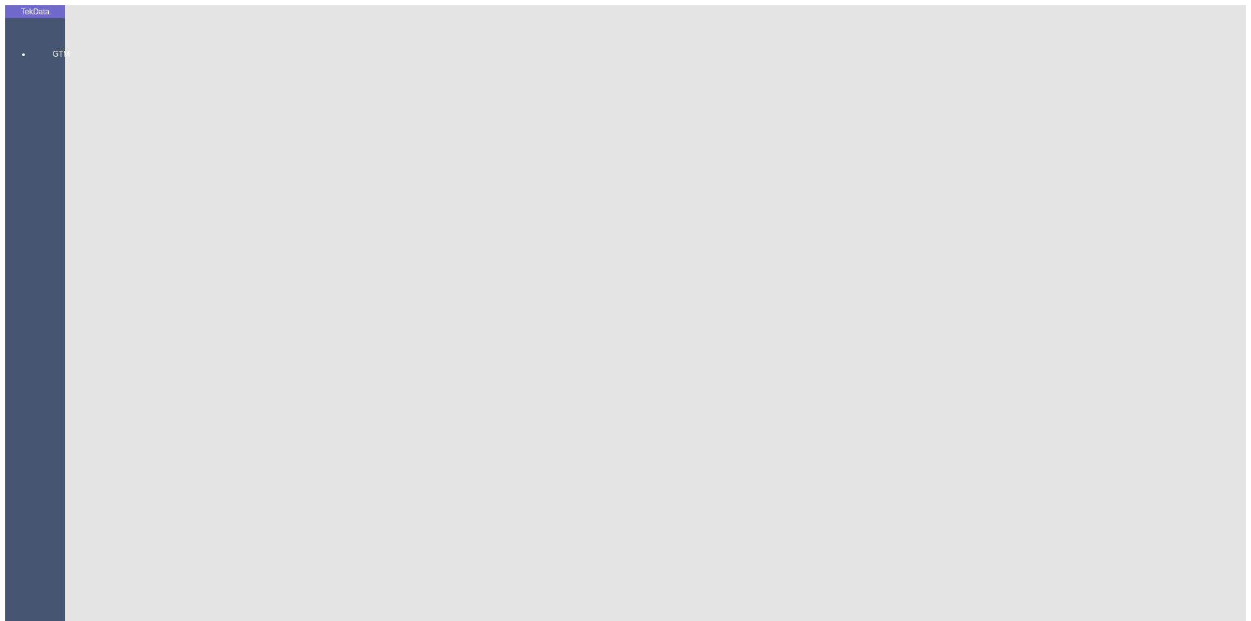
drag, startPoint x: 119, startPoint y: 81, endPoint x: 128, endPoint y: 75, distance: 11.2
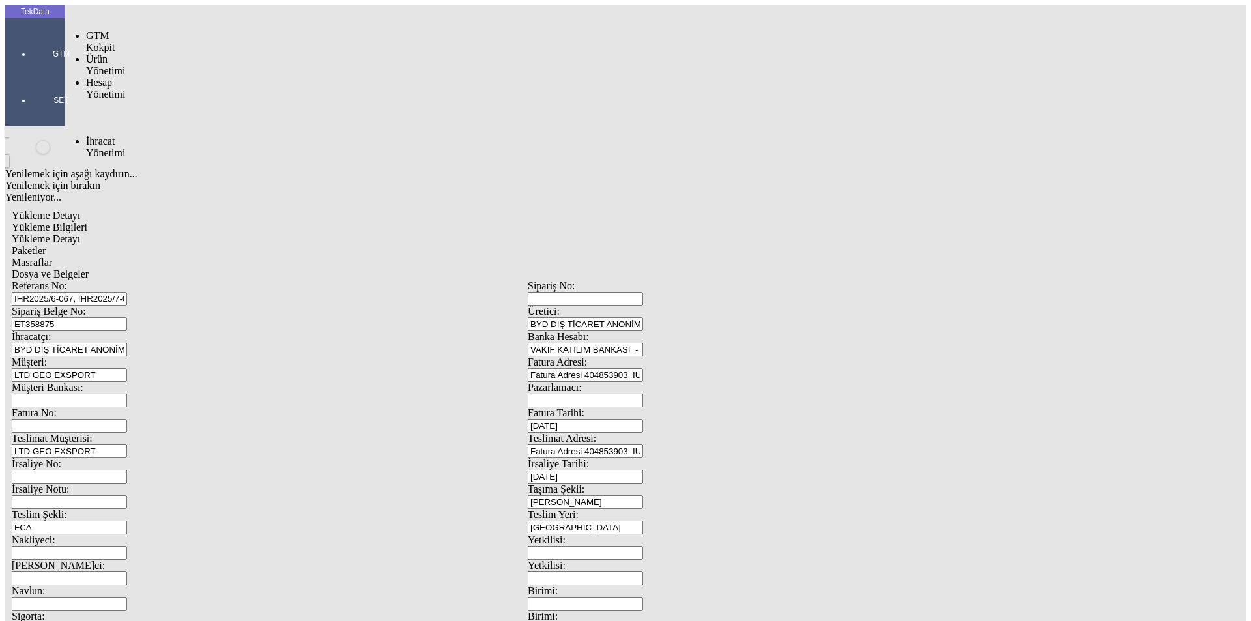
click at [45, 72] on div at bounding box center [61, 72] width 60 height 0
click at [117, 135] on span "İhracat Yönetimi" at bounding box center [105, 146] width 39 height 23
click at [199, 158] on span "Yüklemeler" at bounding box center [224, 163] width 50 height 11
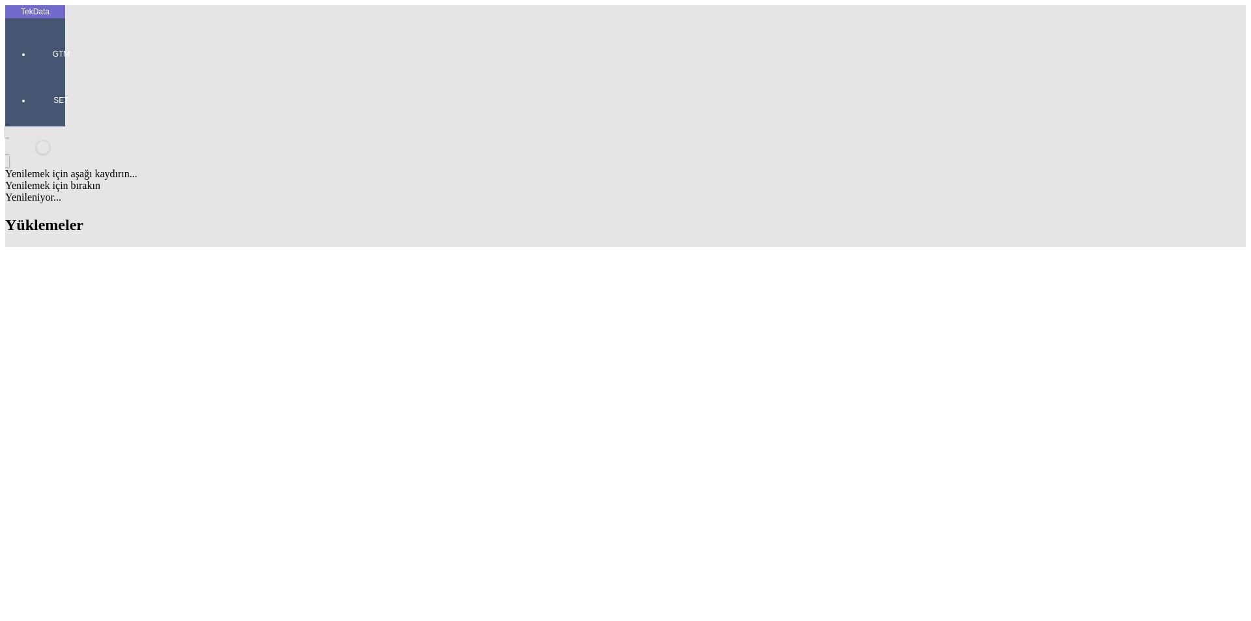
scroll to position [391, 0]
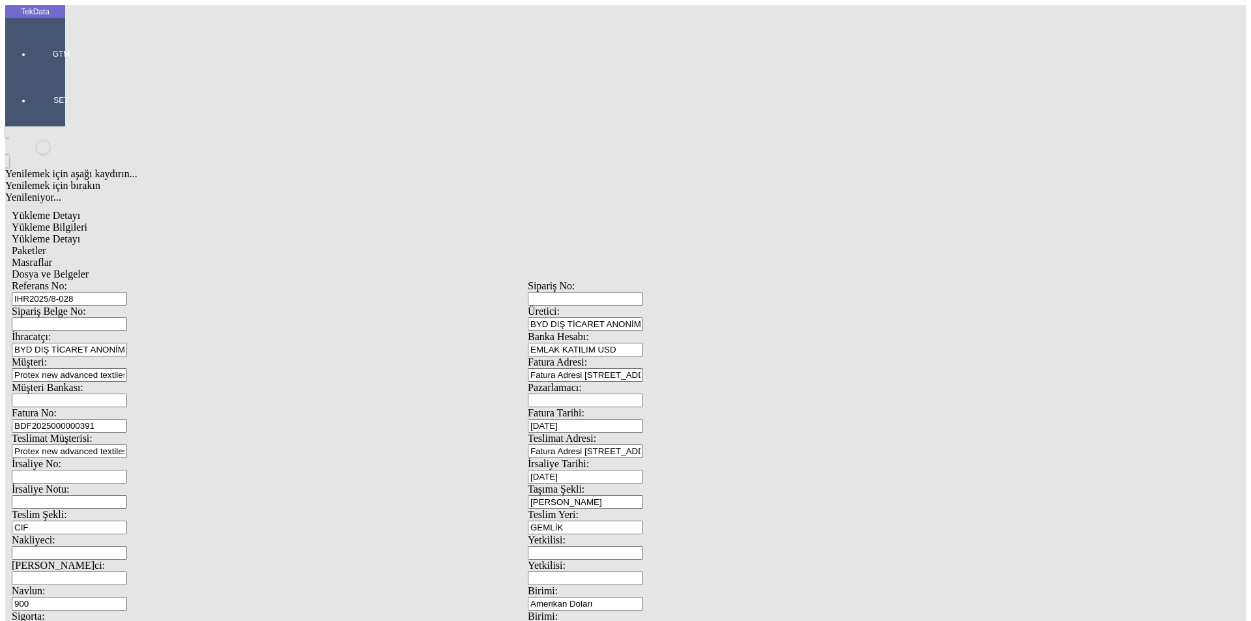
drag, startPoint x: 216, startPoint y: 415, endPoint x: 143, endPoint y: 430, distance: 74.5
click at [143, 430] on div "Referans No: IHR2025/8-028 Sipariş No: Sipariş Belge No: Üretici: BYD DIŞ TİCAR…" at bounding box center [528, 585] width 1032 height 610
type input "20"
click at [558, 610] on span "Birimi:" at bounding box center [543, 615] width 30 height 11
click at [643, 620] on input "Amerikan Doları" at bounding box center [585, 629] width 115 height 14
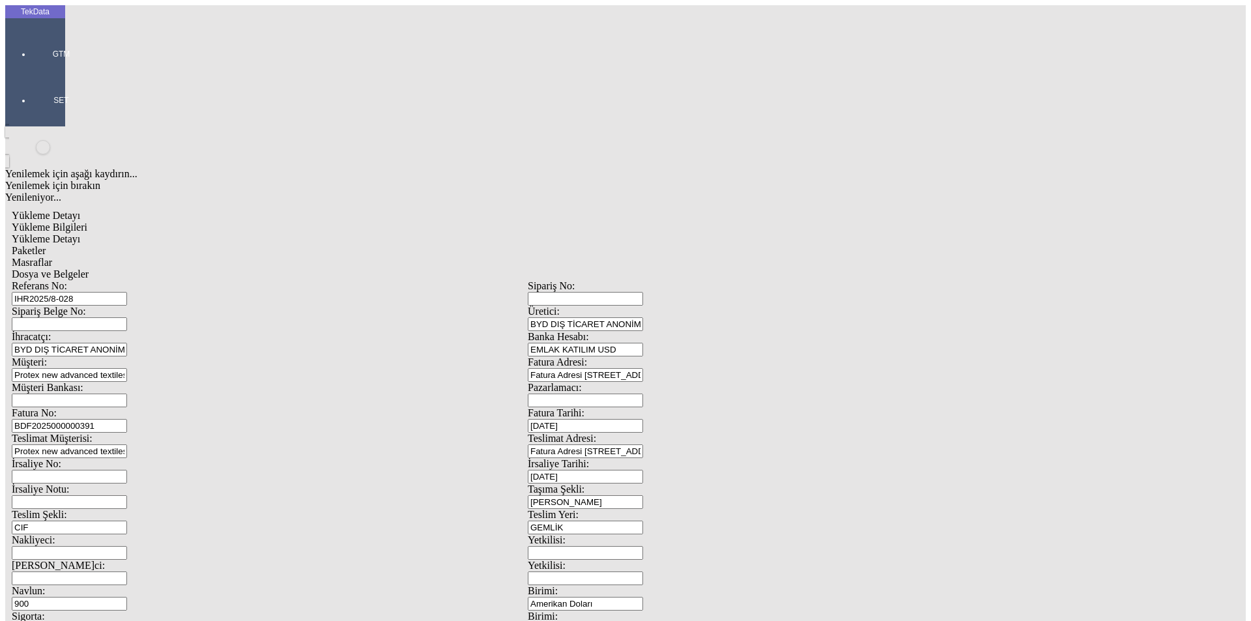
scroll to position [112, 0]
click at [89, 268] on span "Dosya ve Belgeler" at bounding box center [50, 273] width 77 height 11
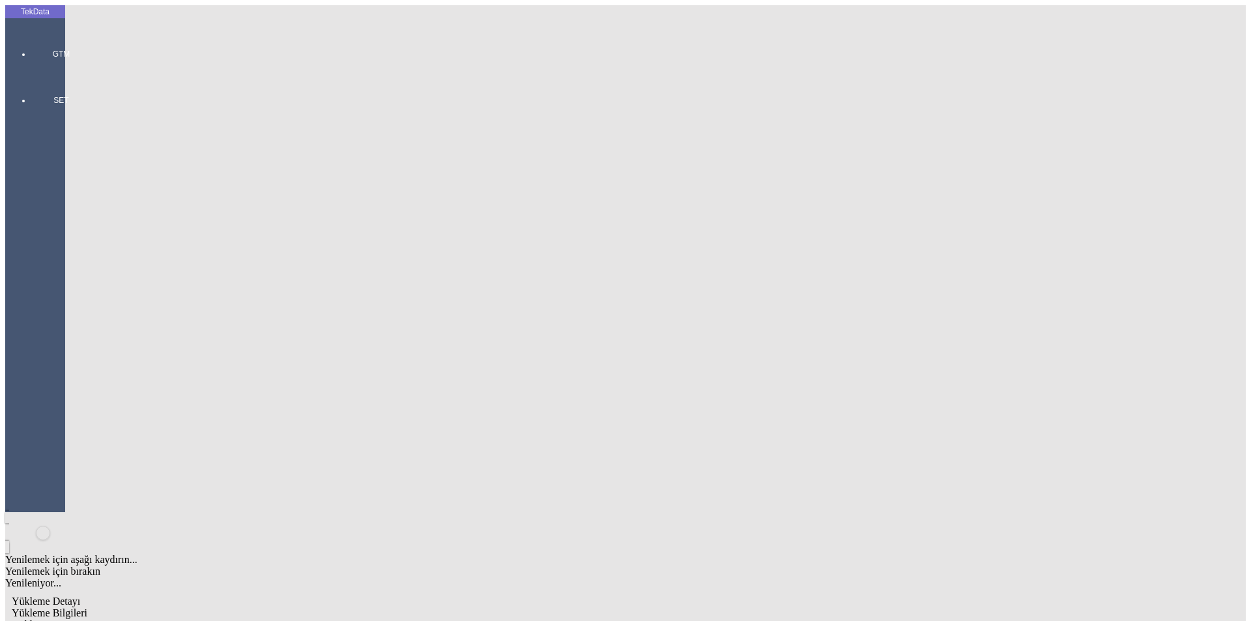
click at [149, 607] on div "Yükleme Bilgileri" at bounding box center [528, 613] width 1032 height 12
click at [31, 36] on div "GTM" at bounding box center [61, 49] width 60 height 46
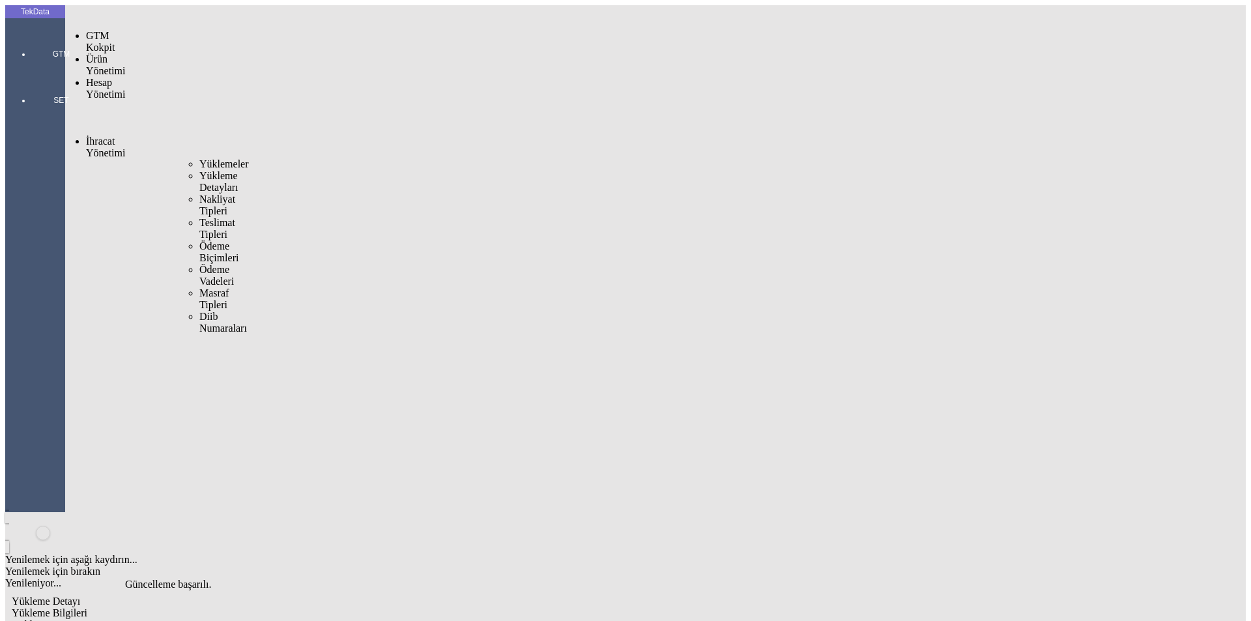
click at [94, 135] on span "İhracat Yönetimi" at bounding box center [105, 146] width 39 height 23
click at [199, 158] on span "Yüklemeler" at bounding box center [224, 163] width 50 height 11
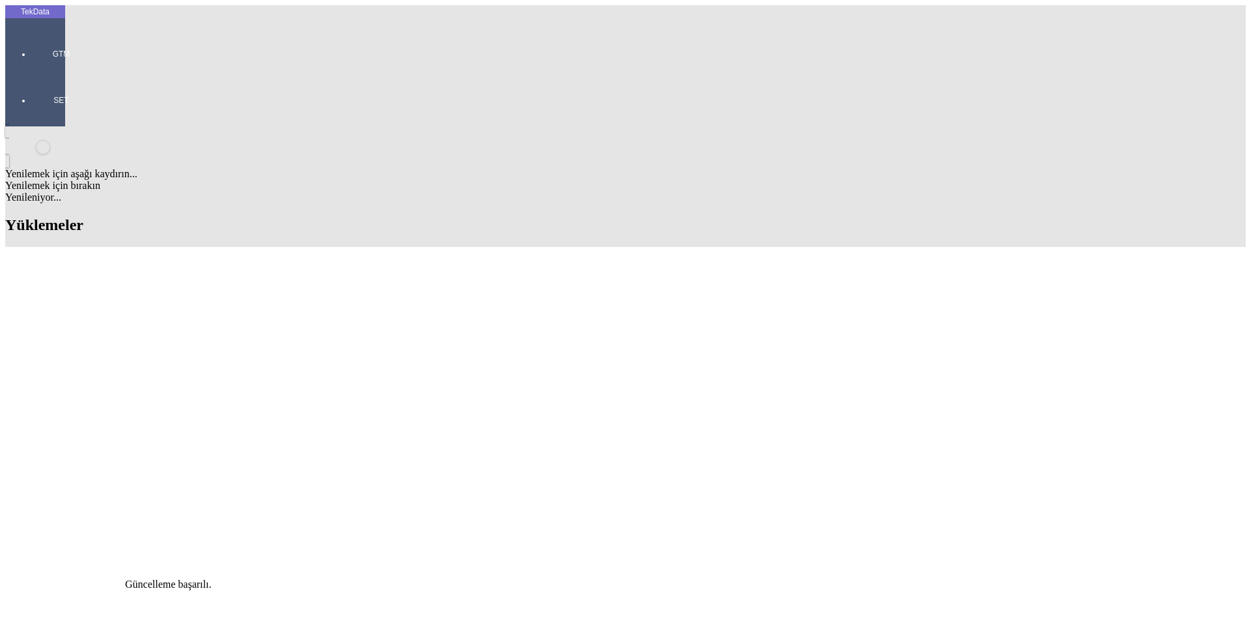
scroll to position [521, 0]
drag, startPoint x: 558, startPoint y: 289, endPoint x: 626, endPoint y: 286, distance: 68.5
copy td "BDF2025000000392"
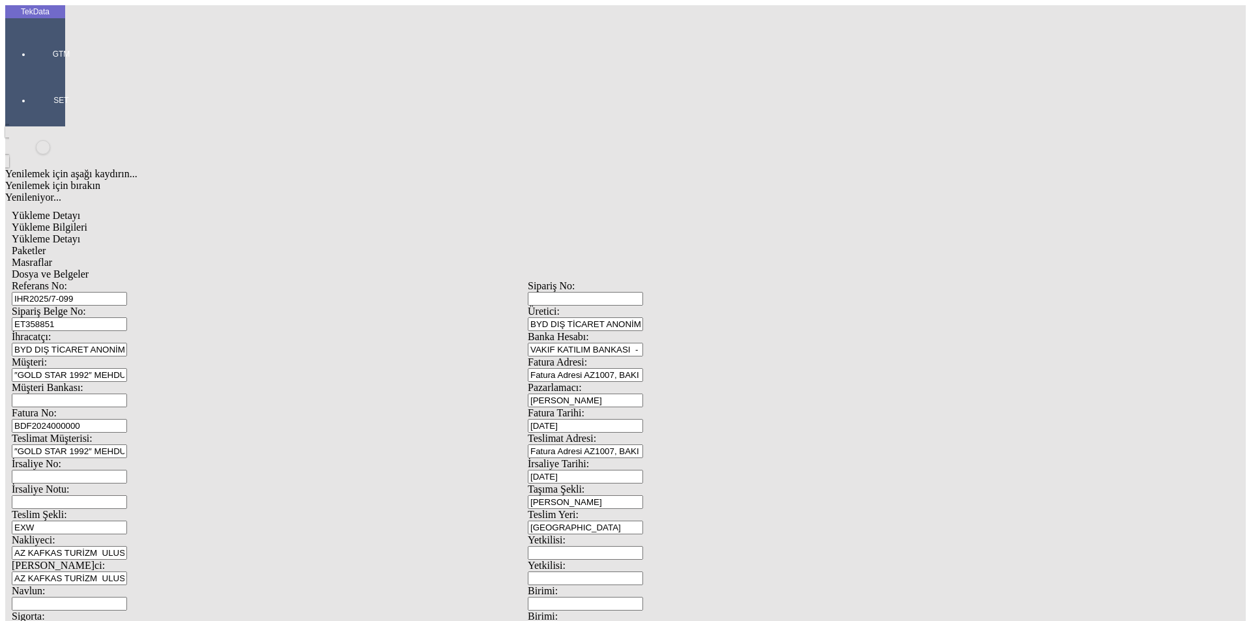
click at [127, 419] on input "BDF2024000000" at bounding box center [69, 426] width 115 height 14
drag, startPoint x: 1155, startPoint y: 323, endPoint x: 119, endPoint y: 220, distance: 1041.6
click at [119, 407] on div "Fatura No: BDF2024000000" at bounding box center [270, 419] width 516 height 25
paste input "5000000392"
type input "BDF2025000000393"
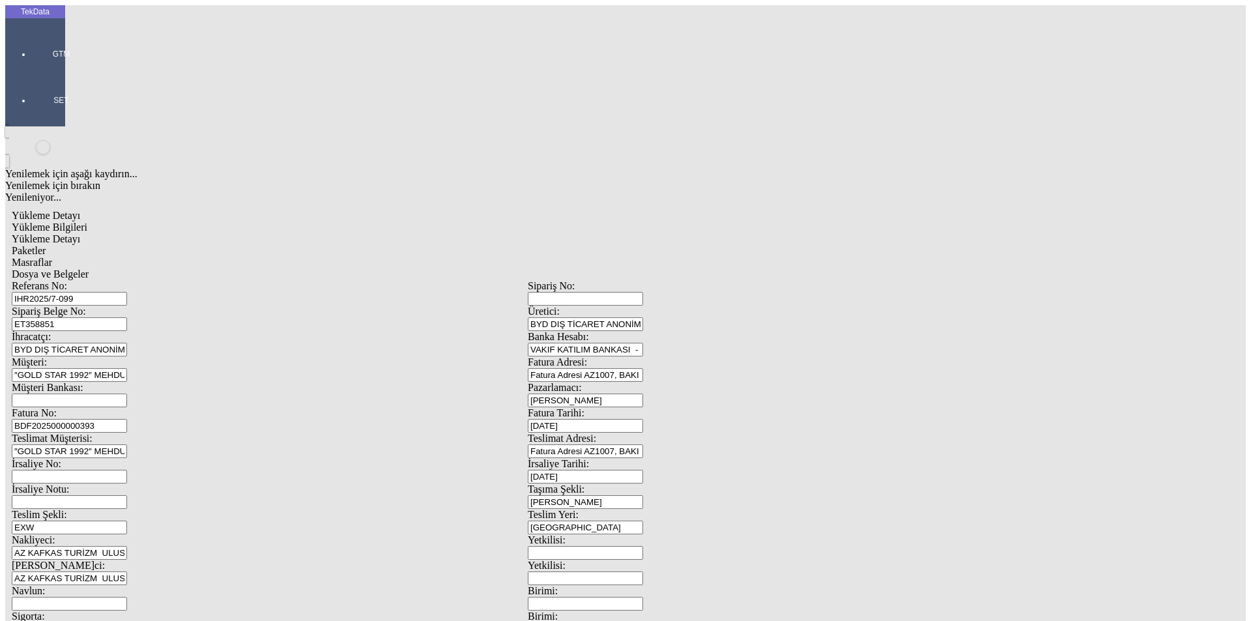
scroll to position [112, 0]
drag, startPoint x: 243, startPoint y: 504, endPoint x: 80, endPoint y: 500, distance: 162.9
type input "24070"
type input "24720"
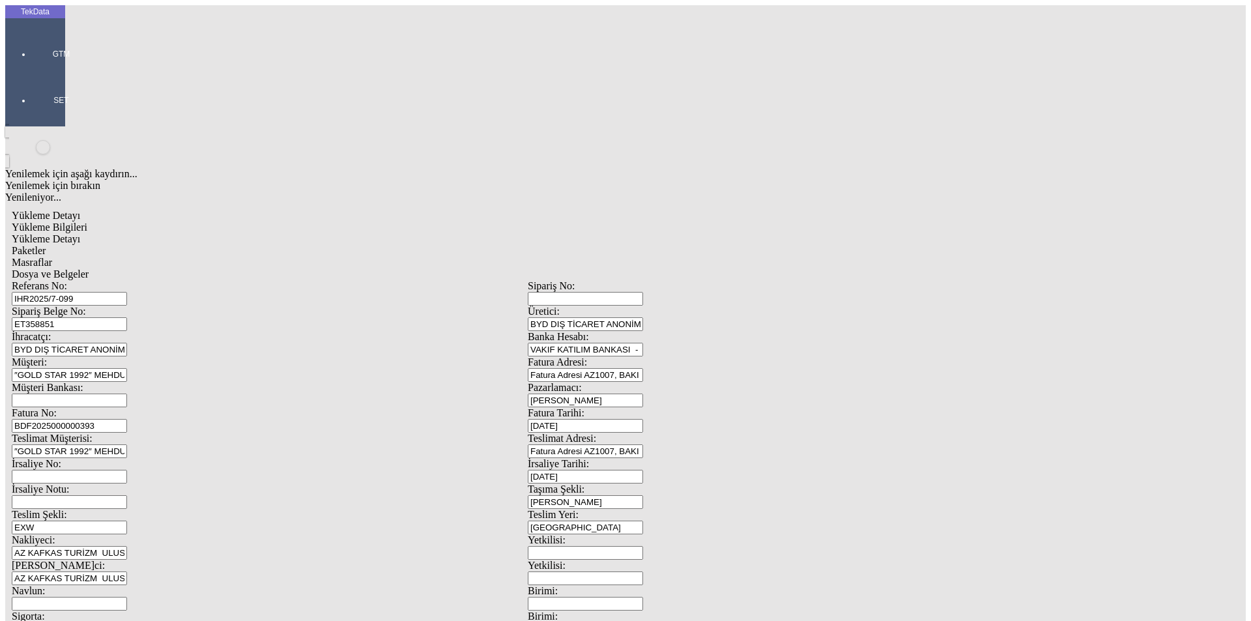
click at [80, 233] on span "Yükleme Detayı" at bounding box center [46, 238] width 68 height 11
drag, startPoint x: 157, startPoint y: 302, endPoint x: 46, endPoint y: 310, distance: 111.7
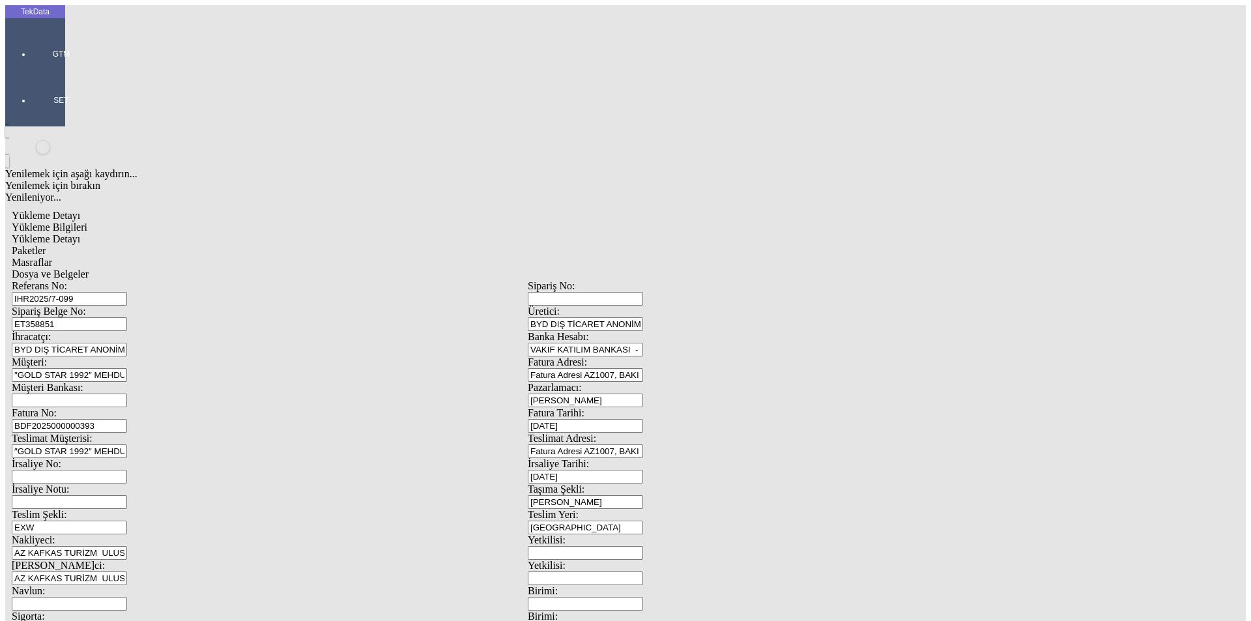
type input "10005.59"
type input "Metre"
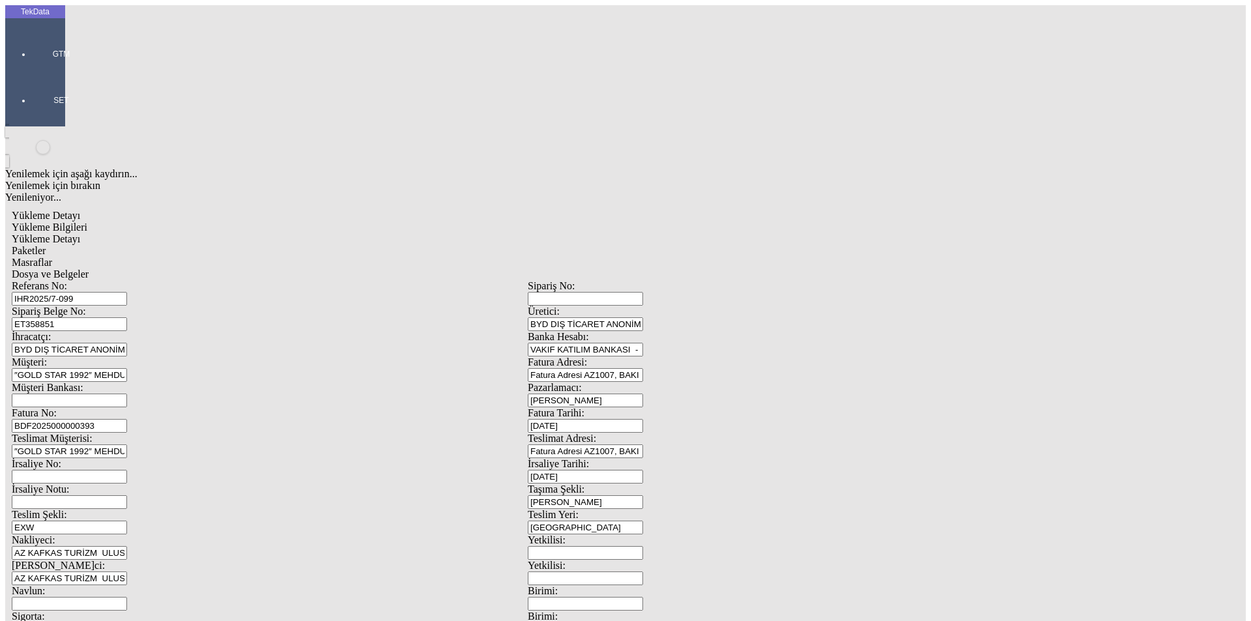
type input "Amerikan Doları"
type input "2024/D1-02465"
drag, startPoint x: 782, startPoint y: 273, endPoint x: 604, endPoint y: 272, distance: 178.5
type input "9475.89"
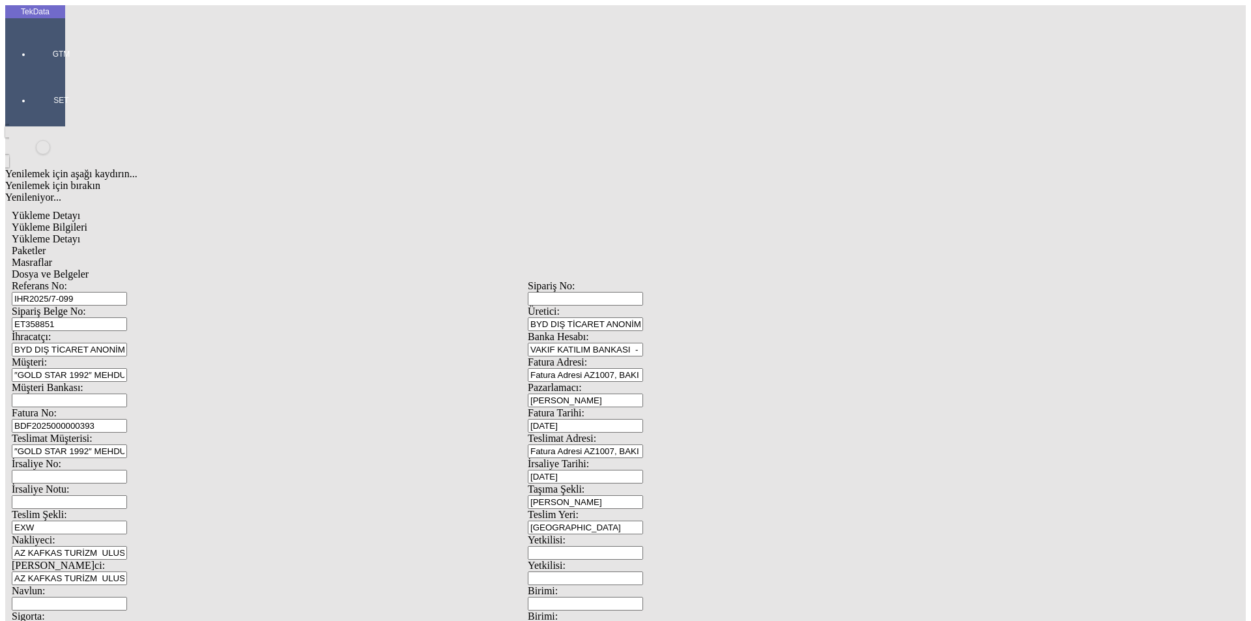
click at [46, 245] on span "Paketler" at bounding box center [29, 250] width 34 height 11
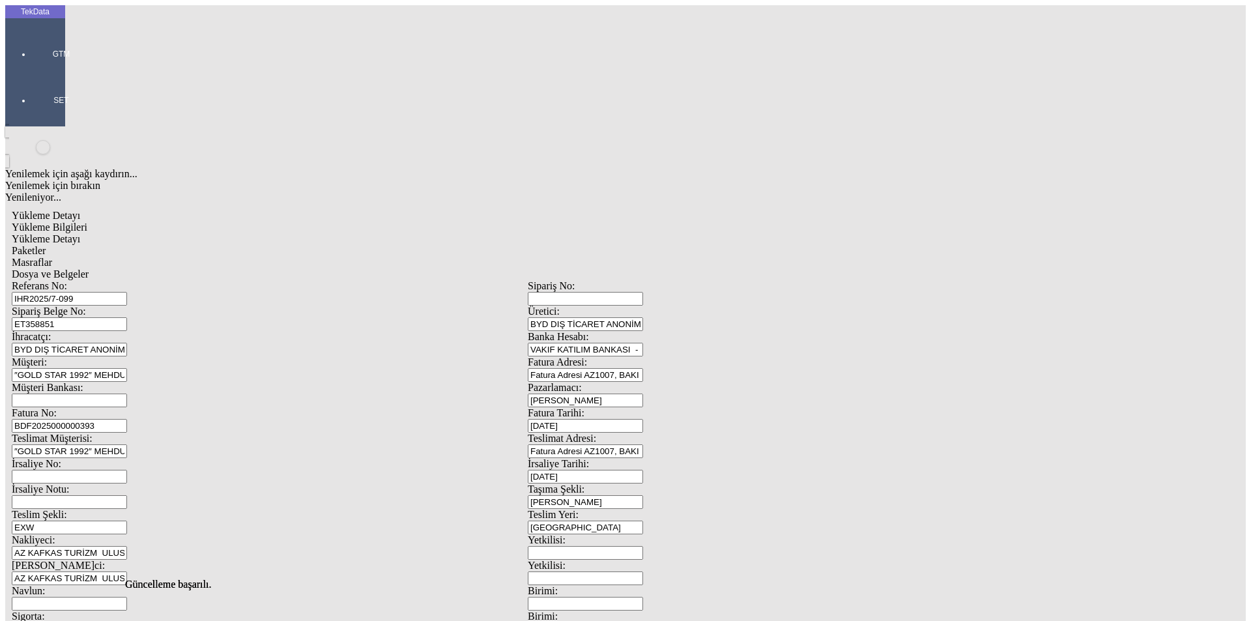
drag, startPoint x: 741, startPoint y: 143, endPoint x: 624, endPoint y: 145, distance: 117.3
type input "362"
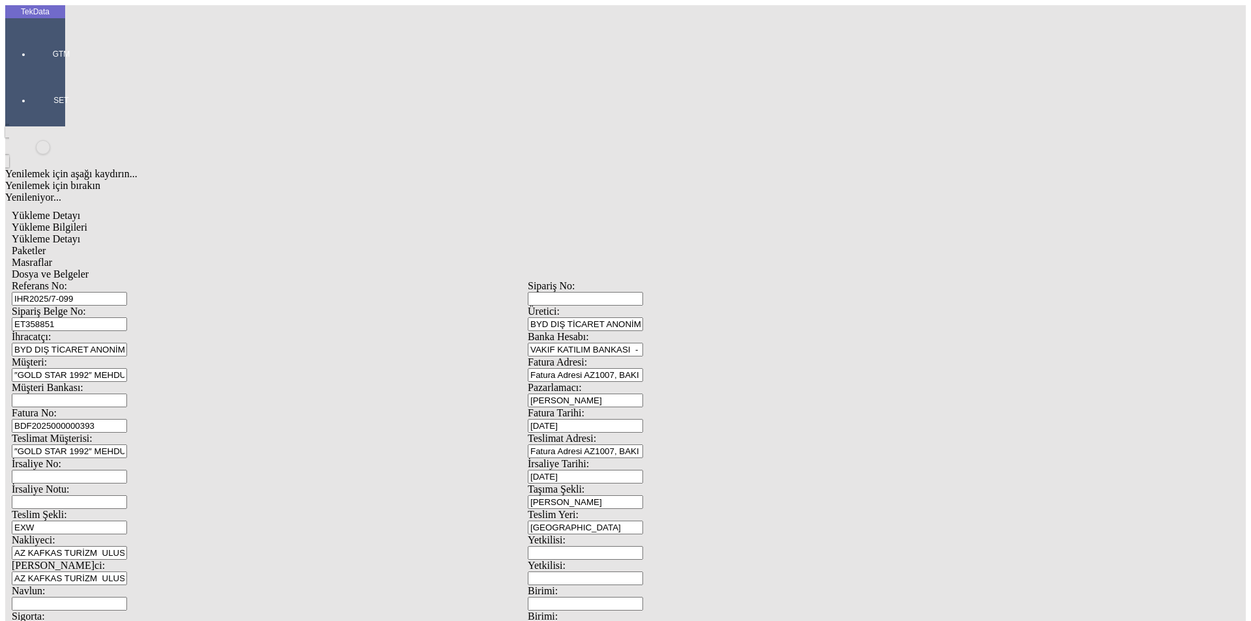
click at [367, 257] on div "Masraflar" at bounding box center [528, 263] width 1032 height 12
click at [89, 268] on span "Dosya ve Belgeler" at bounding box center [50, 273] width 77 height 11
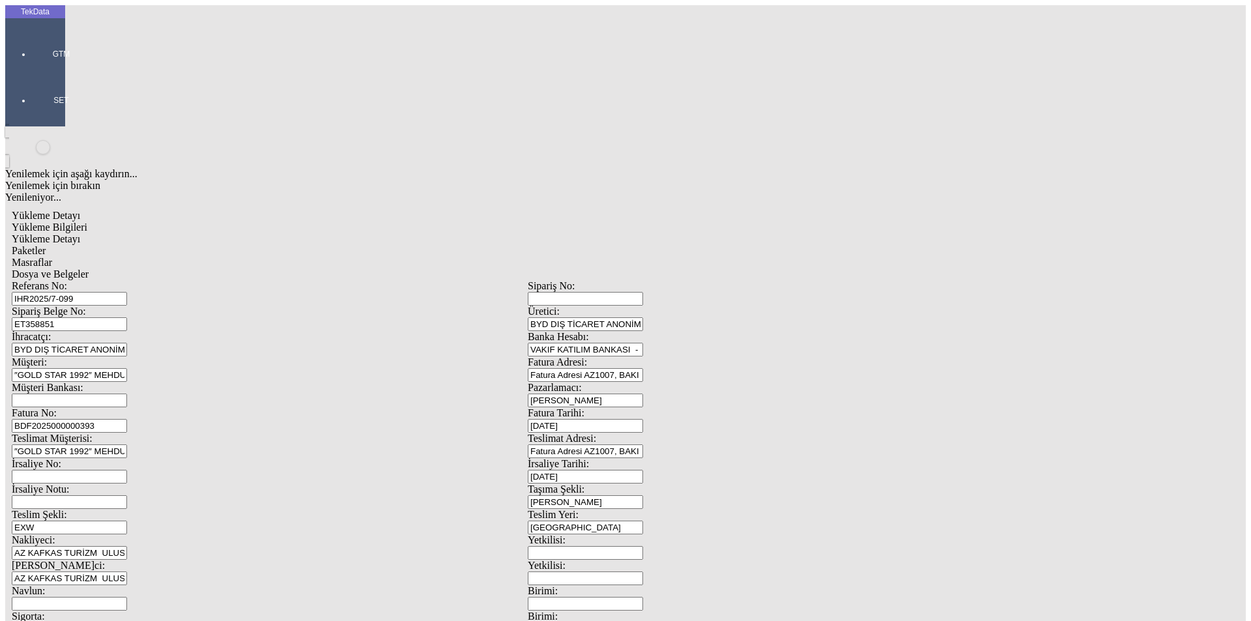
drag, startPoint x: 115, startPoint y: 90, endPoint x: 147, endPoint y: 91, distance: 32.6
click at [89, 268] on span "Dosya ve Belgeler" at bounding box center [50, 273] width 77 height 11
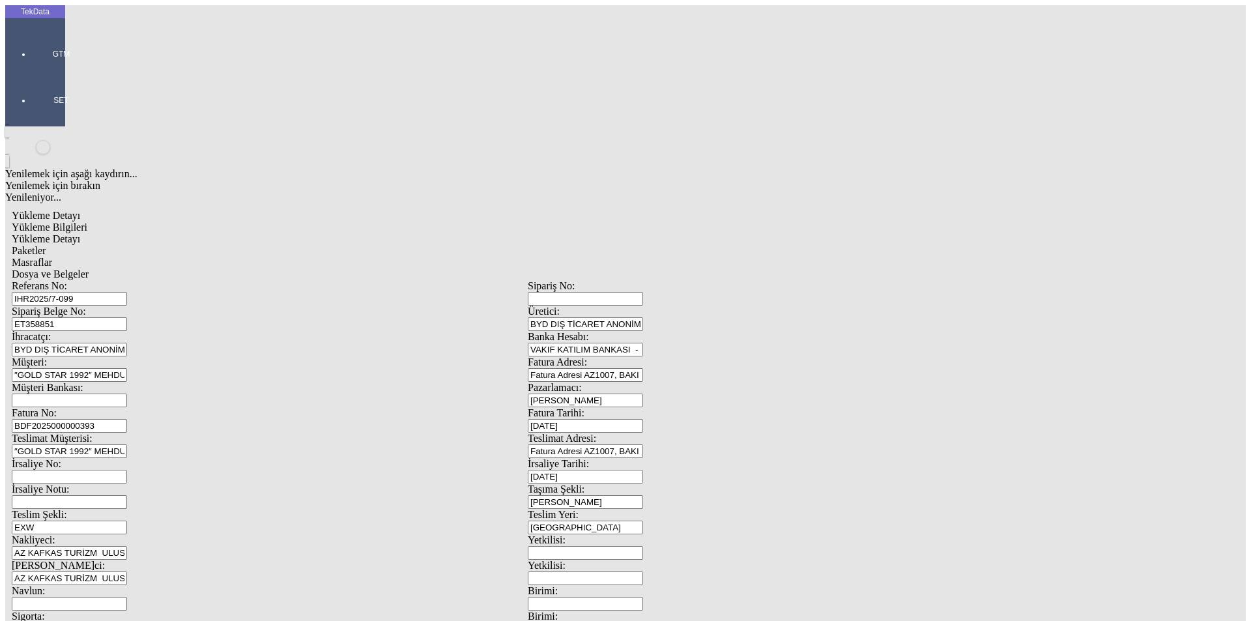
click at [87, 221] on span "Yükleme Bilgileri" at bounding box center [50, 226] width 76 height 11
drag, startPoint x: 231, startPoint y: 121, endPoint x: 124, endPoint y: 110, distance: 107.3
click at [124, 306] on div "Sipariş Belge No: ET358851" at bounding box center [270, 318] width 516 height 25
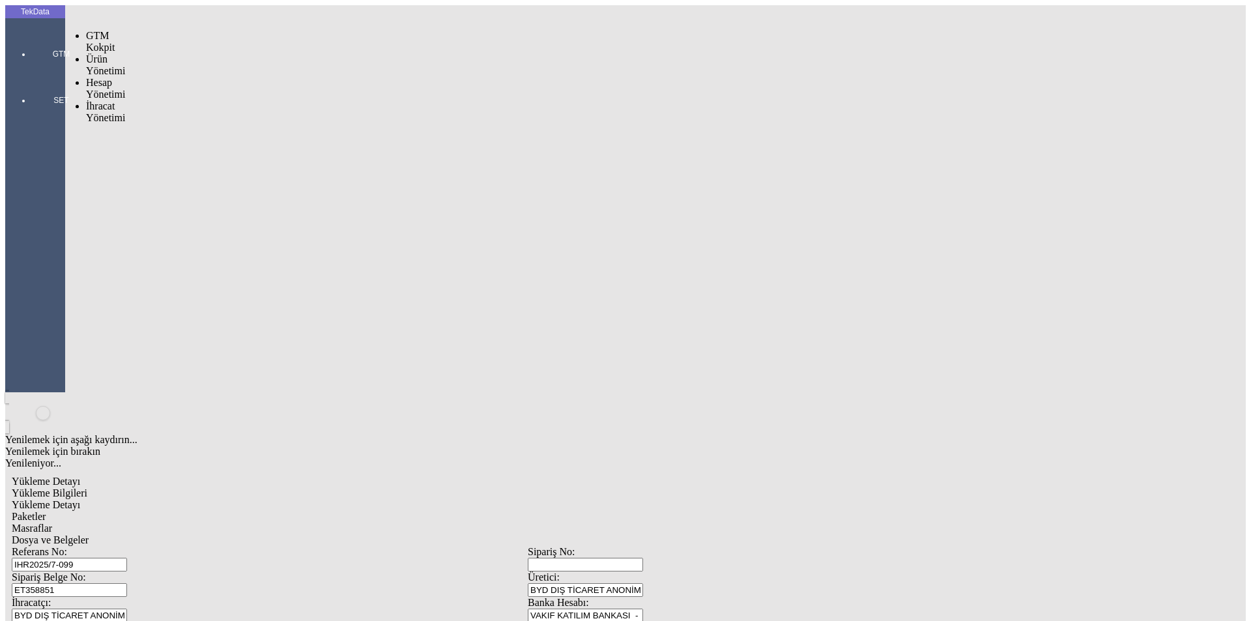
click at [31, 72] on div at bounding box center [61, 72] width 60 height 0
click at [112, 100] on span "İhracat Yönetimi" at bounding box center [105, 111] width 39 height 23
click at [199, 123] on span "Yüklemeler" at bounding box center [224, 128] width 50 height 11
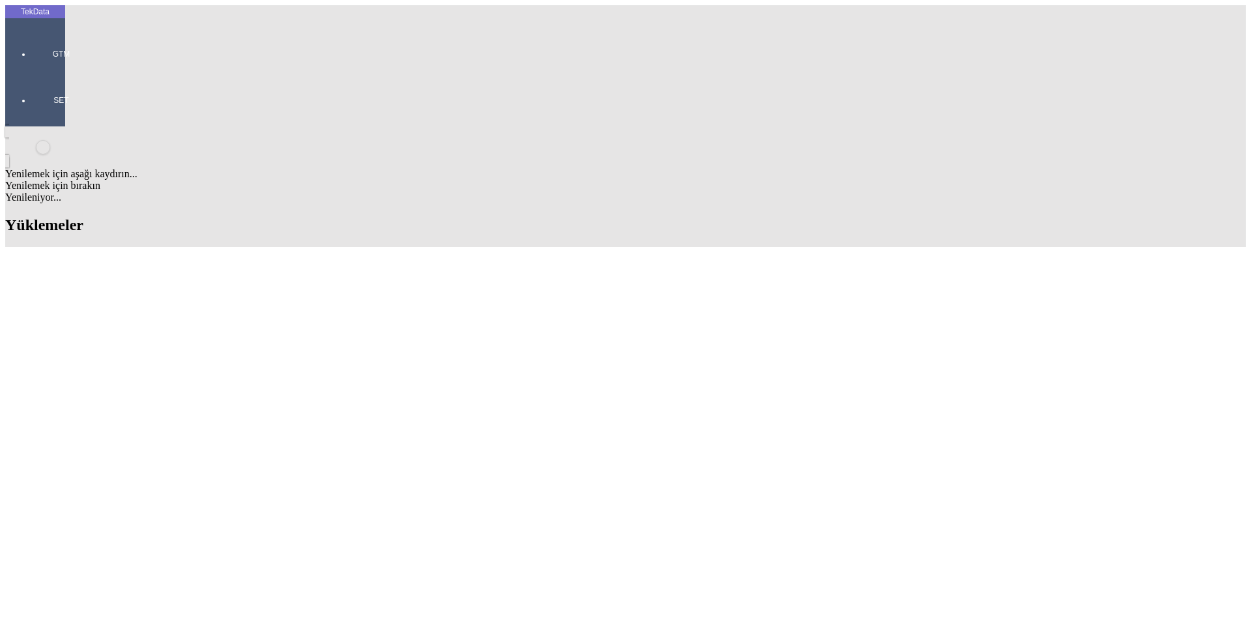
scroll to position [391, 0]
drag, startPoint x: 557, startPoint y: 451, endPoint x: 634, endPoint y: 452, distance: 76.9
copy td "BDF2025000000393"
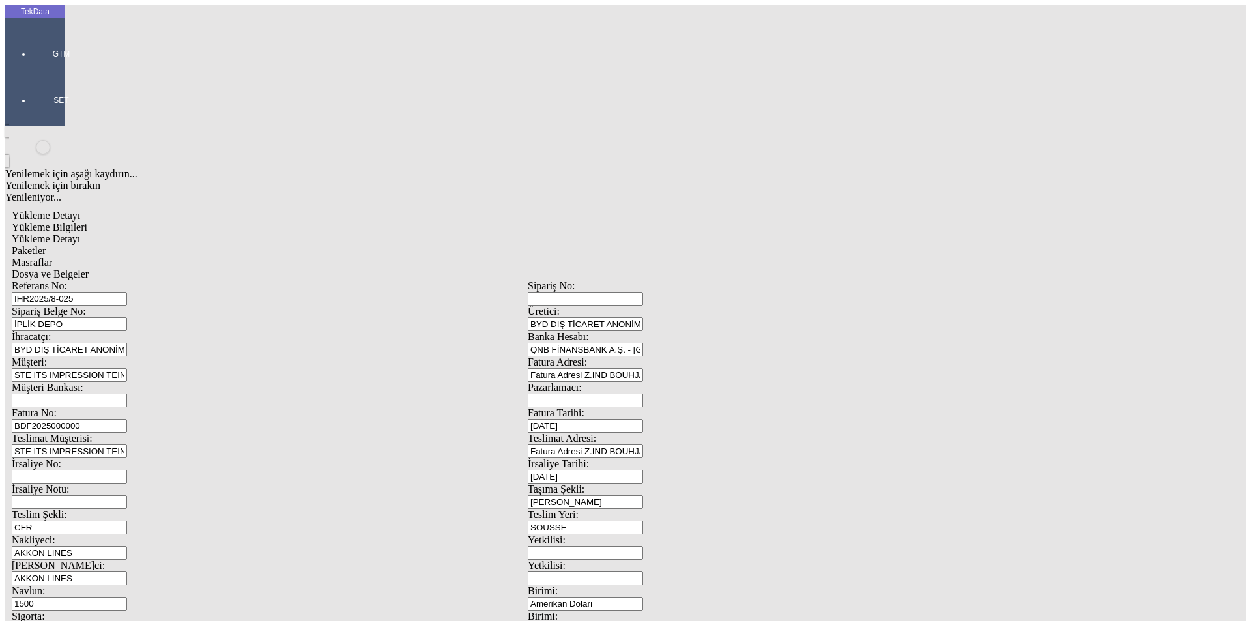
scroll to position [112, 0]
drag, startPoint x: 789, startPoint y: 503, endPoint x: 597, endPoint y: 502, distance: 191.5
type input "21800.4"
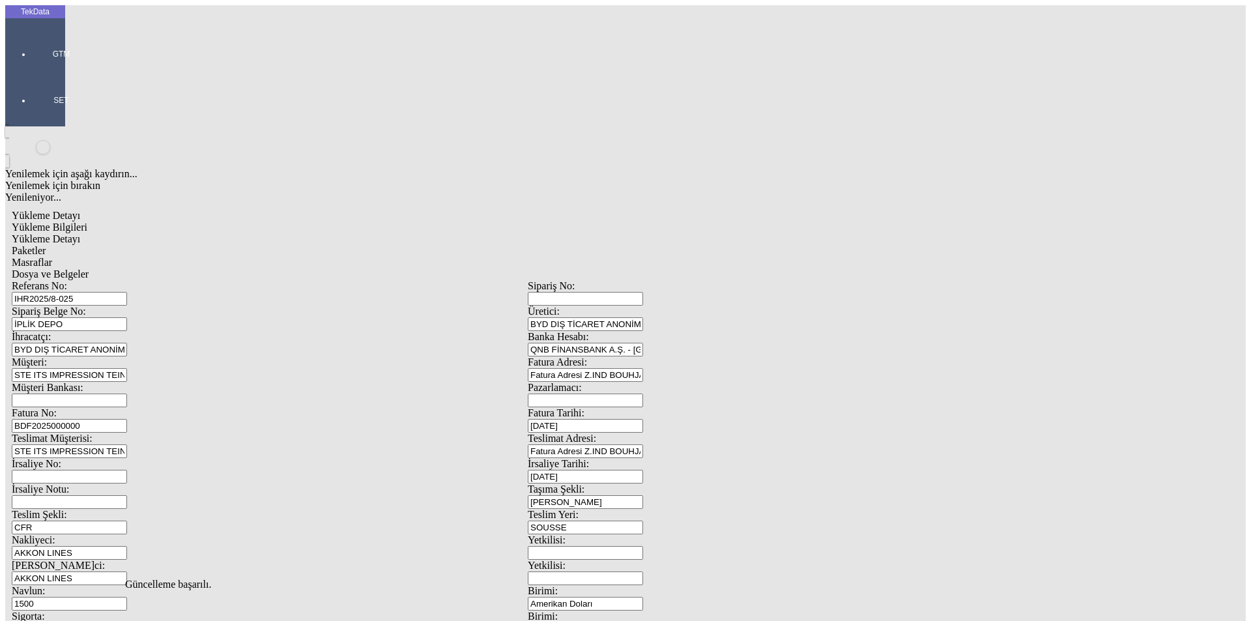
scroll to position [0, 0]
drag, startPoint x: 246, startPoint y: 218, endPoint x: 51, endPoint y: 212, distance: 195.5
click at [51, 212] on div "TekData GTM SET Yenilemek için aşağı kaydırın... Yenilemek için bırakın Yenilen…" at bounding box center [527, 515] width 1045 height 1020
paste input "393"
type input "BDF2025000000394"
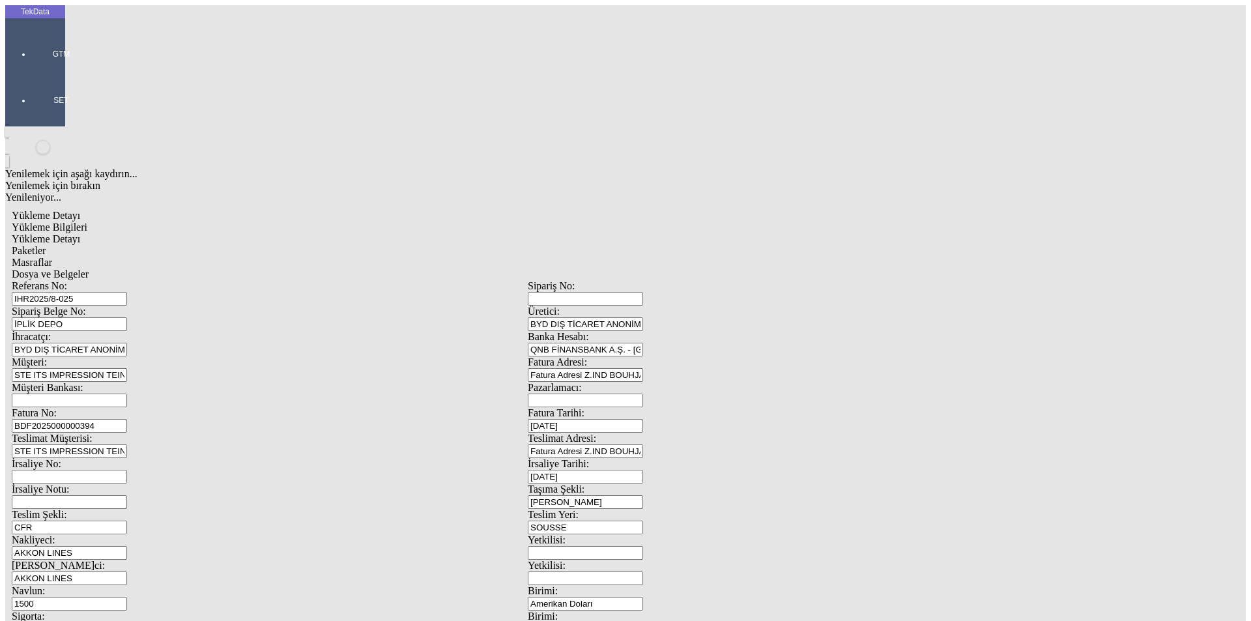
scroll to position [112, 0]
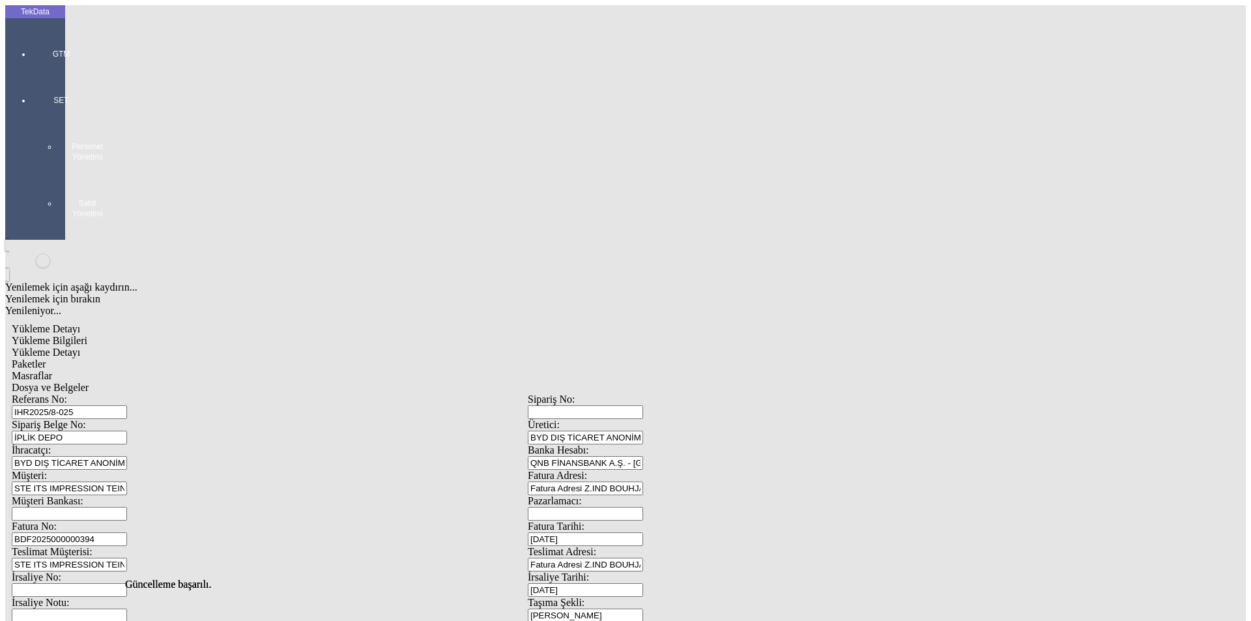
scroll to position [0, 0]
click at [80, 347] on span "Yükleme Detayı" at bounding box center [46, 352] width 68 height 11
drag, startPoint x: 181, startPoint y: 266, endPoint x: 75, endPoint y: 266, distance: 106.2
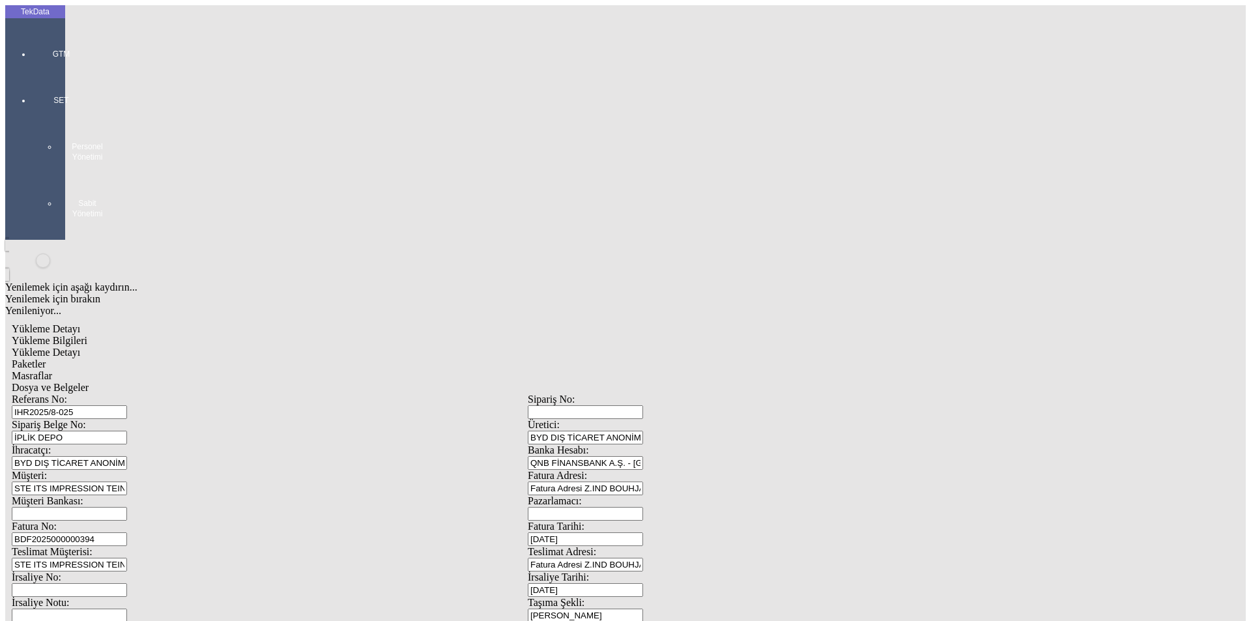
type input "21800.4"
click at [46, 358] on span "Paketler" at bounding box center [29, 363] width 34 height 11
click at [52, 370] on span "Masraflar" at bounding box center [32, 375] width 40 height 11
click at [89, 382] on span "Dosya ve Belgeler" at bounding box center [50, 387] width 77 height 11
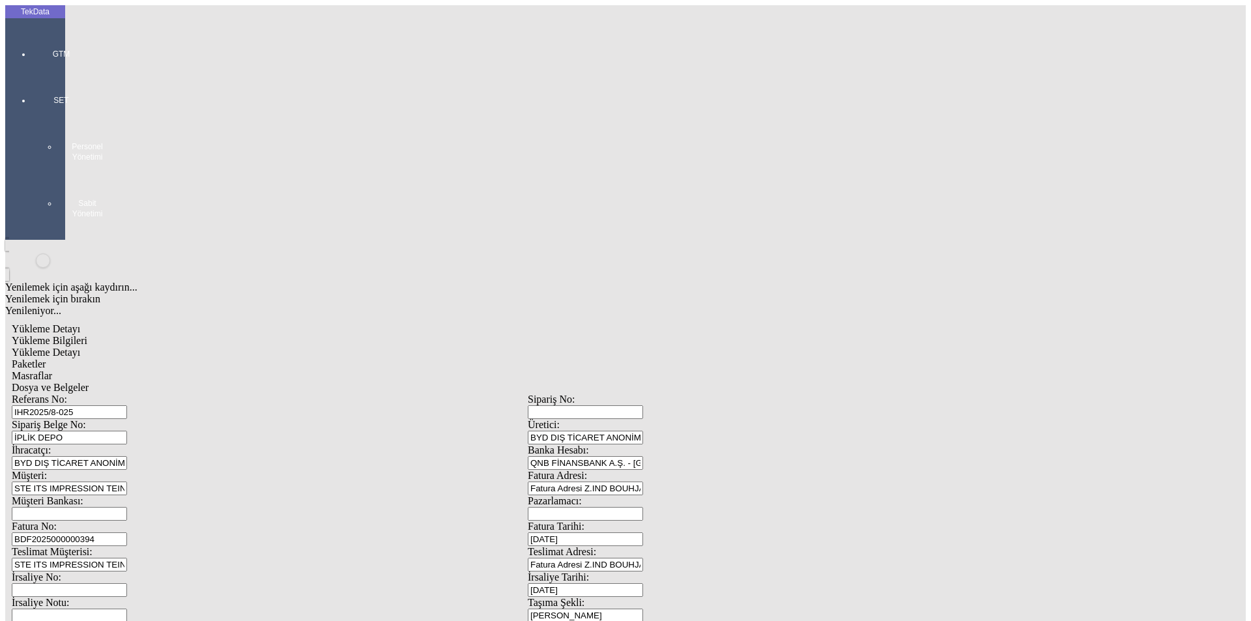
drag, startPoint x: 247, startPoint y: 95, endPoint x: 106, endPoint y: 103, distance: 140.9
click at [114, 393] on div "Referans No: IHR2025/8-025" at bounding box center [270, 405] width 516 height 25
drag, startPoint x: 261, startPoint y: 219, endPoint x: 21, endPoint y: 220, distance: 239.7
click at [21, 220] on div "TekData GTM SET Personel Yönetimi Sabit Yönetimi Yenilemek için aşağı kaydırın.…" at bounding box center [527, 571] width 1045 height 1133
click at [89, 382] on span "Dosya ve Belgeler" at bounding box center [50, 387] width 77 height 11
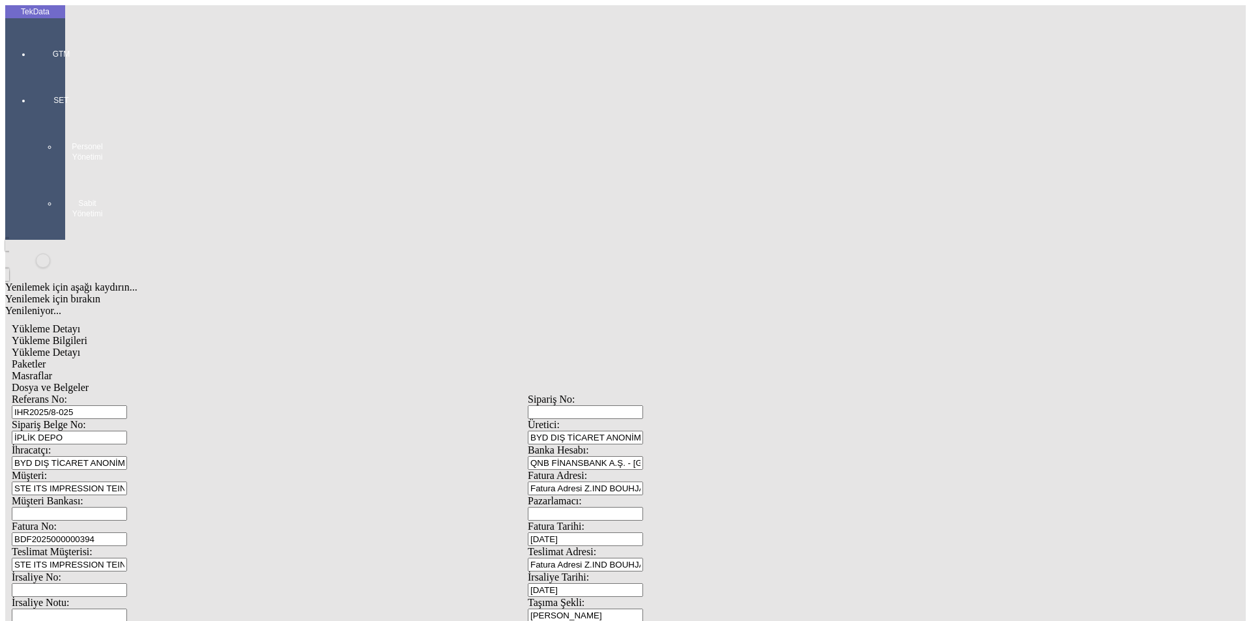
click at [87, 335] on span "Yükleme Bilgileri" at bounding box center [50, 340] width 76 height 11
drag, startPoint x: 188, startPoint y: 94, endPoint x: 119, endPoint y: 96, distance: 69.7
click at [119, 393] on div "Referans No: IHR2025/8-025" at bounding box center [270, 405] width 516 height 25
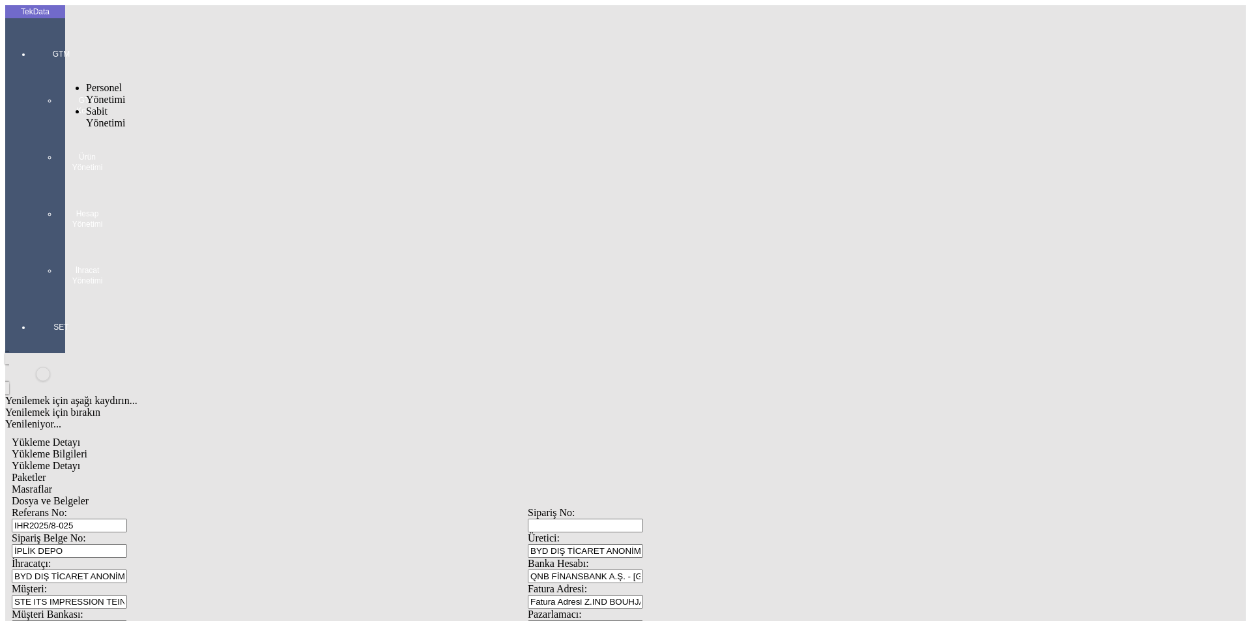
drag, startPoint x: 44, startPoint y: 37, endPoint x: 54, endPoint y: 70, distance: 34.8
click at [43, 299] on div at bounding box center [61, 299] width 60 height 0
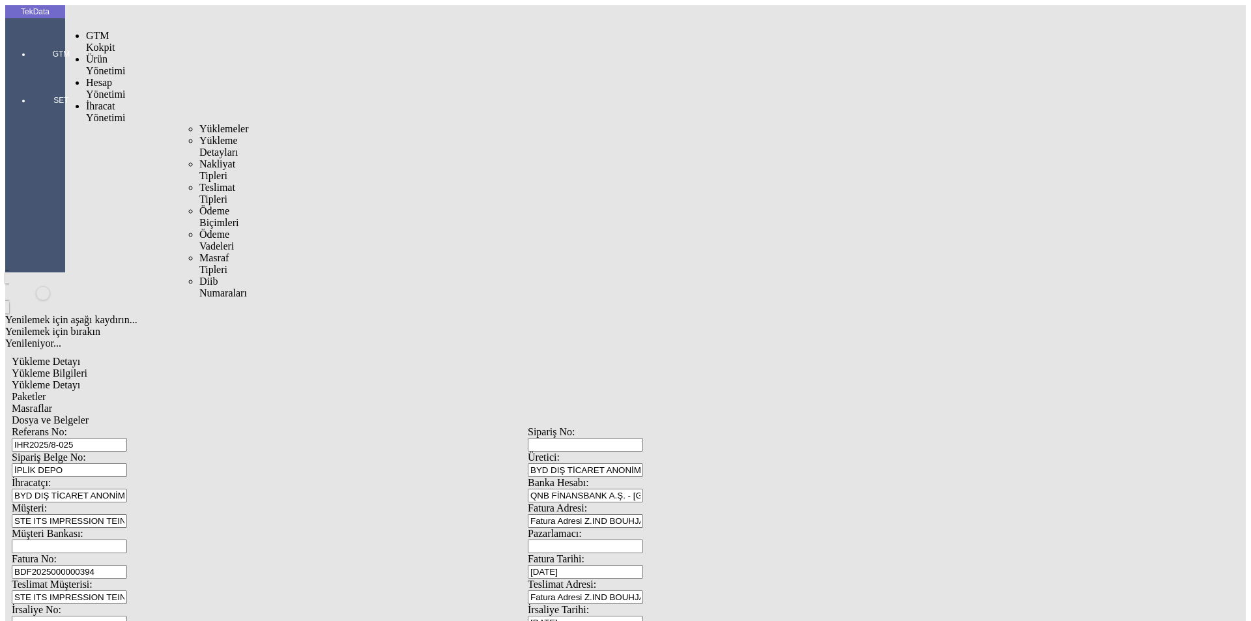
click at [98, 100] on div "İhracat Yönetimi" at bounding box center [103, 111] width 34 height 23
click at [199, 123] on div "Yüklemeler" at bounding box center [203, 129] width 8 height 12
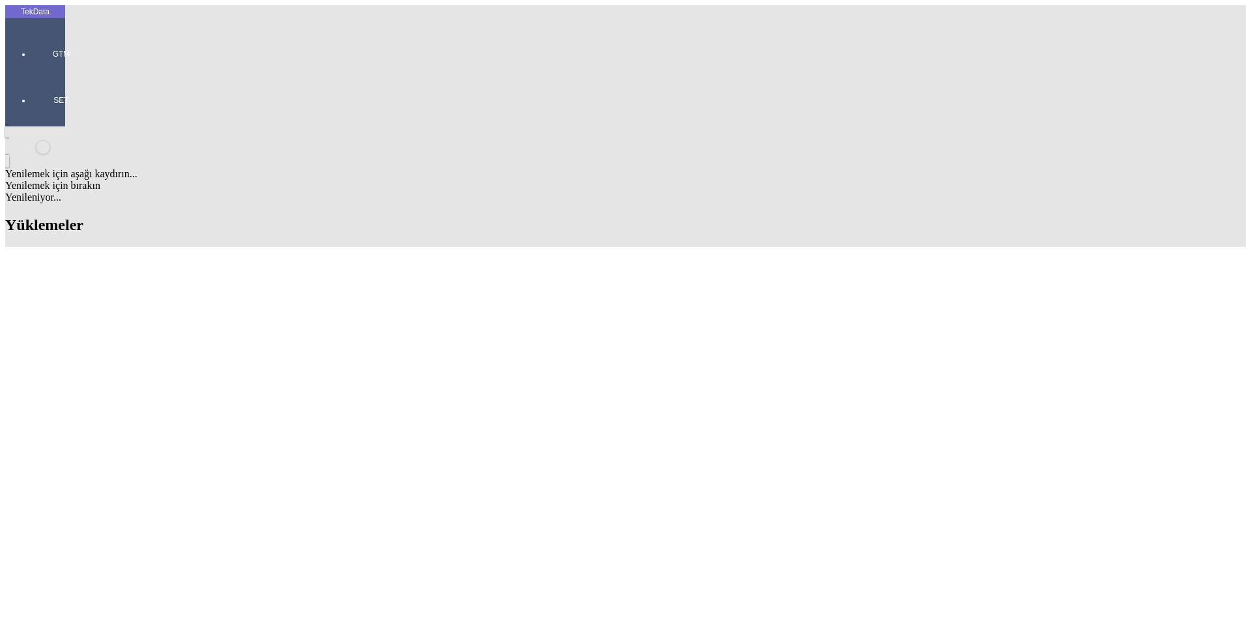
scroll to position [586, 0]
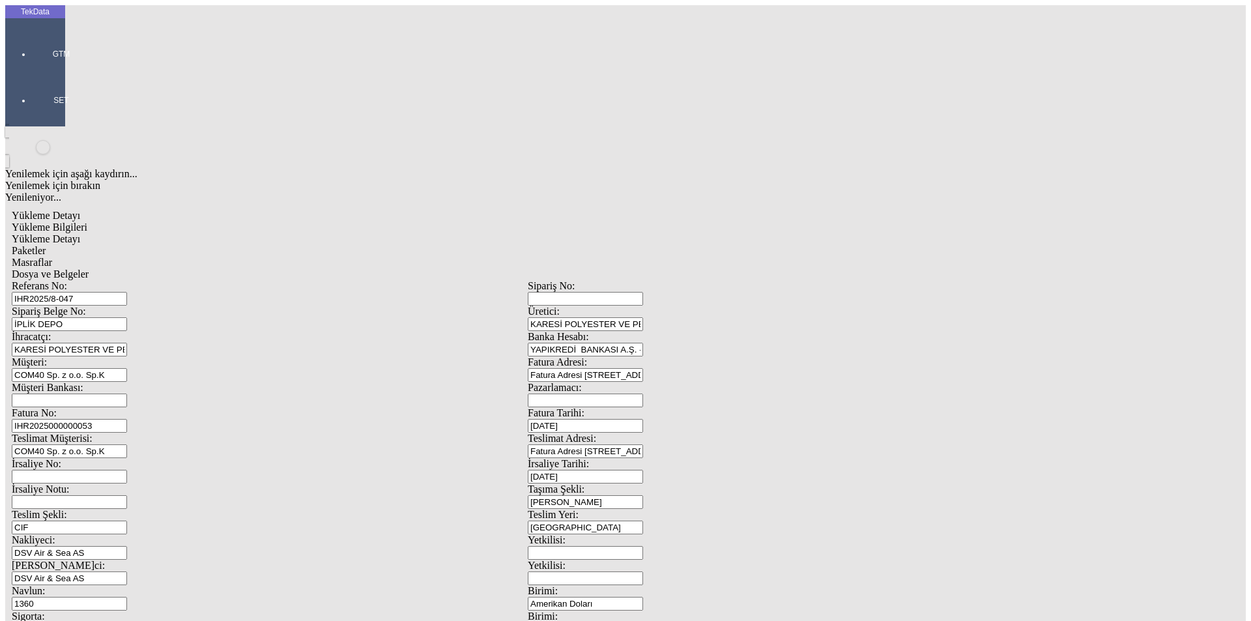
click at [127, 419] on input "IHR2025000000053" at bounding box center [69, 426] width 115 height 14
type input "IHR20250000000"
drag, startPoint x: 243, startPoint y: 507, endPoint x: 121, endPoint y: 514, distance: 122.7
click at [104, 517] on div "Referans No: [STREET_ADDRESS] DEPO Üretici: KARESİ POLYESTER VE PETROKİMYA SANA…" at bounding box center [528, 585] width 1032 height 610
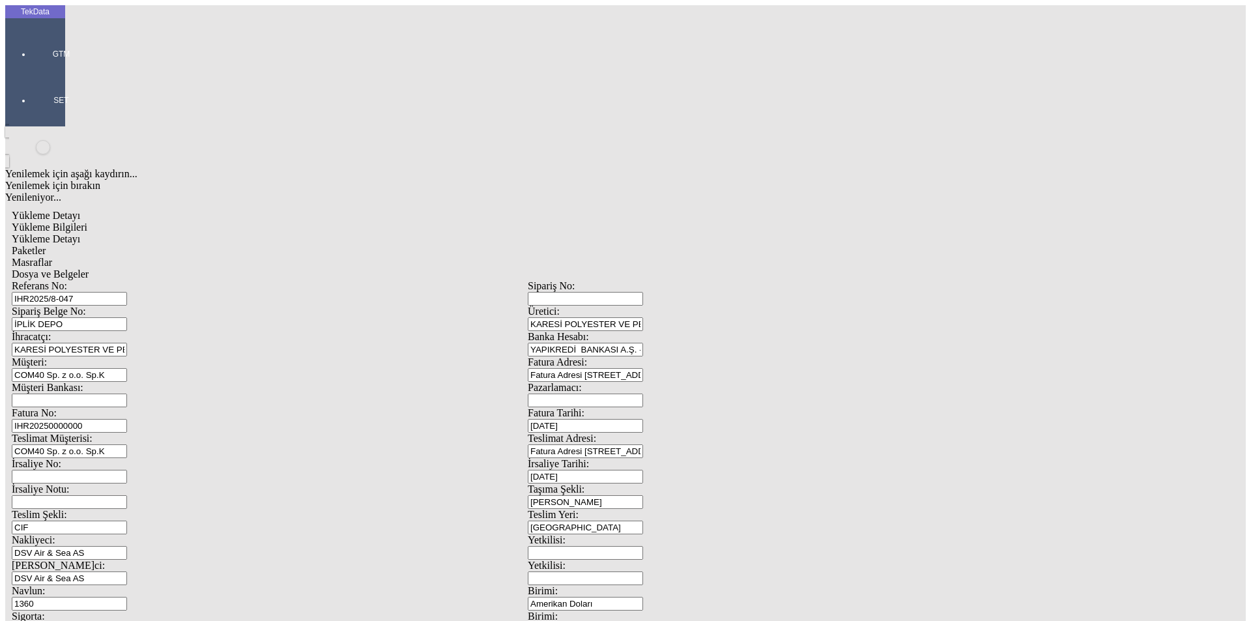
type input "20388"
drag, startPoint x: 782, startPoint y: 501, endPoint x: 583, endPoint y: 524, distance: 200.0
click at [607, 523] on div "Referans No: [STREET_ADDRESS] DEPO Üretici: KARESİ POLYESTER VE PETROKİMYA SANA…" at bounding box center [528, 585] width 1032 height 610
type input "21985.6"
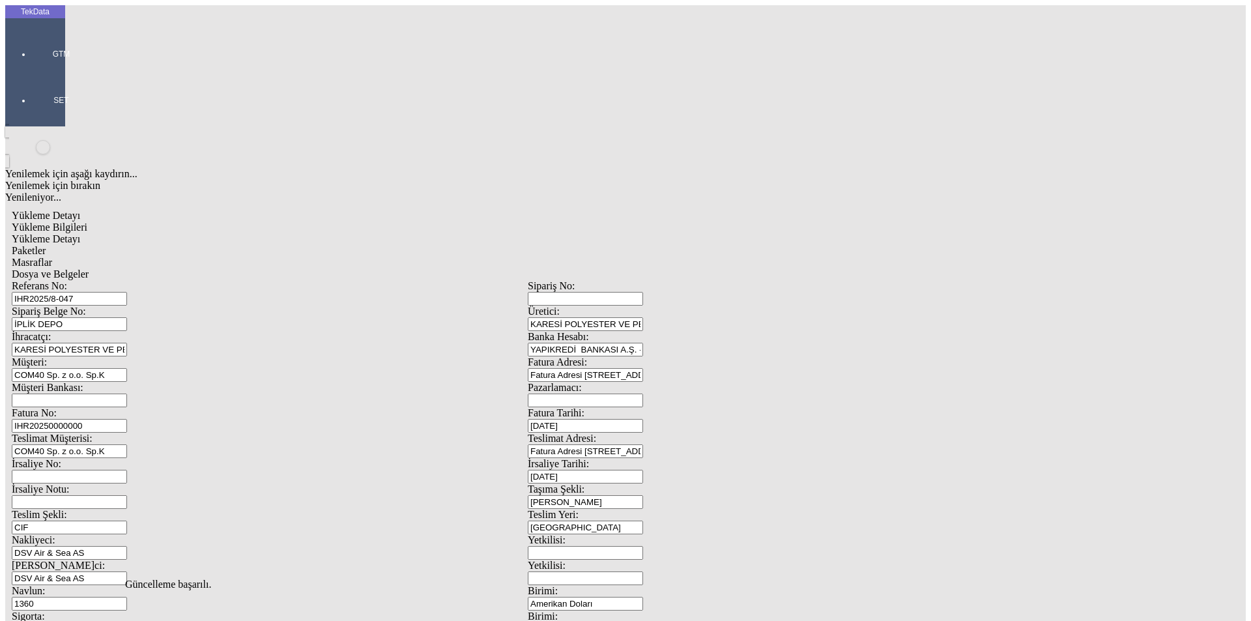
scroll to position [0, 0]
click at [80, 233] on span "Yükleme Detayı" at bounding box center [46, 238] width 68 height 11
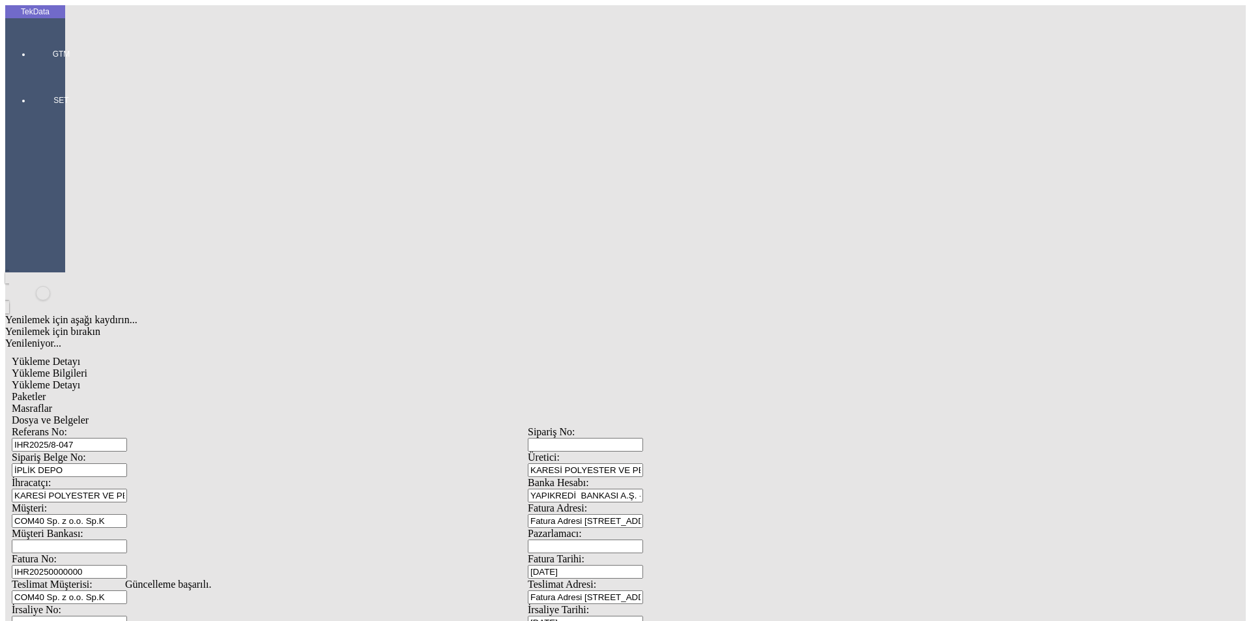
drag, startPoint x: 198, startPoint y: 192, endPoint x: 36, endPoint y: 192, distance: 162.2
type input "20388"
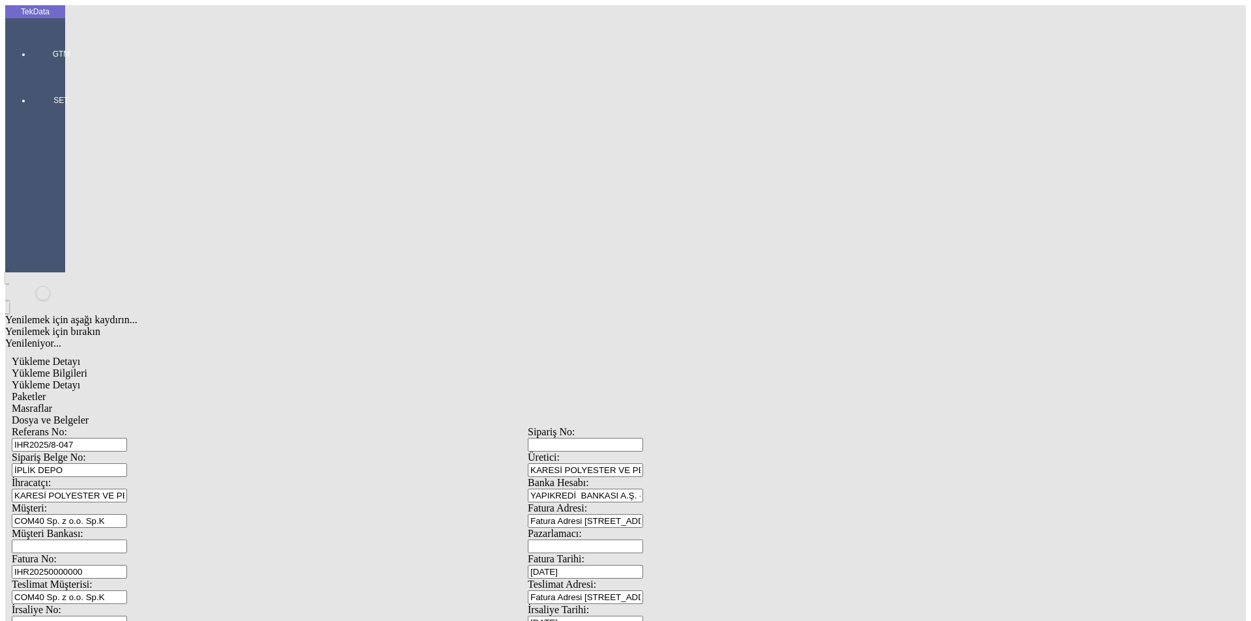
type input "20388"
drag, startPoint x: 91, startPoint y: 273, endPoint x: 16, endPoint y: 283, distance: 75.5
type input "21985"
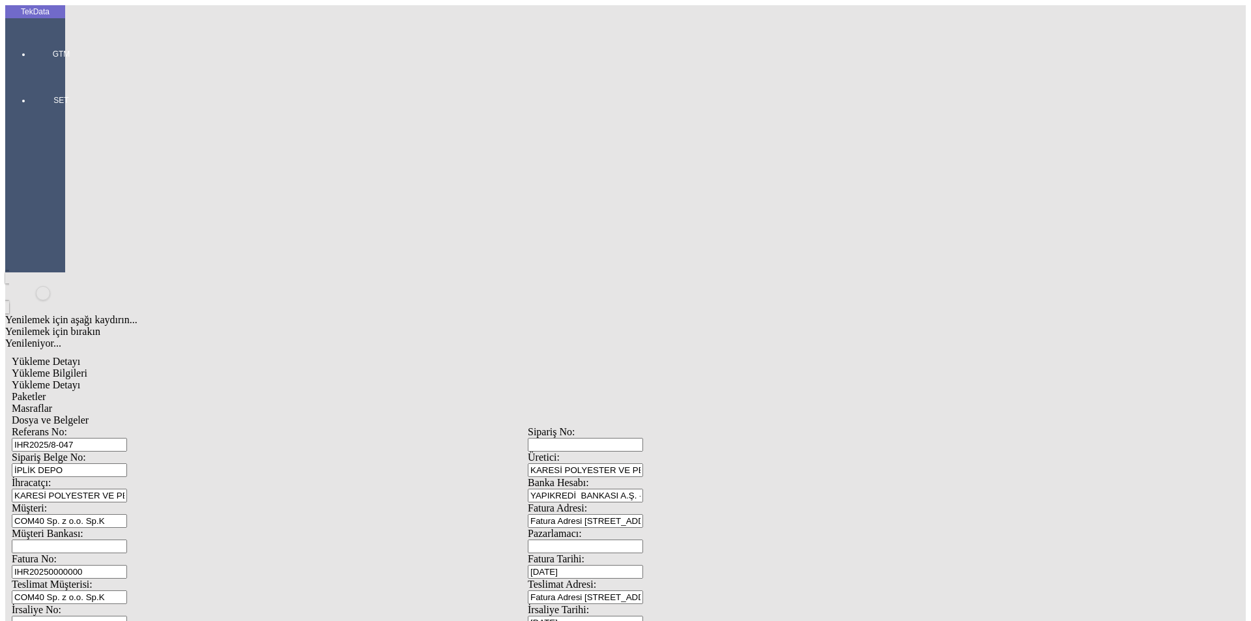
click at [277, 391] on div "Paketler" at bounding box center [528, 397] width 1032 height 12
click at [425, 403] on div "Masraflar" at bounding box center [528, 409] width 1032 height 12
click at [46, 391] on span "Paketler" at bounding box center [29, 396] width 34 height 11
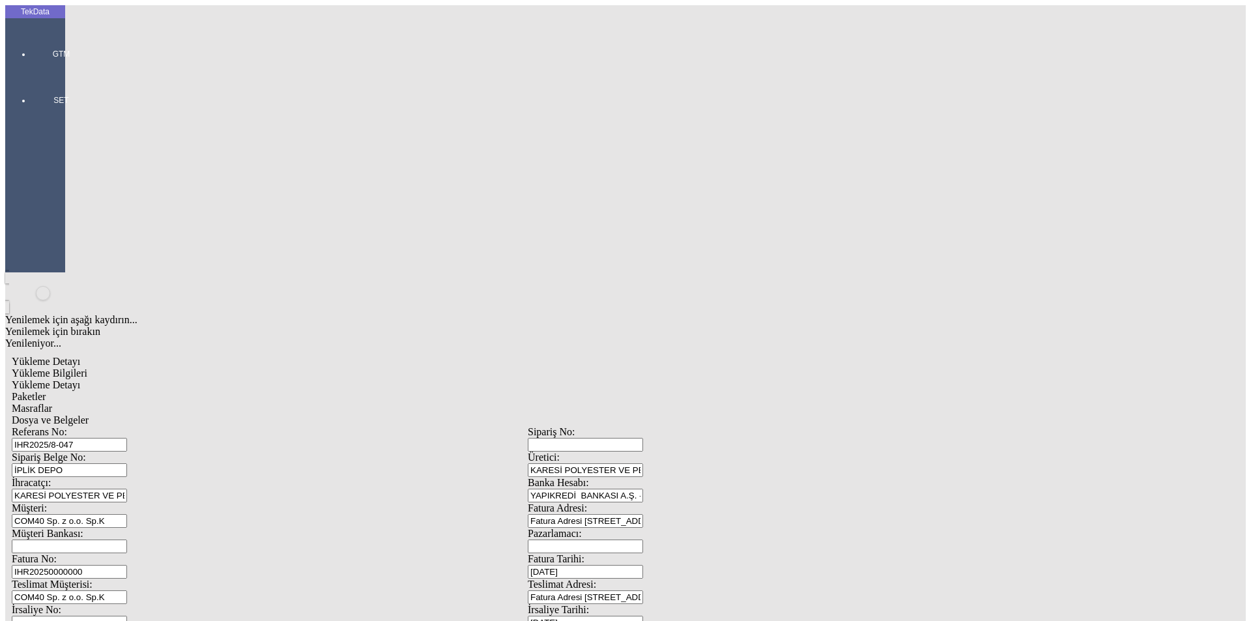
drag, startPoint x: 765, startPoint y: 144, endPoint x: 558, endPoint y: 143, distance: 207.1
type input "40"
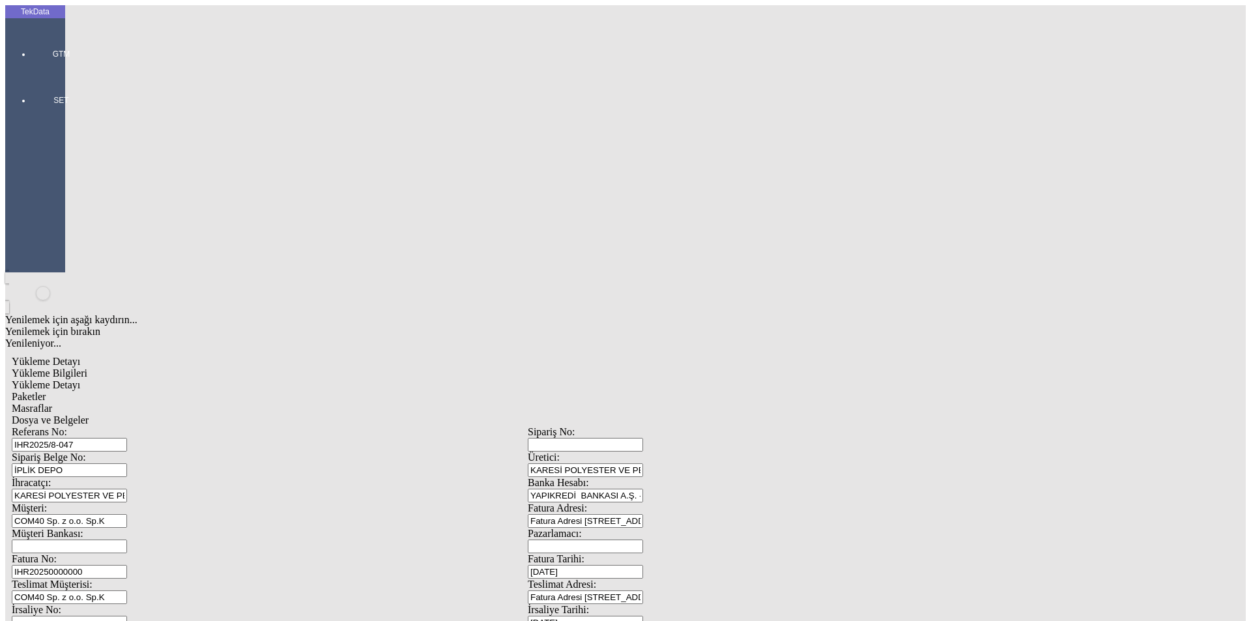
click at [370, 403] on div "Masraflar" at bounding box center [528, 409] width 1032 height 12
click at [89, 414] on span "Dosya ve Belgeler" at bounding box center [50, 419] width 77 height 11
click at [483, 414] on div "Dosya ve Belgeler" at bounding box center [528, 420] width 1032 height 12
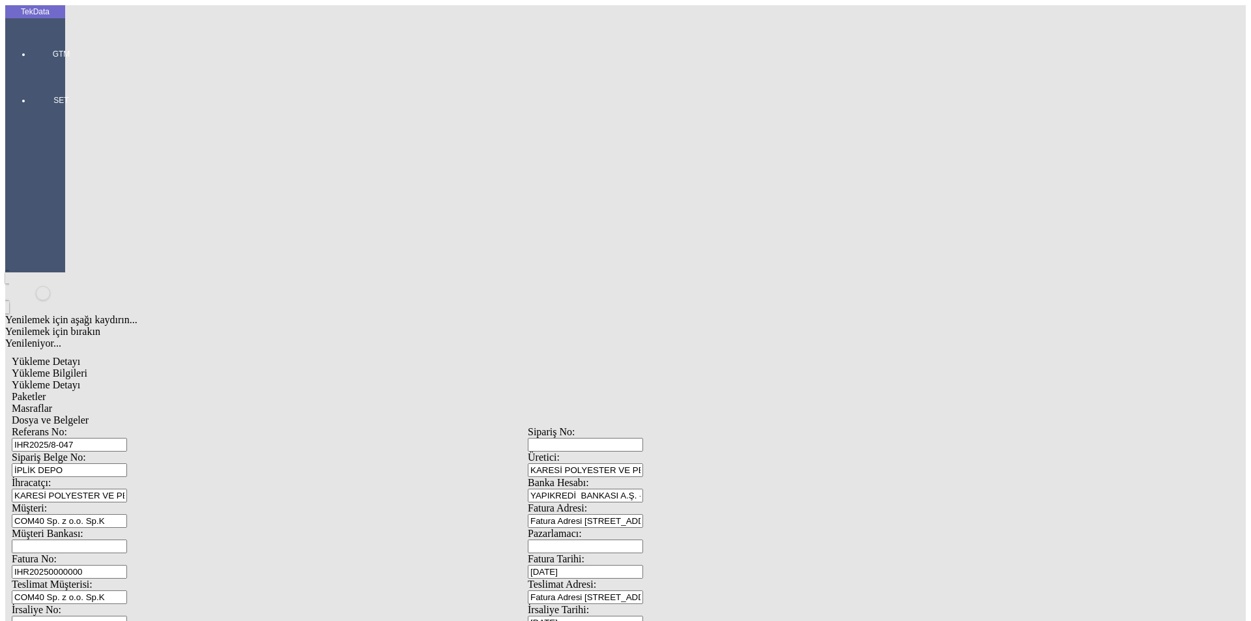
drag, startPoint x: 102, startPoint y: 63, endPoint x: 119, endPoint y: 68, distance: 17.7
click at [87, 367] on span "Yükleme Bilgileri" at bounding box center [50, 372] width 76 height 11
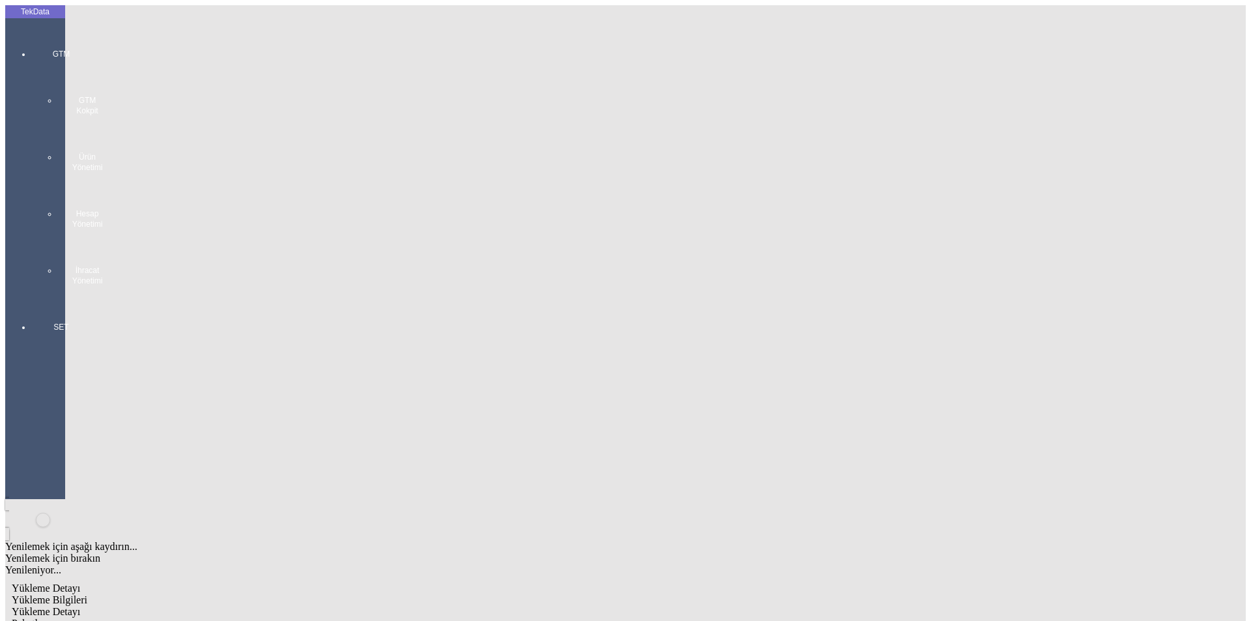
click at [37, 299] on div at bounding box center [61, 299] width 60 height 0
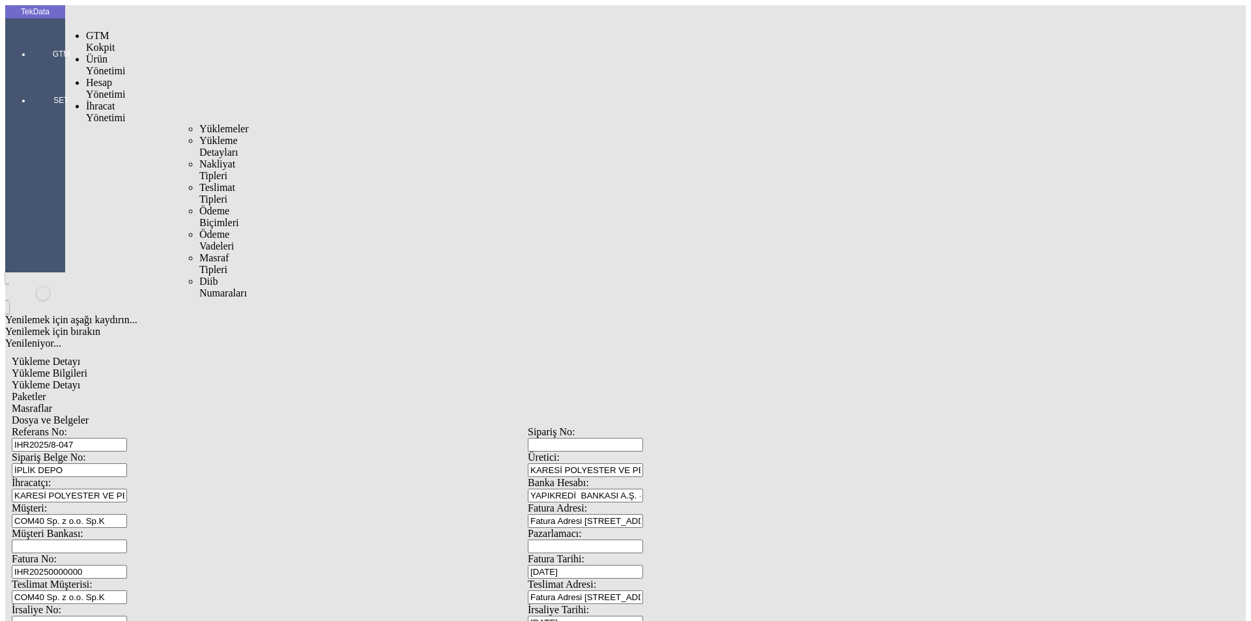
drag, startPoint x: 94, startPoint y: 72, endPoint x: 102, endPoint y: 72, distance: 7.8
click at [95, 100] on span "İhracat Yönetimi" at bounding box center [105, 111] width 39 height 23
click at [199, 123] on span "Yüklemeler" at bounding box center [224, 128] width 50 height 11
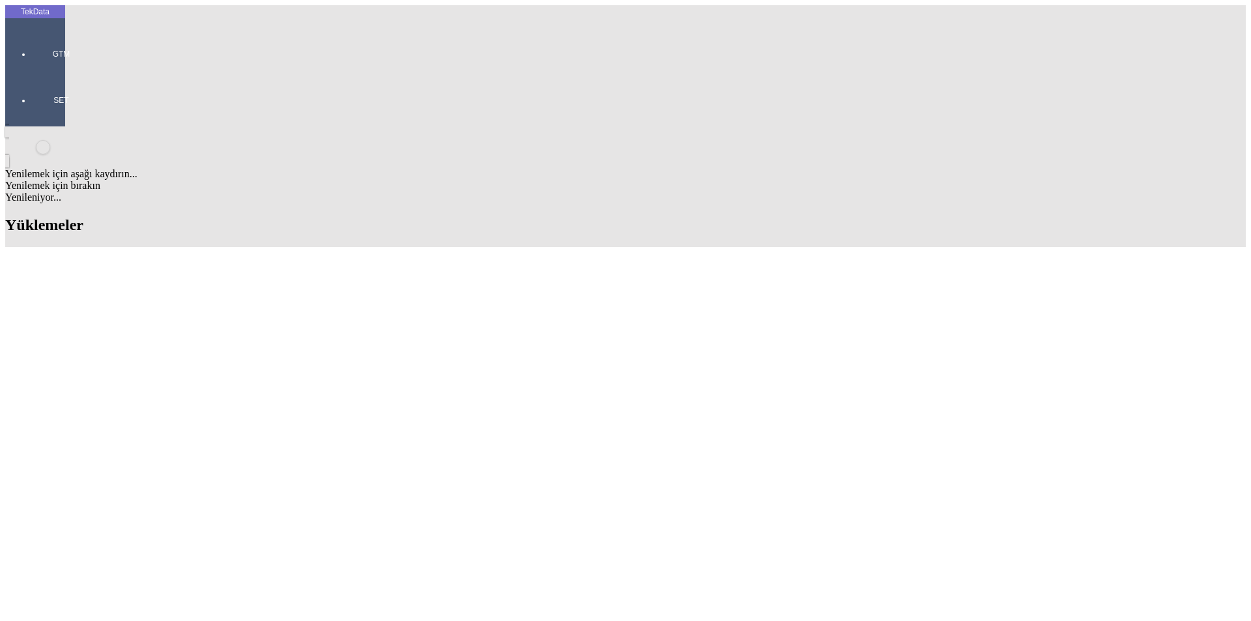
scroll to position [586, 0]
drag, startPoint x: 556, startPoint y: 258, endPoint x: 631, endPoint y: 253, distance: 75.1
drag, startPoint x: 555, startPoint y: 237, endPoint x: 630, endPoint y: 237, distance: 74.9
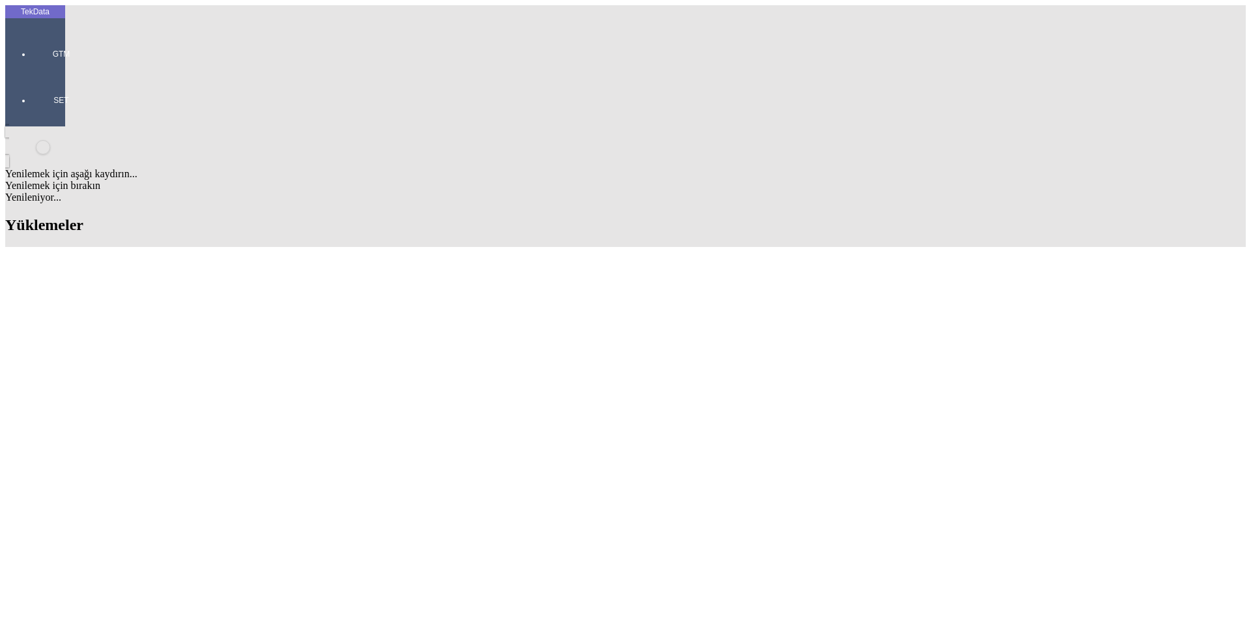
copy td "BDF2025000000394"
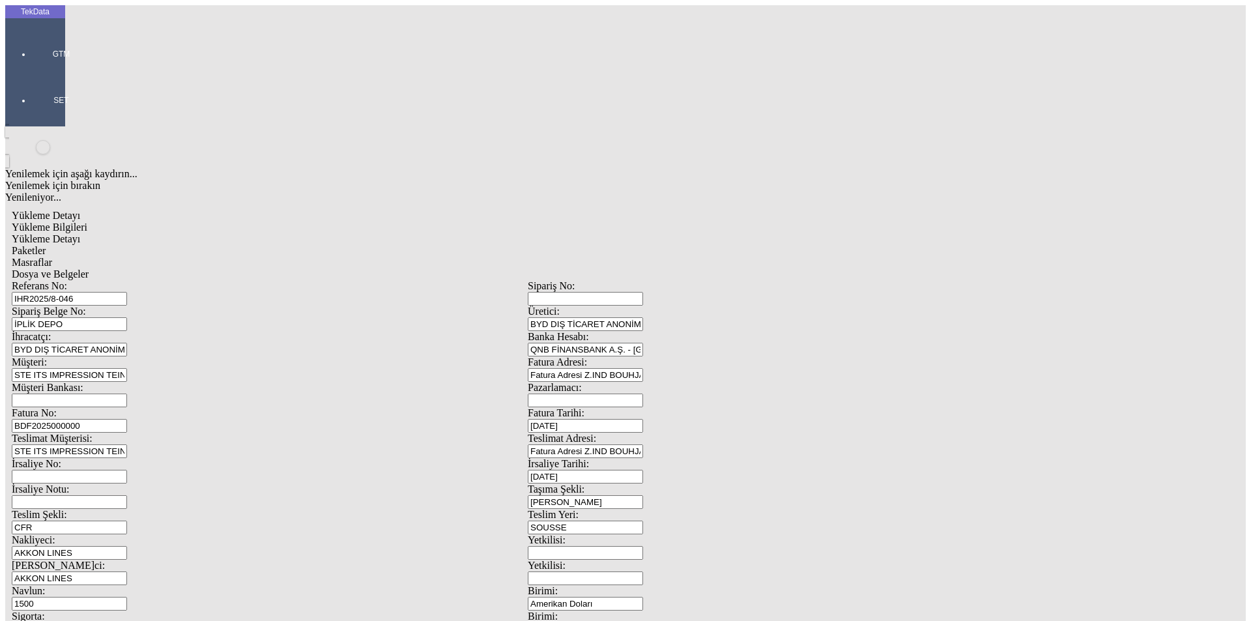
click at [127, 419] on input "BDF2025000000" at bounding box center [69, 426] width 115 height 14
drag, startPoint x: 271, startPoint y: 221, endPoint x: 108, endPoint y: 220, distance: 162.9
click at [108, 407] on div "Fatura No: BDF2025000000" at bounding box center [270, 419] width 516 height 25
paste input "394"
type input "BDF2025000000395"
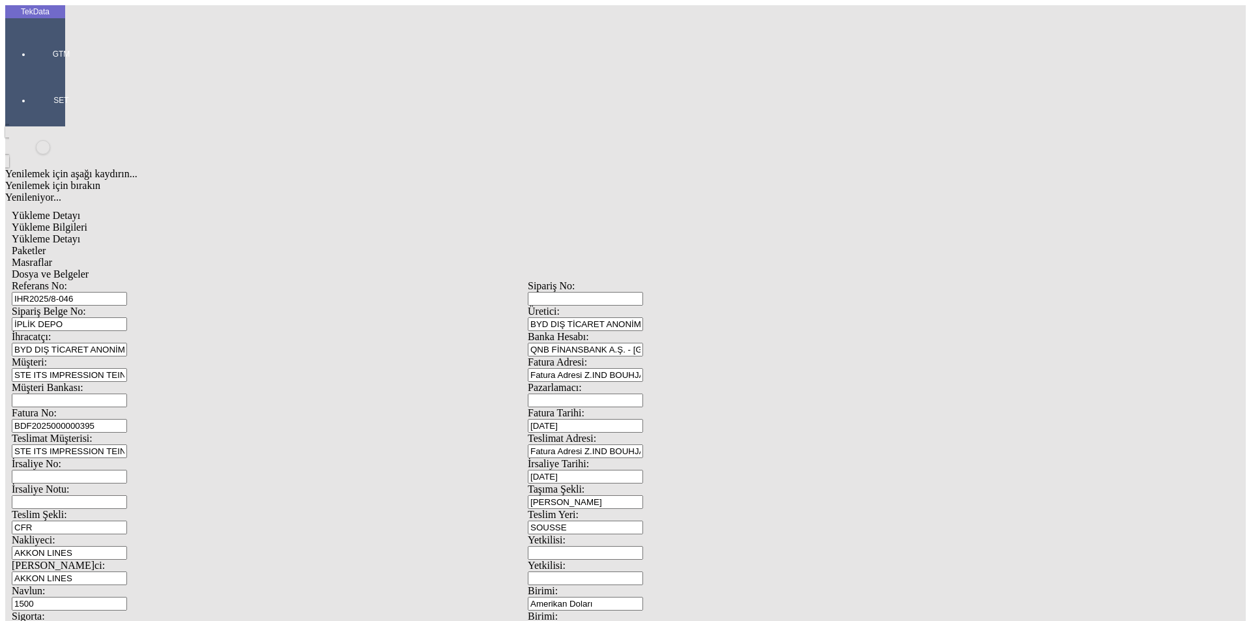
scroll to position [112, 0]
drag, startPoint x: 251, startPoint y: 500, endPoint x: 32, endPoint y: 502, distance: 218.9
click at [32, 502] on div "TekData GTM SET Yenilemek için aşağı kaydırın... Yenilemek için bırakın Yenilen…" at bounding box center [527, 515] width 1045 height 1020
type input "20586.98"
type input "21839.61"
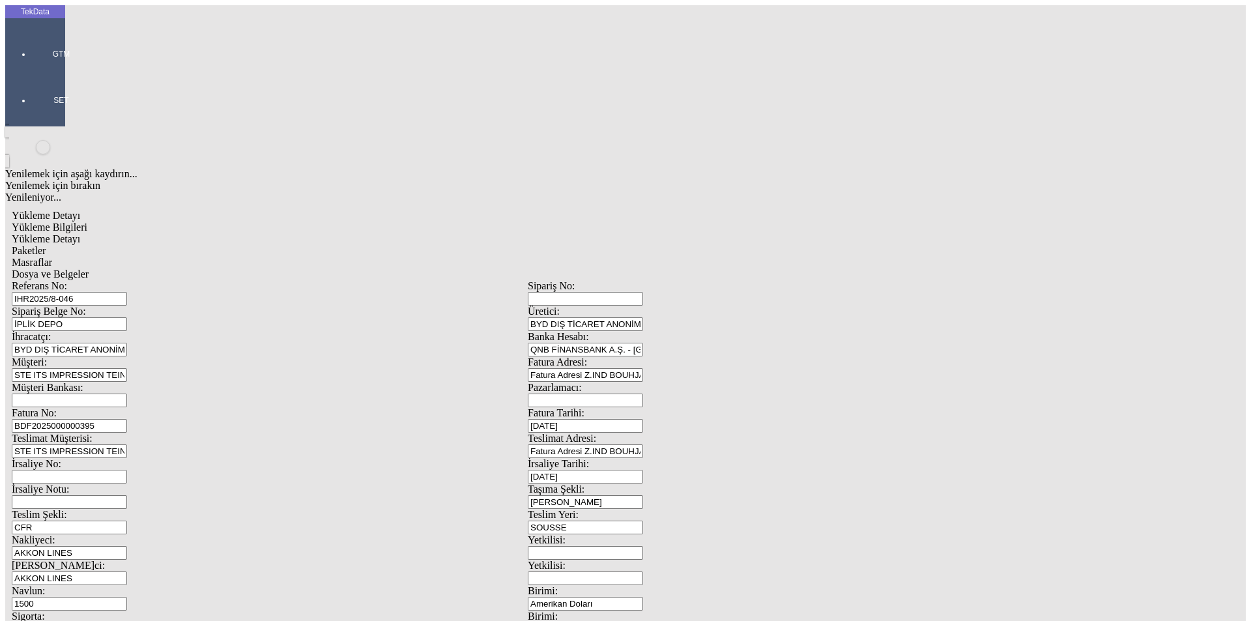
drag, startPoint x: 180, startPoint y: 63, endPoint x: 186, endPoint y: 64, distance: 6.8
click at [180, 233] on div "Yükleme Detayı" at bounding box center [528, 239] width 1032 height 12
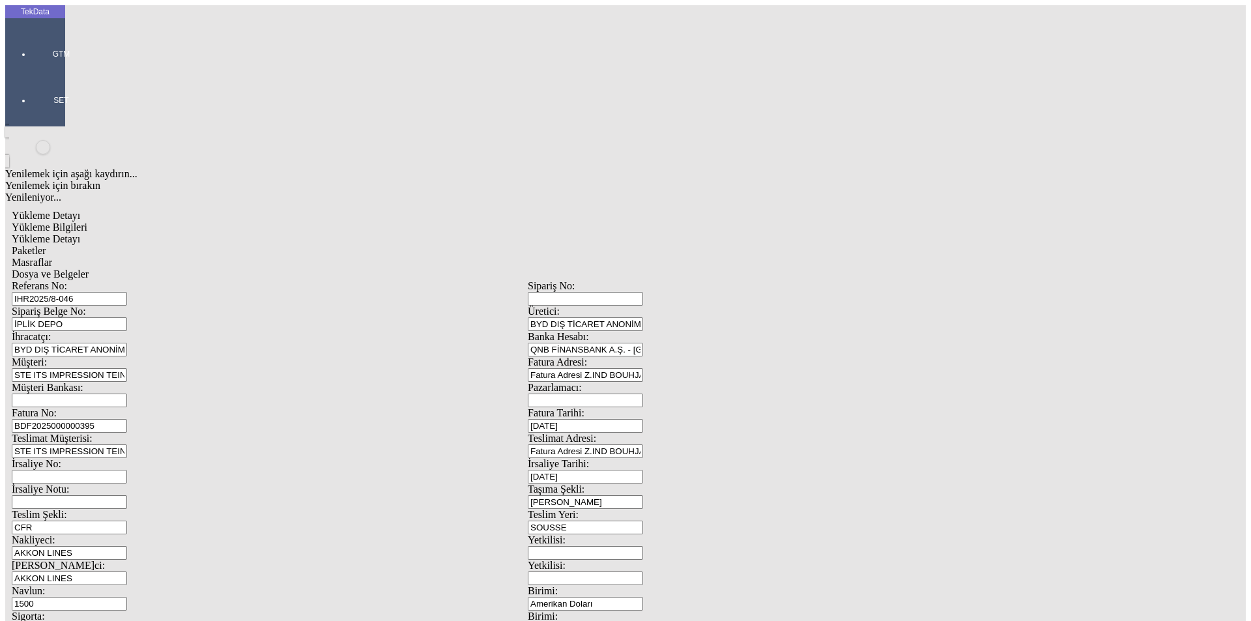
drag, startPoint x: 222, startPoint y: 272, endPoint x: 39, endPoint y: 270, distance: 183.1
type input "21839.61"
click at [46, 245] on span "Paketler" at bounding box center [29, 250] width 34 height 11
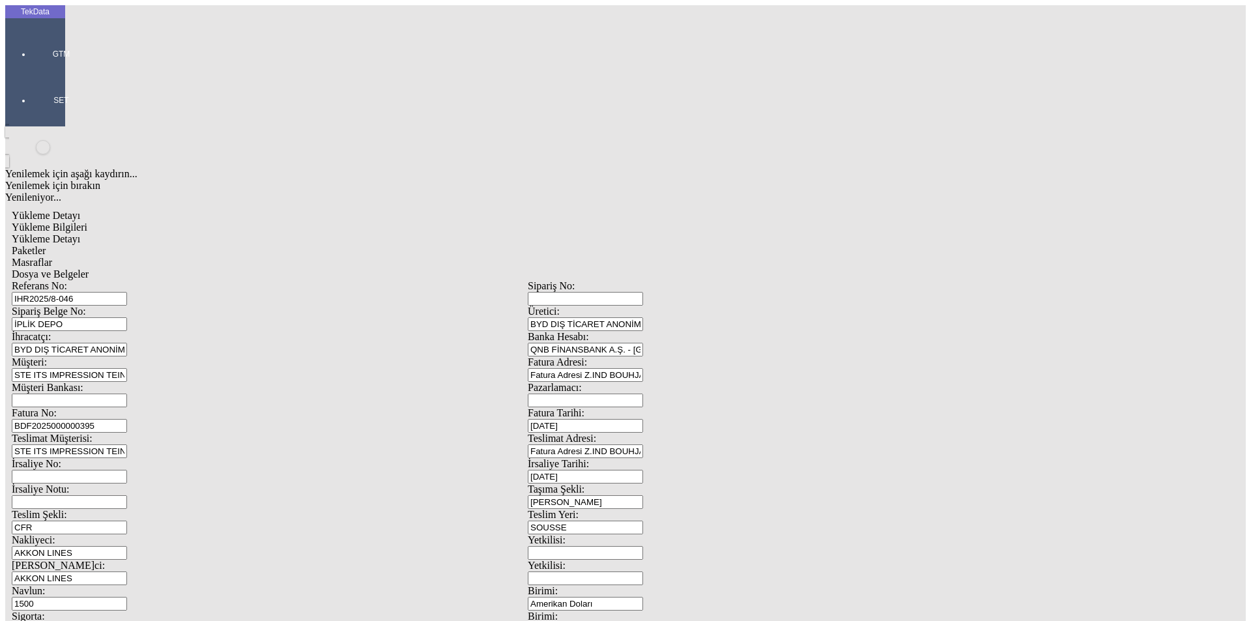
click at [52, 257] on span "Masraflar" at bounding box center [32, 262] width 40 height 11
click at [89, 268] on span "Dosya ve Belgeler" at bounding box center [50, 273] width 77 height 11
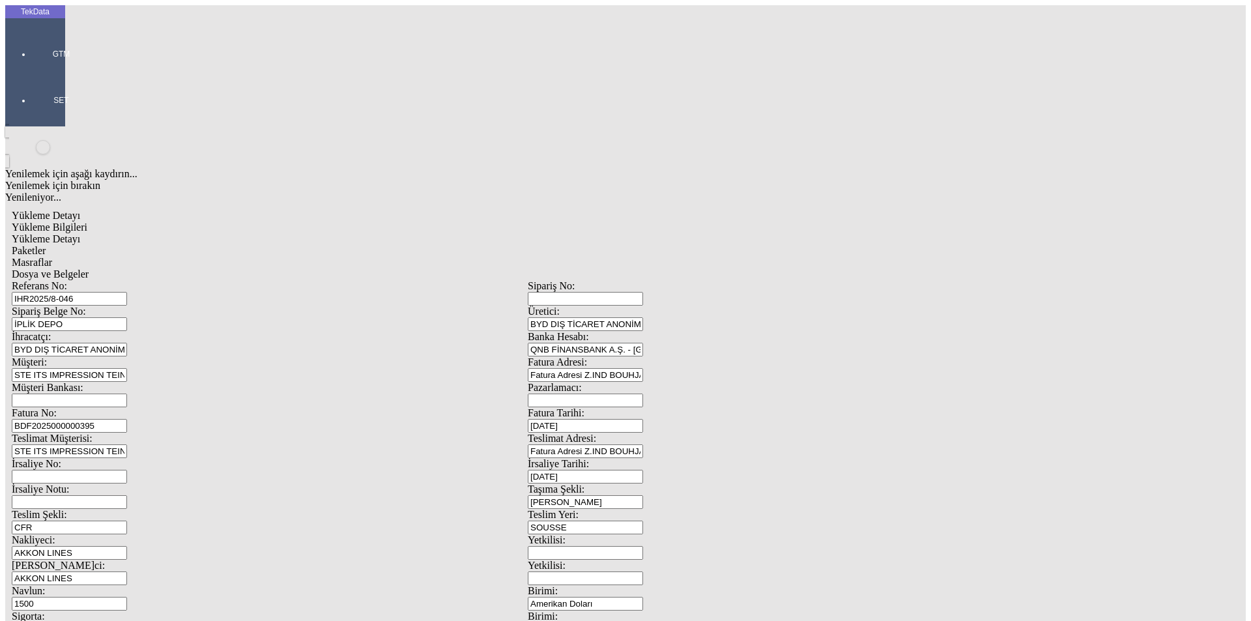
click at [89, 268] on span "Dosya ve Belgeler" at bounding box center [50, 273] width 77 height 11
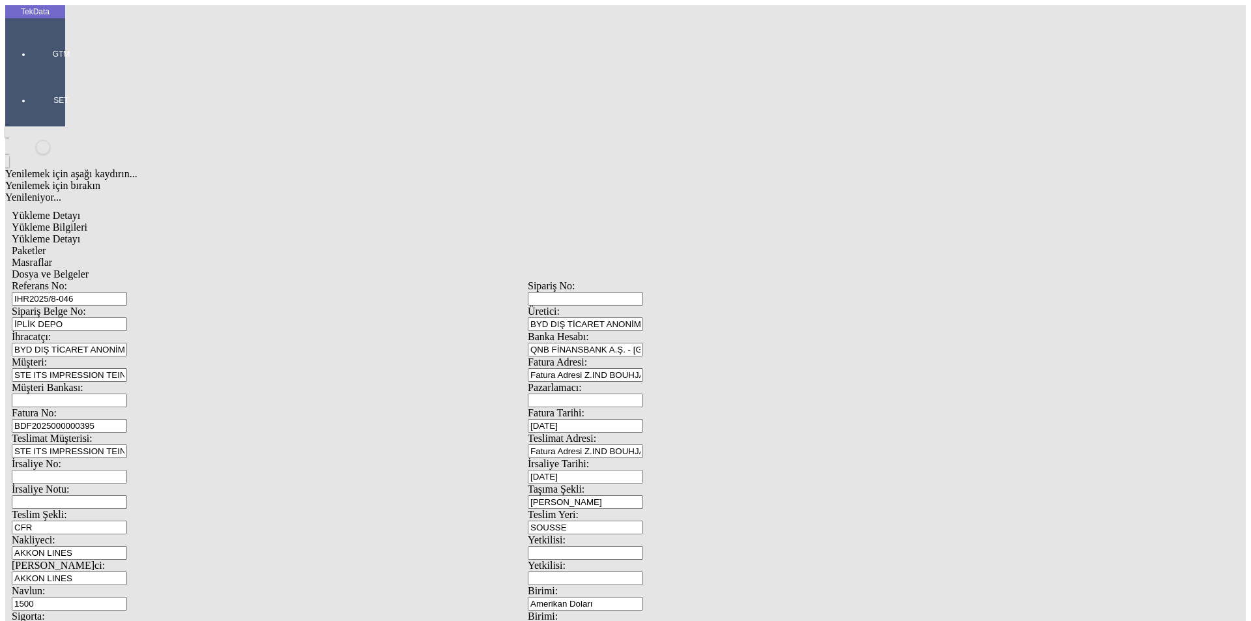
drag, startPoint x: 146, startPoint y: 416, endPoint x: 162, endPoint y: 388, distance: 32.1
click at [113, 221] on div "Yükleme Bilgileri" at bounding box center [528, 227] width 1032 height 12
drag, startPoint x: 257, startPoint y: 91, endPoint x: 134, endPoint y: 95, distance: 123.2
click at [134, 280] on div "Referans No: IHR2025/8-046" at bounding box center [270, 292] width 516 height 25
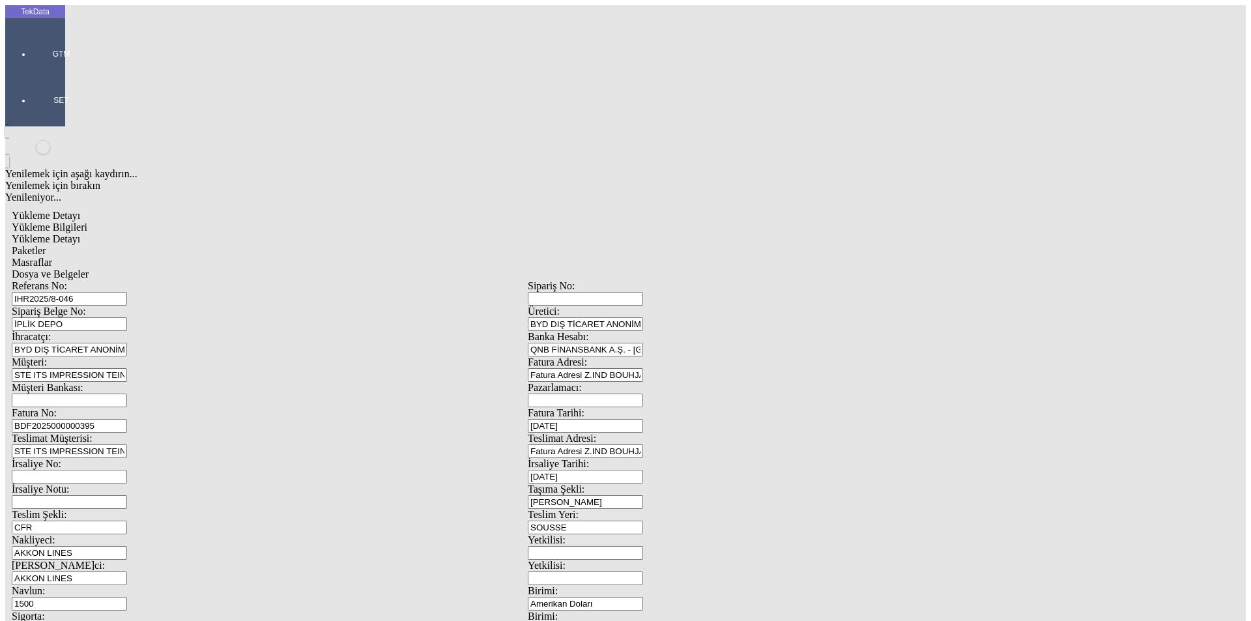
drag, startPoint x: 251, startPoint y: 214, endPoint x: 70, endPoint y: 212, distance: 181.8
click at [89, 268] on span "Dosya ve Belgeler" at bounding box center [50, 273] width 77 height 11
drag, startPoint x: 377, startPoint y: 520, endPoint x: 173, endPoint y: 119, distance: 450.1
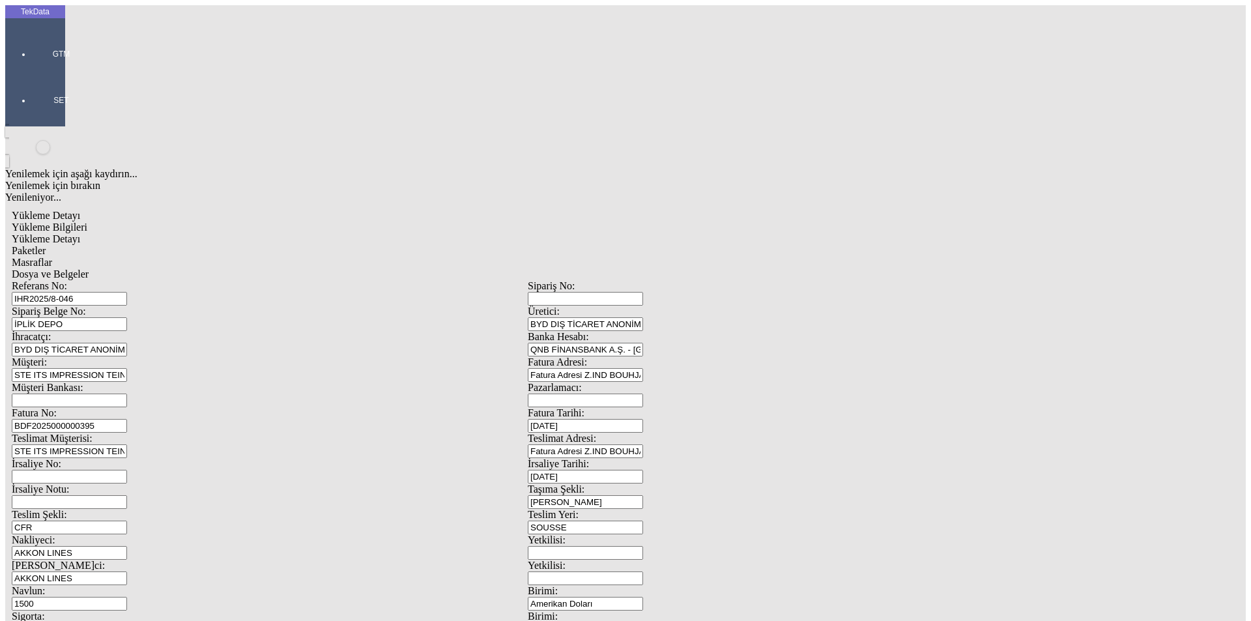
click at [87, 221] on span "Yükleme Bilgileri" at bounding box center [50, 226] width 76 height 11
drag, startPoint x: 263, startPoint y: 89, endPoint x: 67, endPoint y: 89, distance: 195.4
